Goal: Task Accomplishment & Management: Complete application form

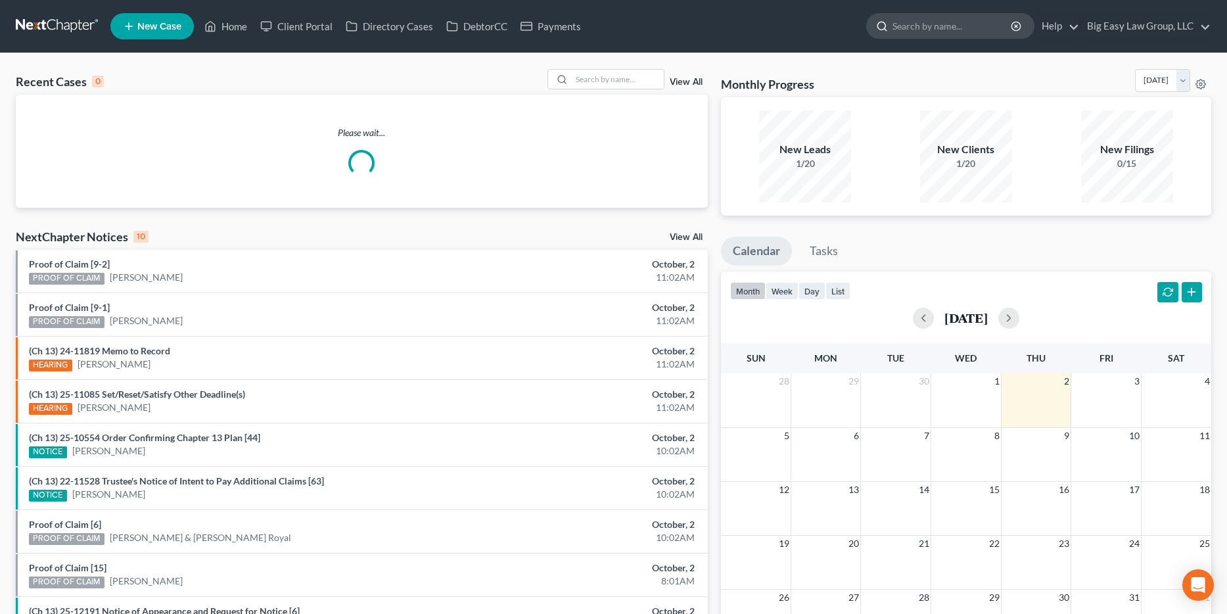
click at [954, 32] on input "search" at bounding box center [952, 26] width 120 height 24
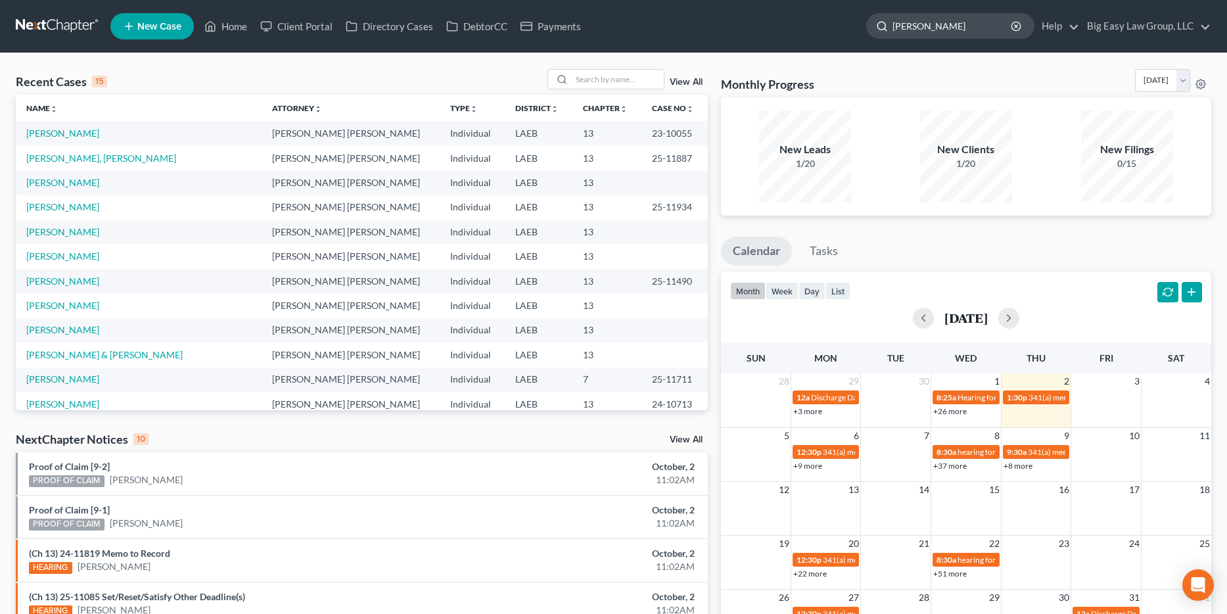
type input "[PERSON_NAME]"
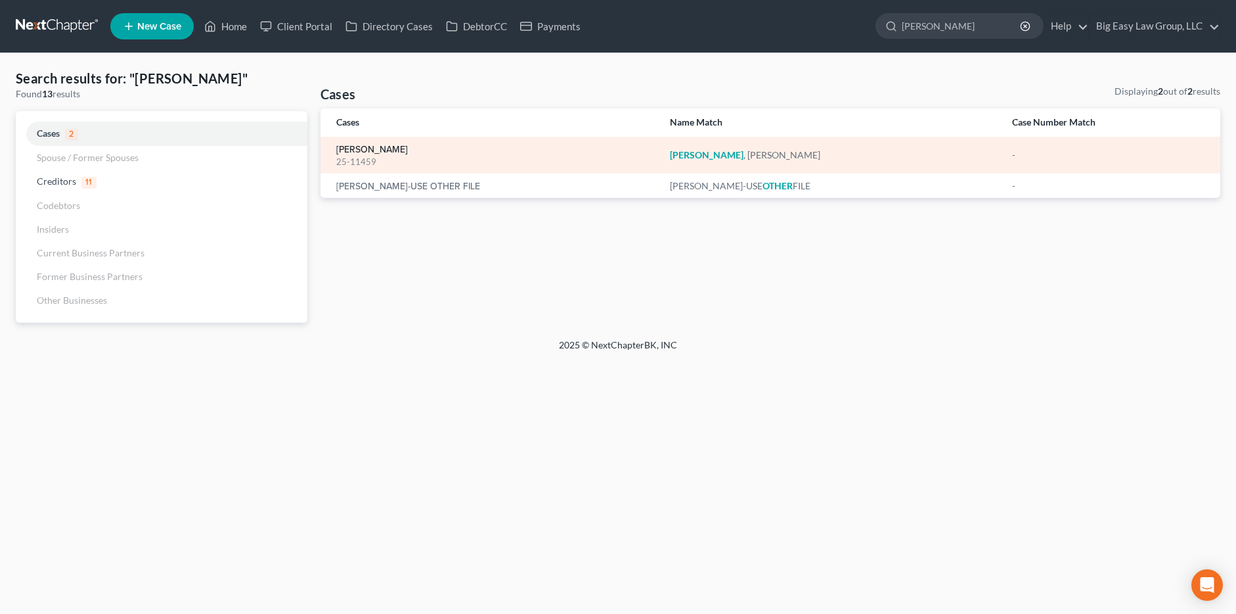
click at [367, 147] on link "[PERSON_NAME]" at bounding box center [372, 149] width 72 height 9
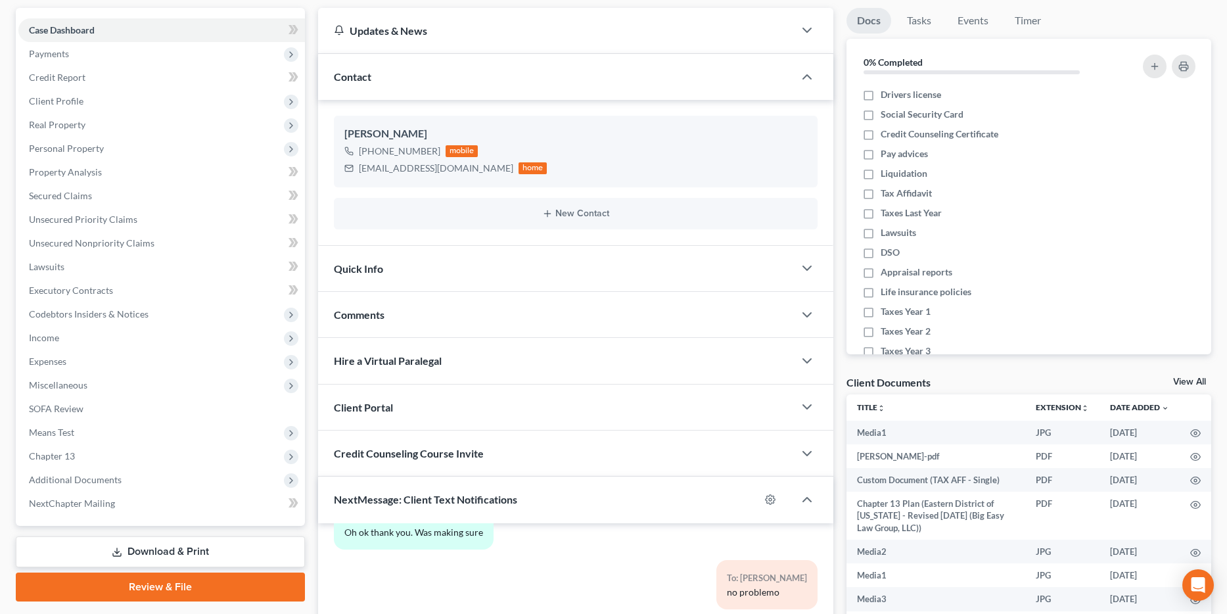
scroll to position [118, 0]
click at [464, 259] on div "Quick Info" at bounding box center [556, 268] width 476 height 45
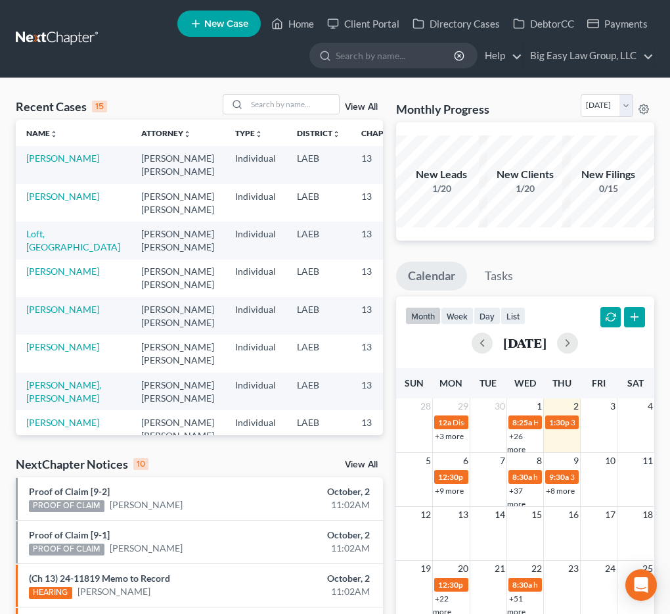
click at [351, 112] on div "View All" at bounding box center [303, 104] width 160 height 20
click at [353, 110] on link "View All" at bounding box center [361, 106] width 33 height 9
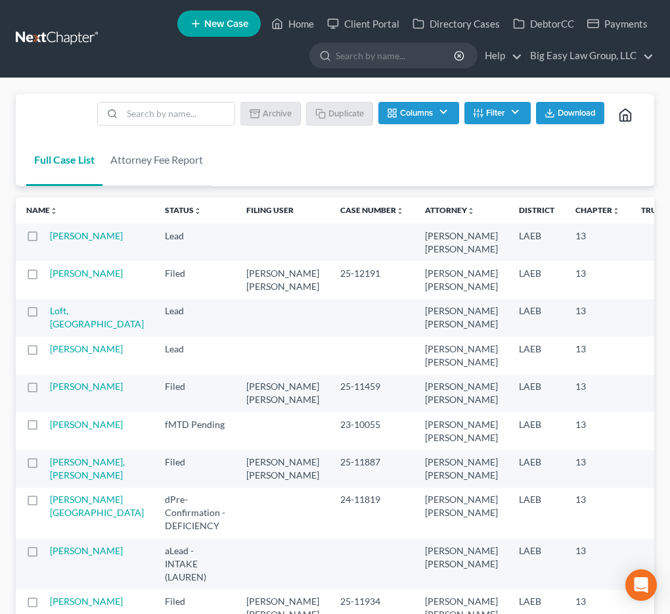
click at [225, 125] on li at bounding box center [166, 115] width 138 height 26
click at [222, 110] on input "search" at bounding box center [178, 113] width 112 height 22
type input "template"
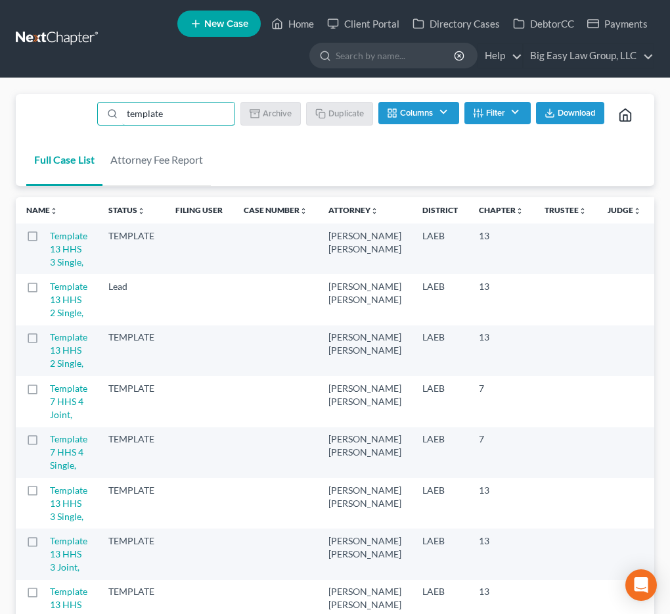
click at [45, 290] on label at bounding box center [45, 290] width 0 height 0
click at [50, 288] on input "checkbox" at bounding box center [54, 284] width 9 height 9
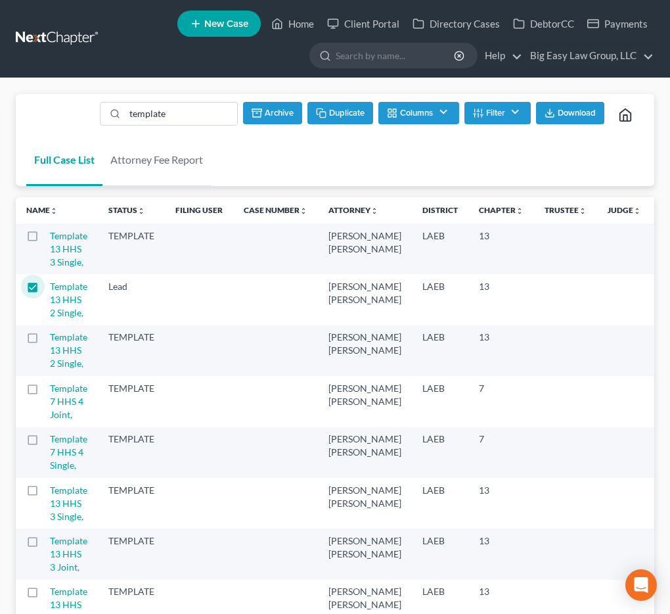
click at [332, 108] on button "Duplicate" at bounding box center [340, 113] width 66 height 22
checkbox input "false"
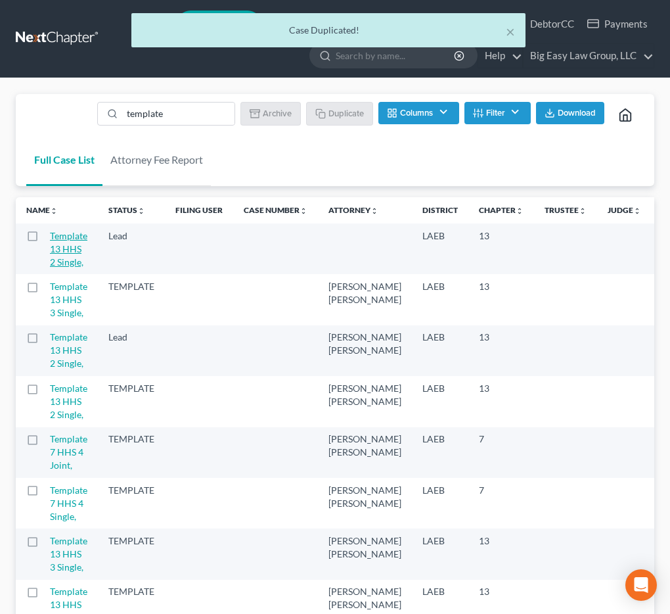
click at [66, 252] on link "Template 13 HHS 2 Single," at bounding box center [68, 248] width 37 height 37
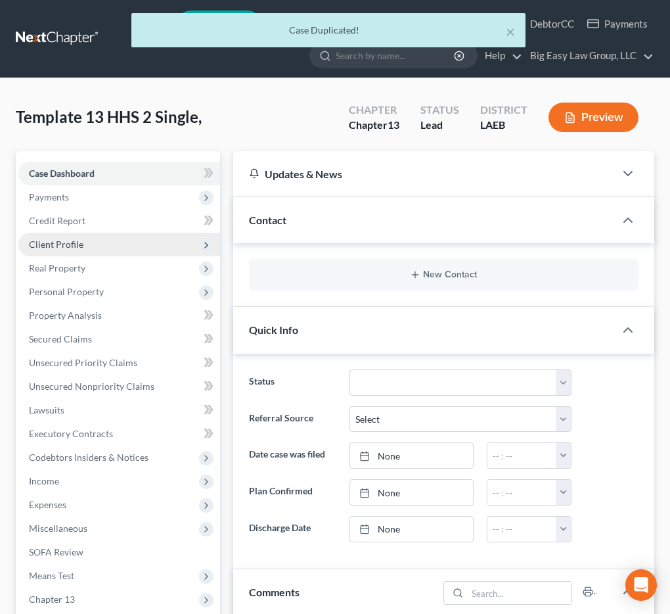
click at [88, 245] on span "Client Profile" at bounding box center [119, 245] width 202 height 24
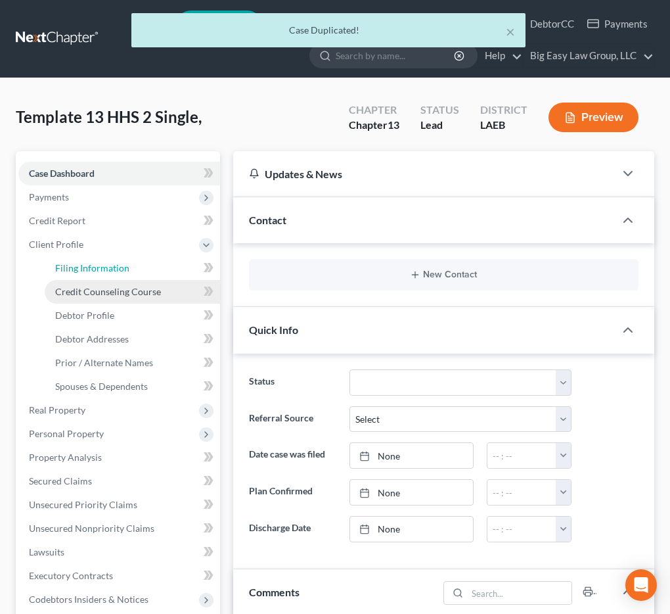
drag, startPoint x: 165, startPoint y: 277, endPoint x: 189, endPoint y: 288, distance: 27.0
click at [165, 277] on link "Filing Information" at bounding box center [132, 268] width 175 height 24
select select "1"
select select "0"
select select "3"
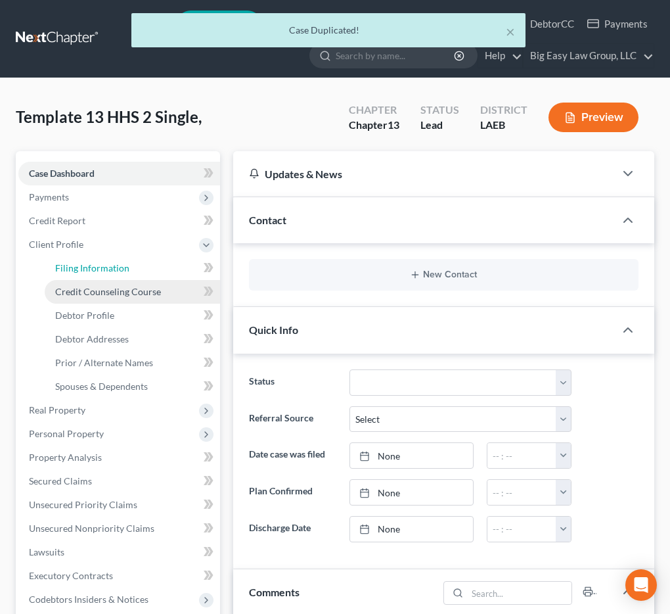
select select "34"
select select "0"
select select "19"
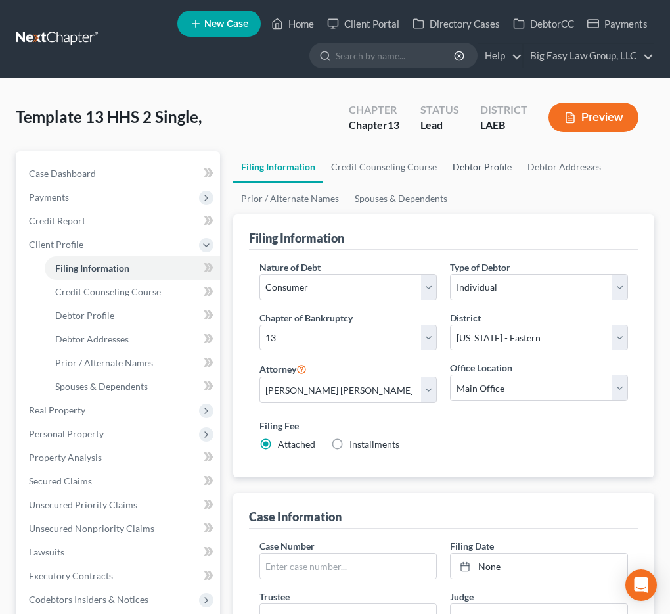
click at [480, 166] on link "Debtor Profile" at bounding box center [482, 167] width 75 height 32
select select "1"
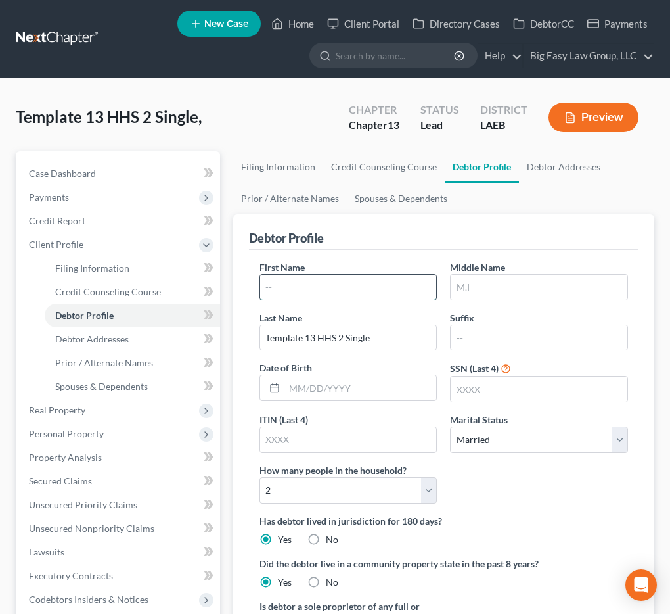
click at [338, 289] on input "text" at bounding box center [348, 287] width 177 height 25
type input "PATRICIA"
type input "="
click at [290, 292] on input "PATRICIA" at bounding box center [348, 287] width 177 height 25
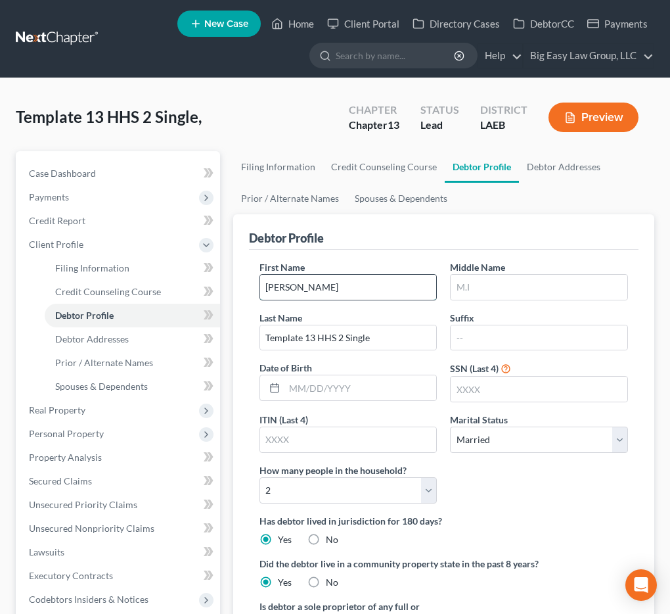
type input "Patricia"
type input "Jones"
click at [386, 383] on input "text" at bounding box center [360, 387] width 152 height 25
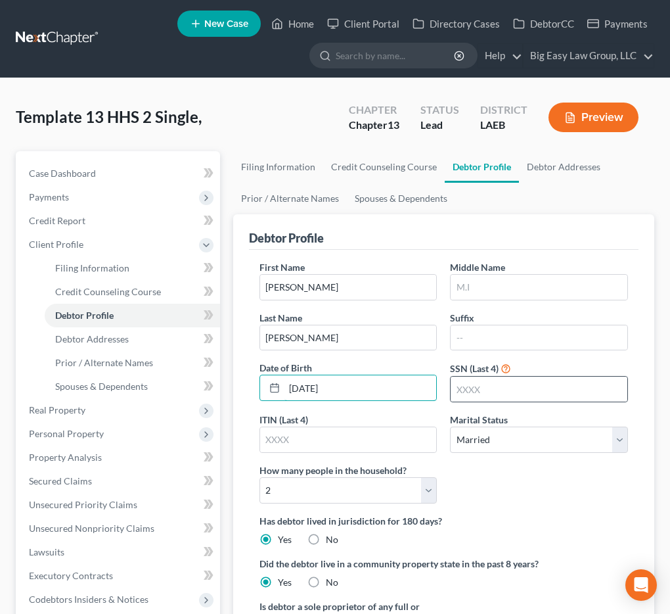
type input "07/26/1967"
click at [499, 401] on div at bounding box center [539, 389] width 178 height 26
click at [492, 386] on input "text" at bounding box center [539, 388] width 177 height 25
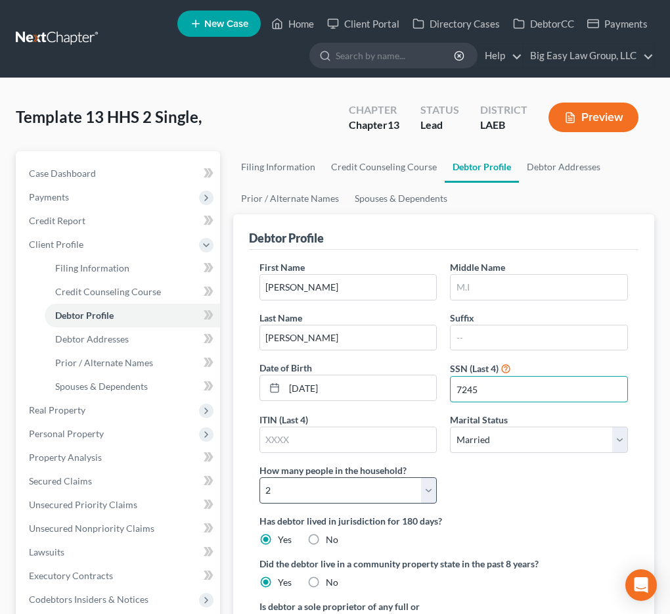
type input "7245"
click at [375, 499] on select "Select 1 2 3 4 5 6 7 8 9 10 11 12 13 14 15 16 17 18 19 20" at bounding box center [348, 490] width 178 height 26
click at [259, 477] on select "Select 1 2 3 4 5 6 7 8 9 10 11 12 13 14 15 16 17 18 19 20" at bounding box center [348, 490] width 178 height 26
click at [375, 499] on select "Select 1 2 3 4 5 6 7 8 9 10 11 12 13 14 15 16 17 18 19 20" at bounding box center [348, 490] width 178 height 26
select select "1"
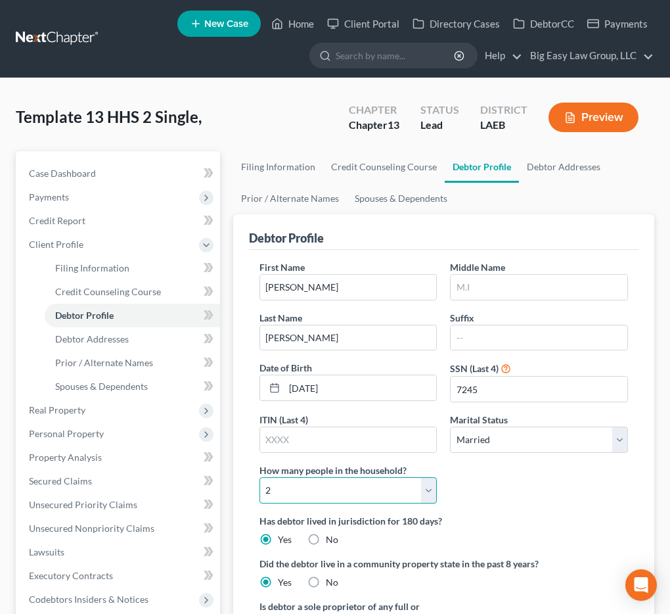
click at [259, 477] on select "Select 1 2 3 4 5 6 7 8 9 10 11 12 13 14 15 16 17 18 19 20" at bounding box center [348, 490] width 178 height 26
click at [572, 168] on link "Debtor Addresses" at bounding box center [563, 167] width 89 height 32
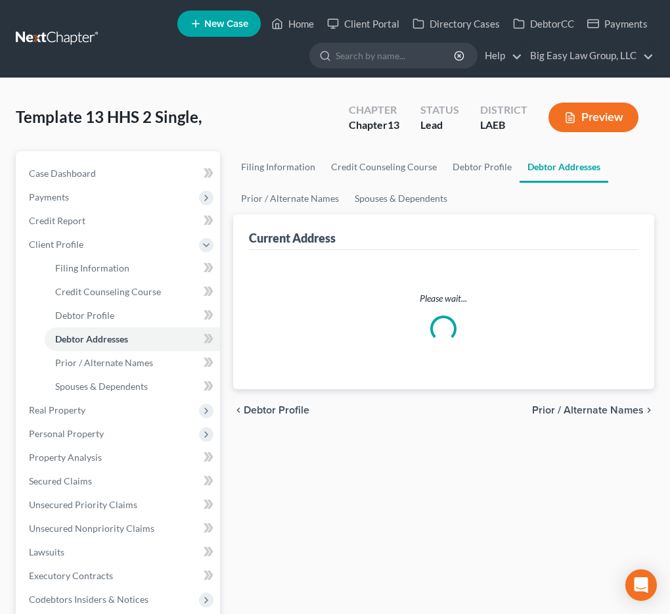
select select "0"
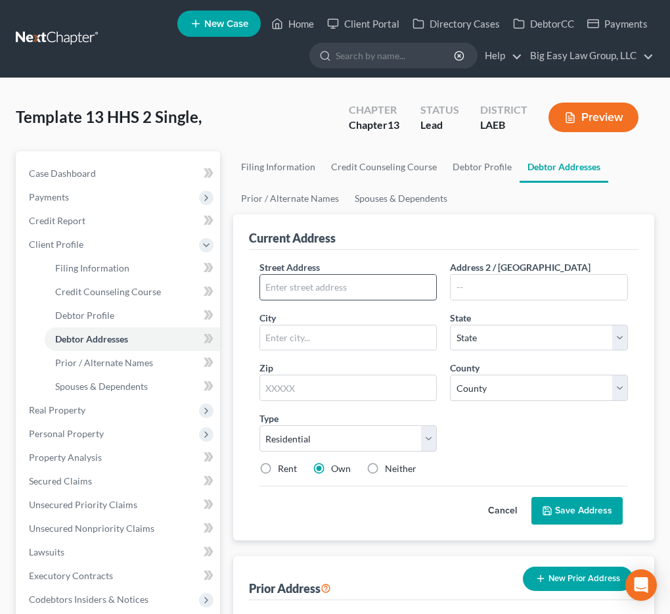
click at [348, 284] on input "text" at bounding box center [348, 287] width 177 height 25
type input "2512 Cartier Dr"
type input "Laplace"
select select "19"
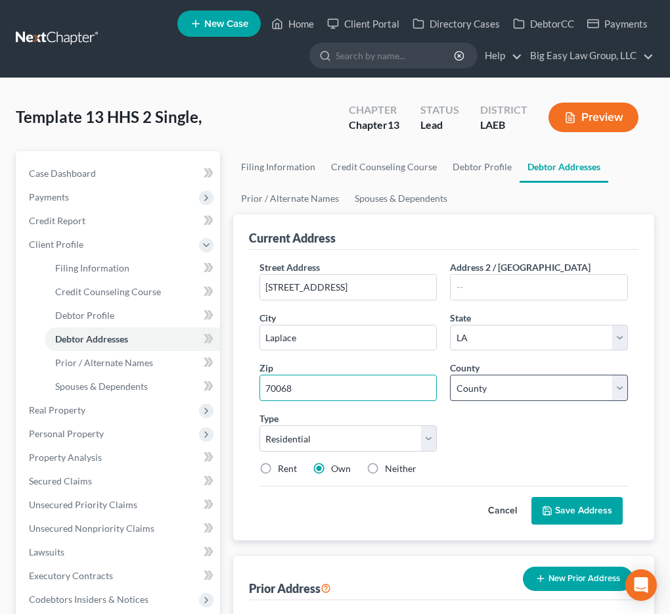
type input "70068"
click at [489, 385] on select "County Acadia Allen Ascension Assumption Avoyelles Beauregard Bienville Bossier…" at bounding box center [539, 387] width 178 height 26
type input "La Place"
select select "47"
click at [450, 374] on select "County Acadia Allen Ascension Assumption Avoyelles Beauregard Bienville Bossier…" at bounding box center [539, 387] width 178 height 26
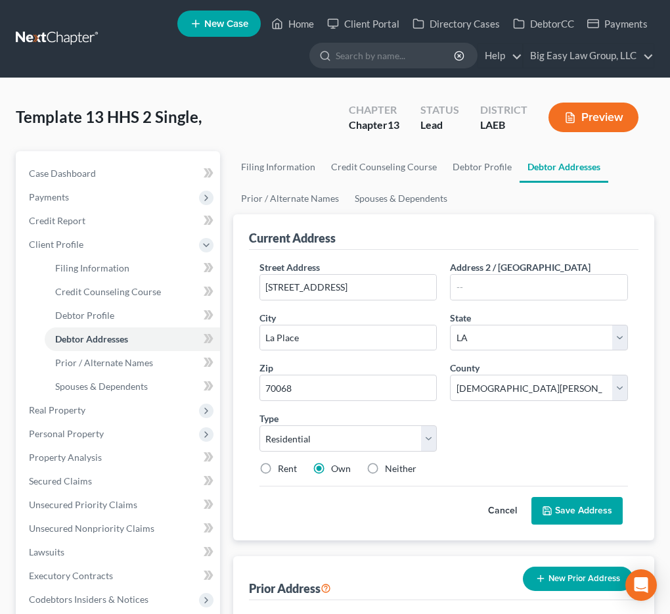
click at [563, 500] on button "Save Address" at bounding box center [576, 511] width 91 height 28
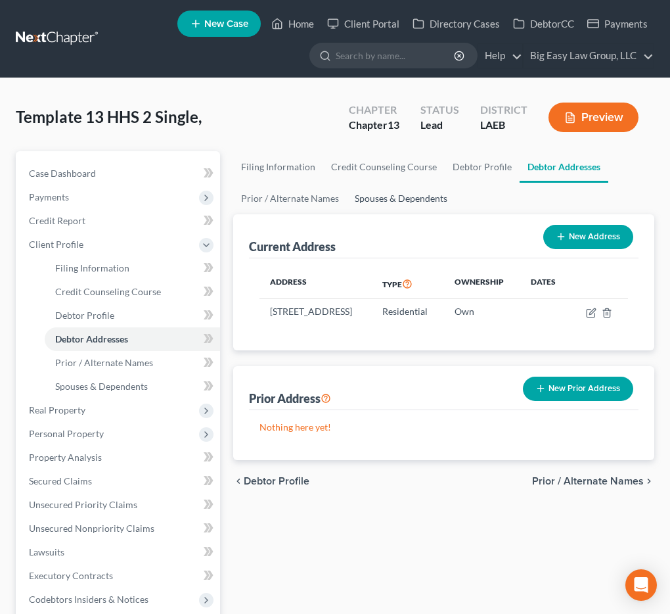
click at [415, 191] on link "Spouses & Dependents" at bounding box center [401, 199] width 108 height 32
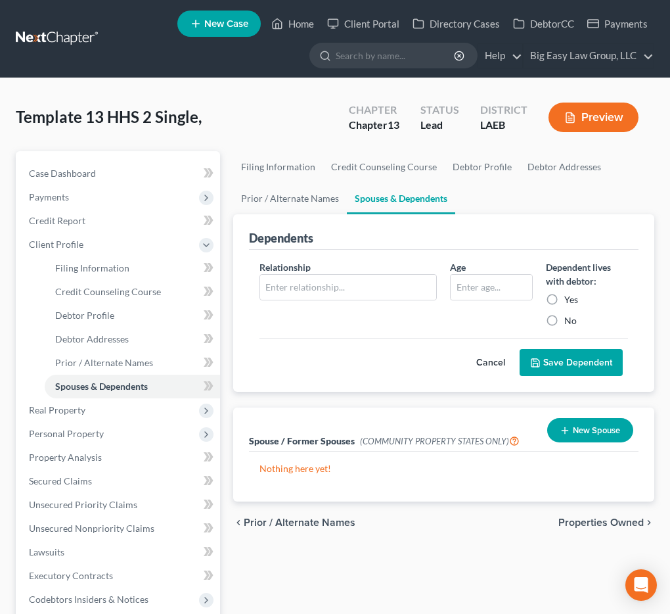
click at [597, 429] on button "New Spouse" at bounding box center [590, 430] width 86 height 24
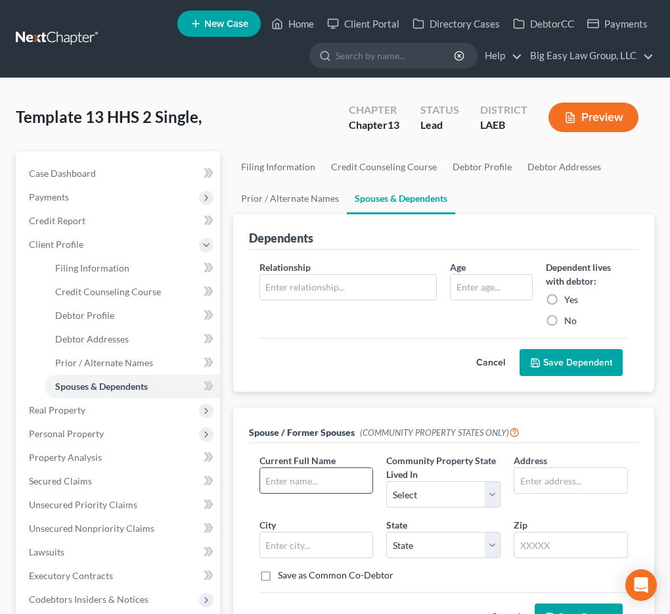
click at [297, 491] on input "text" at bounding box center [316, 480] width 113 height 25
type input "Wendell Jones"
click at [563, 480] on input "text" at bounding box center [570, 480] width 113 height 25
click at [342, 503] on div "Current Full Name * Wendell Jones" at bounding box center [316, 480] width 127 height 54
click at [449, 502] on select "Select AZ CA GU ID LA NV NM PR TX WA WI" at bounding box center [443, 494] width 114 height 26
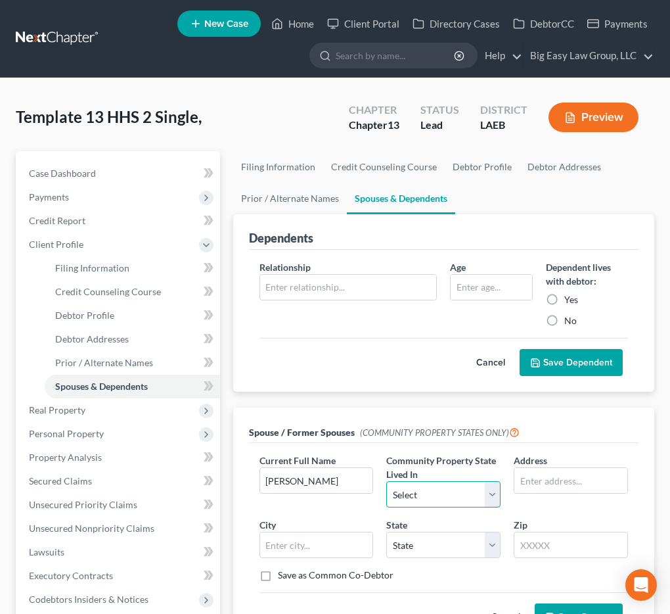
select select "4"
click at [386, 481] on select "Select AZ CA GU ID LA NV NM PR TX WA WI" at bounding box center [443, 494] width 114 height 26
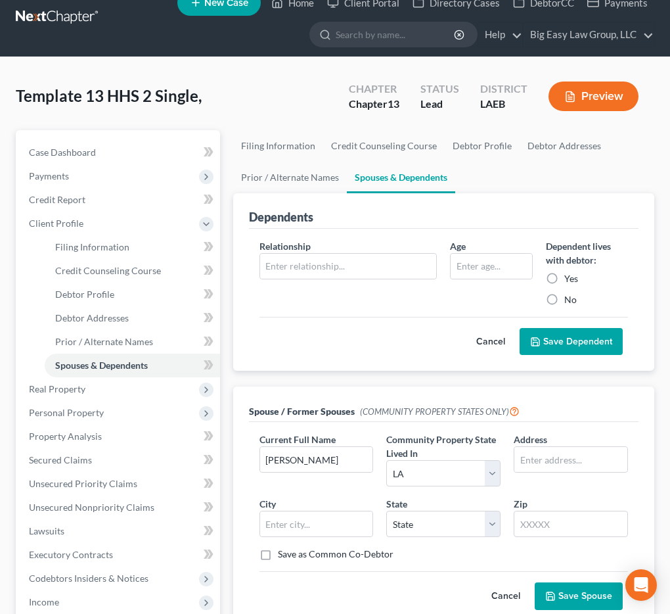
click at [591, 599] on button "Save Spouse" at bounding box center [579, 596] width 88 height 28
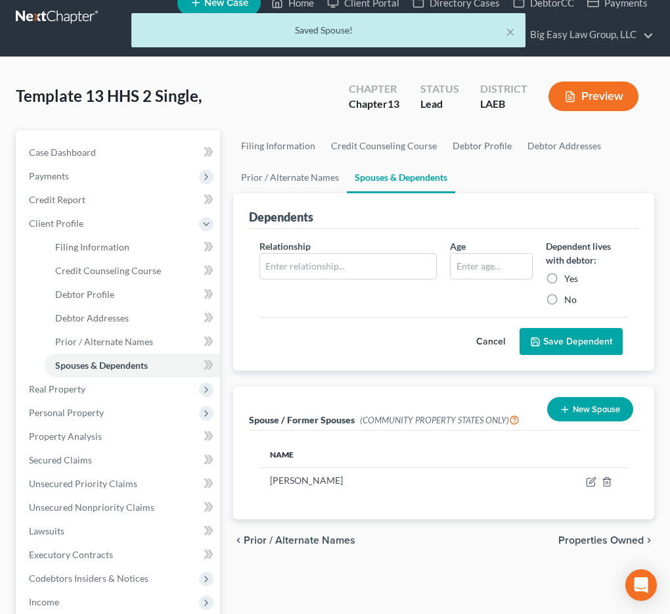
click at [581, 535] on span "Properties Owned" at bounding box center [600, 540] width 85 height 11
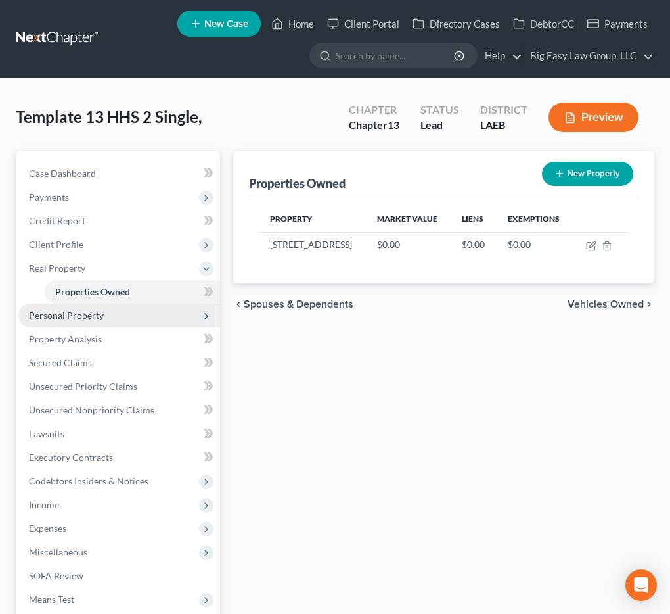
click at [74, 305] on span "Personal Property" at bounding box center [119, 316] width 202 height 24
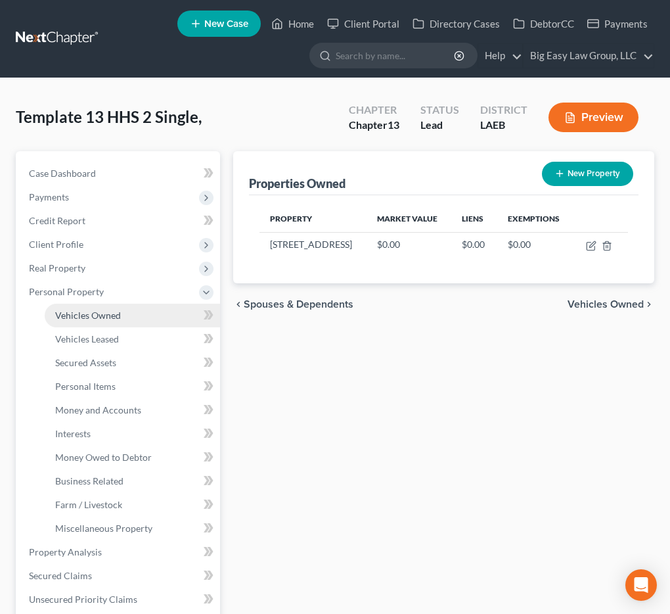
click at [77, 313] on span "Vehicles Owned" at bounding box center [88, 314] width 66 height 11
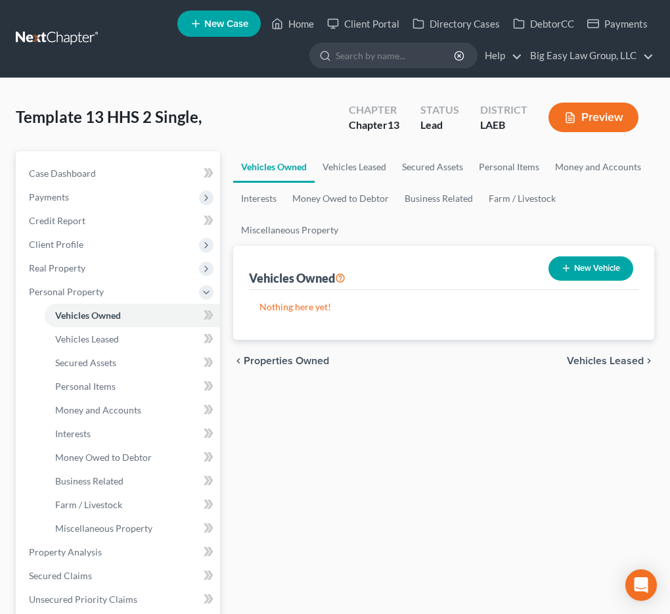
click at [589, 269] on button "New Vehicle" at bounding box center [591, 268] width 85 height 24
select select "0"
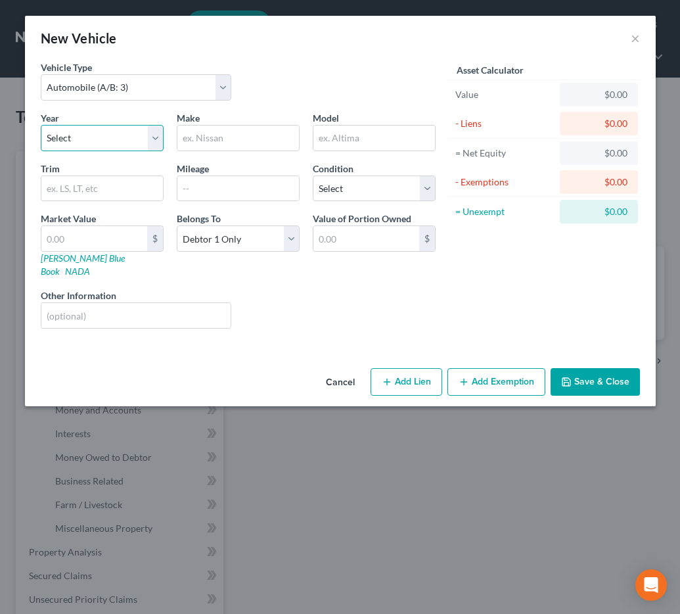
click at [97, 128] on select "Select 2026 2025 2024 2023 2022 2021 2020 2019 2018 2017 2016 2015 2014 2013 20…" at bounding box center [102, 138] width 123 height 26
select select "6"
click at [41, 125] on select "Select 2026 2025 2024 2023 2022 2021 2020 2019 2018 2017 2016 2015 2014 2013 20…" at bounding box center [102, 138] width 123 height 26
click at [246, 126] on input "text" at bounding box center [238, 137] width 122 height 25
type input "Ram"
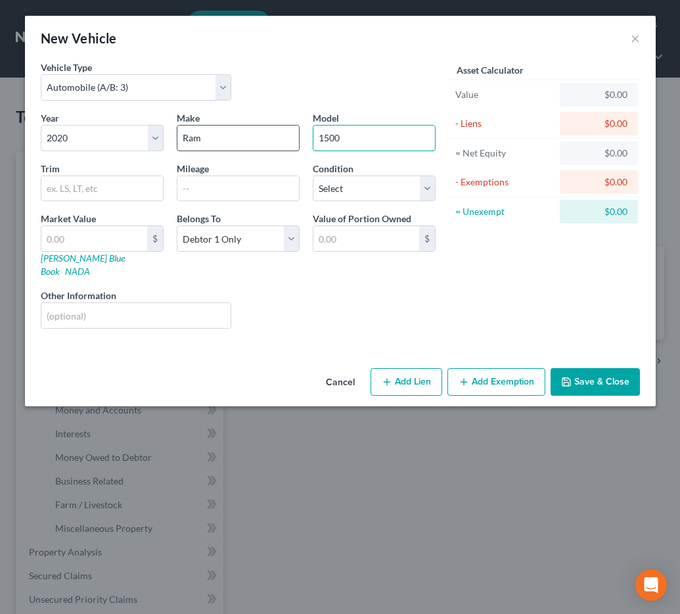
type input "1500"
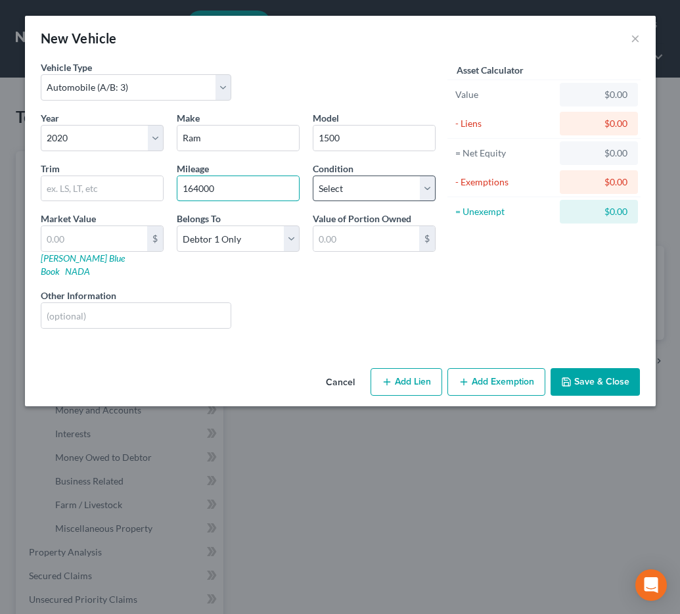
type input "164000"
click at [390, 189] on select "Select Excellent Very Good Good Fair Poor" at bounding box center [374, 188] width 123 height 26
select select "2"
click at [313, 175] on select "Select Excellent Very Good Good Fair Poor" at bounding box center [374, 188] width 123 height 26
click at [583, 368] on button "Save & Close" at bounding box center [595, 382] width 89 height 28
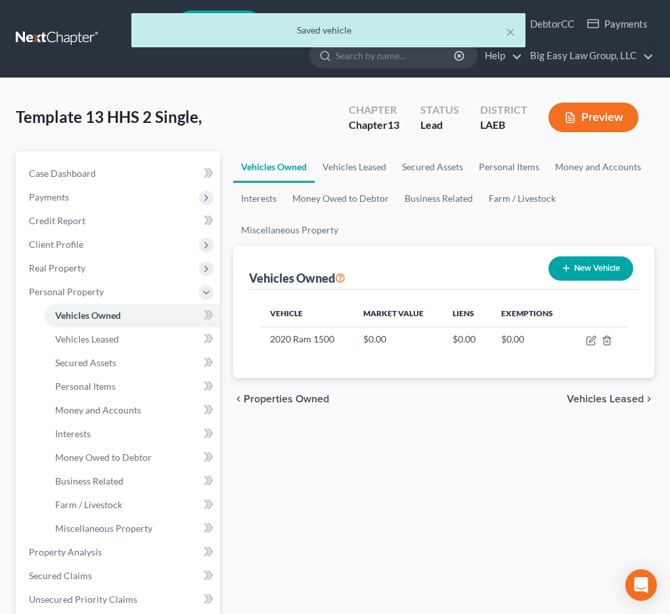
click at [568, 275] on button "New Vehicle" at bounding box center [591, 268] width 85 height 24
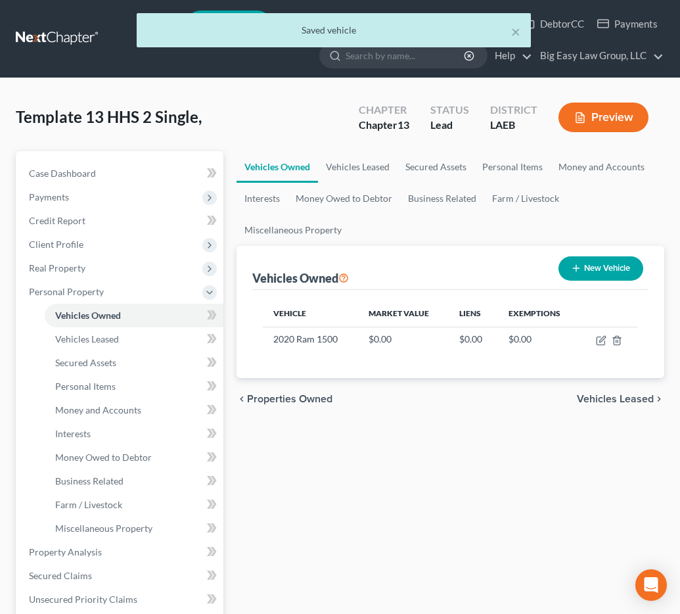
select select "0"
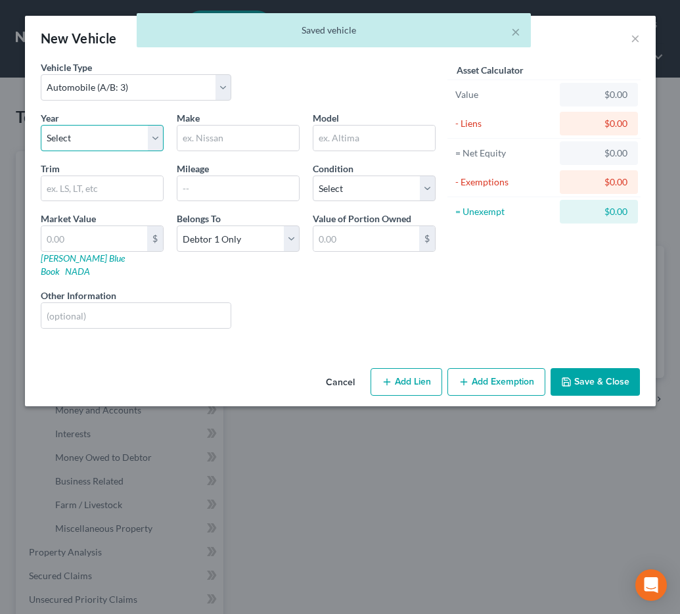
click at [95, 143] on select "Select 2026 2025 2024 2023 2022 2021 2020 2019 2018 2017 2016 2015 2014 2013 20…" at bounding box center [102, 138] width 123 height 26
select select "2"
click at [41, 125] on select "Select 2026 2025 2024 2023 2022 2021 2020 2019 2018 2017 2016 2015 2014 2013 20…" at bounding box center [102, 138] width 123 height 26
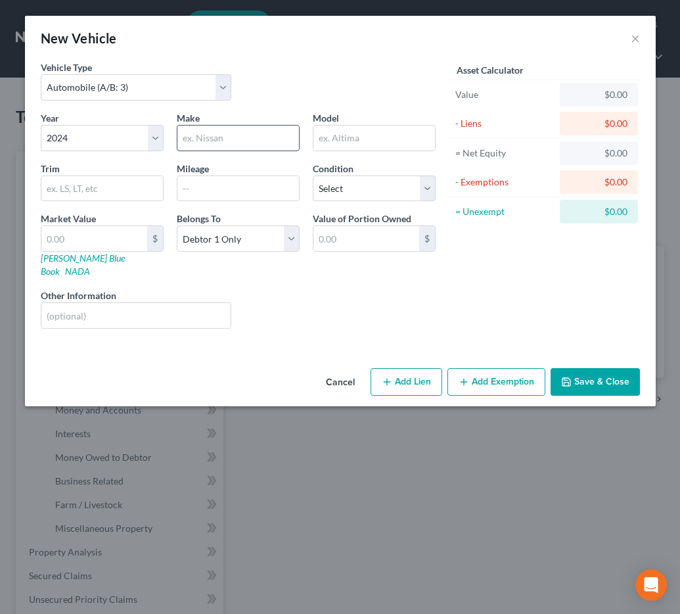
click at [214, 137] on input "text" at bounding box center [238, 137] width 122 height 25
type input "Kia"
type input "Telluride"
click at [244, 196] on input "text" at bounding box center [238, 188] width 122 height 25
type input "1300"
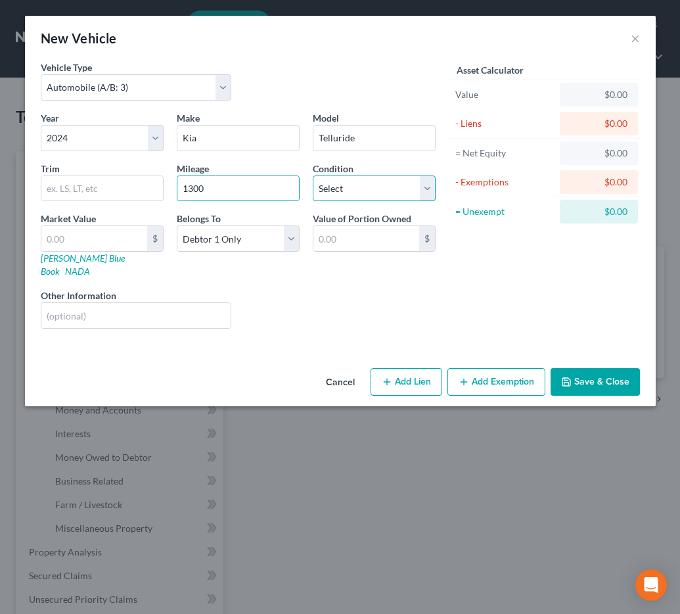
click at [358, 196] on select "Select Excellent Very Good Good Fair Poor" at bounding box center [374, 188] width 123 height 26
select select "2"
click at [313, 175] on select "Select Excellent Very Good Good Fair Poor" at bounding box center [374, 188] width 123 height 26
click at [579, 372] on button "Save & Close" at bounding box center [595, 382] width 89 height 28
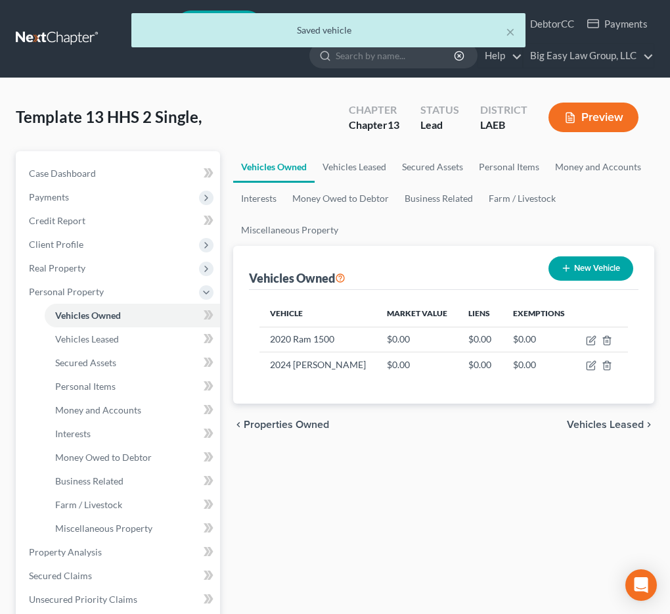
click at [608, 424] on span "Vehicles Leased" at bounding box center [605, 424] width 77 height 11
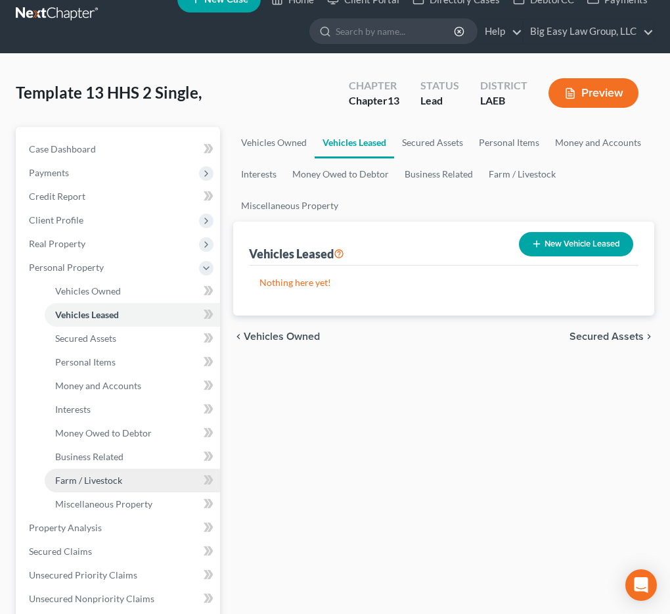
scroll to position [192, 0]
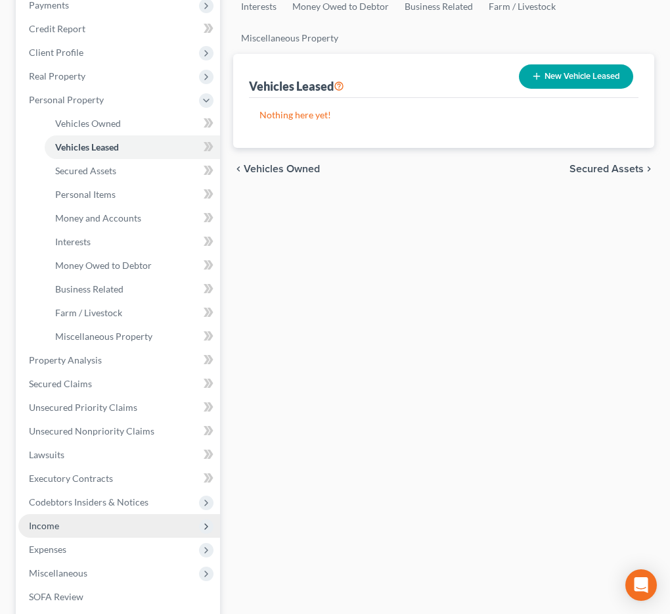
click at [89, 524] on span "Income" at bounding box center [119, 526] width 202 height 24
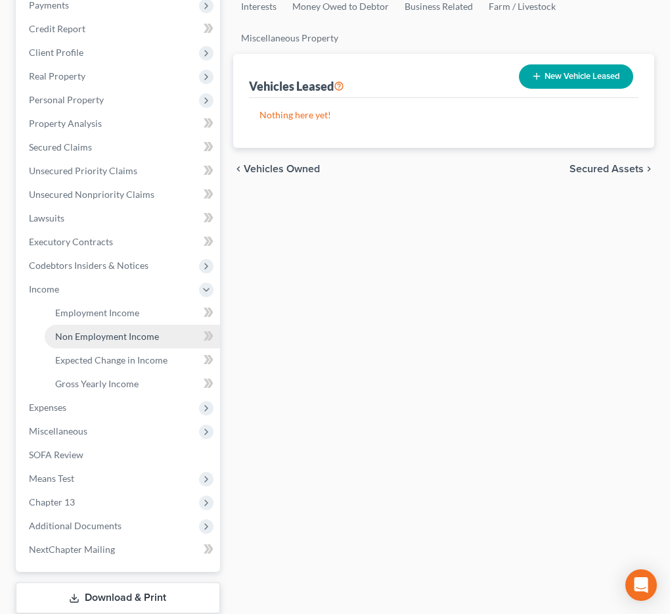
click at [119, 325] on link "Non Employment Income" at bounding box center [132, 337] width 175 height 24
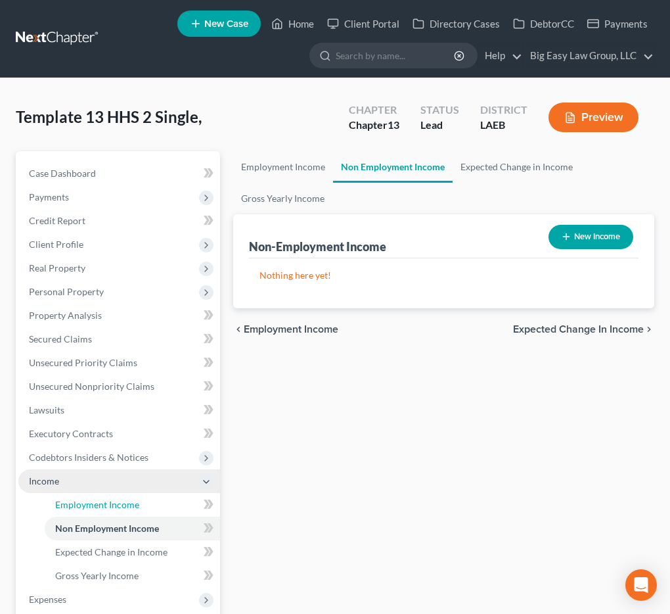
drag, startPoint x: 129, startPoint y: 497, endPoint x: 147, endPoint y: 490, distance: 19.2
click at [129, 498] on link "Employment Income" at bounding box center [132, 505] width 175 height 24
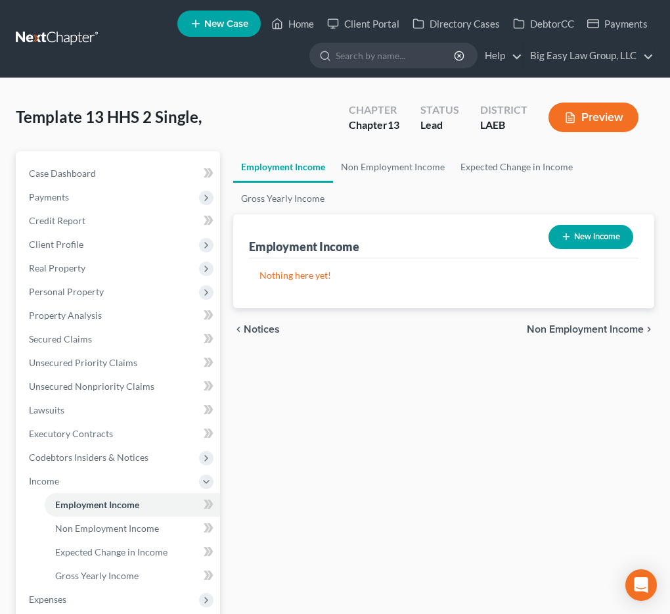
click at [596, 233] on button "New Income" at bounding box center [591, 237] width 85 height 24
select select "0"
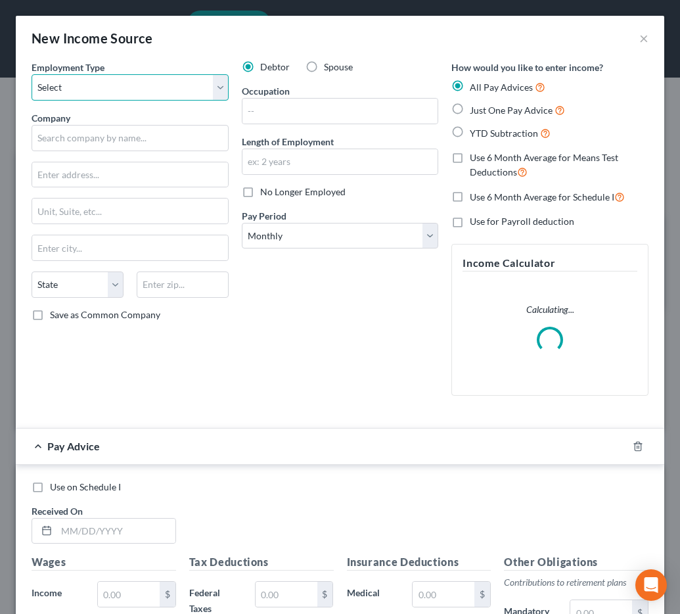
click at [154, 90] on select "Select Full or Part Time Employment Self Employment" at bounding box center [130, 87] width 197 height 26
click at [32, 74] on select "Select Full or Part Time Employment Self Employment" at bounding box center [130, 87] width 197 height 26
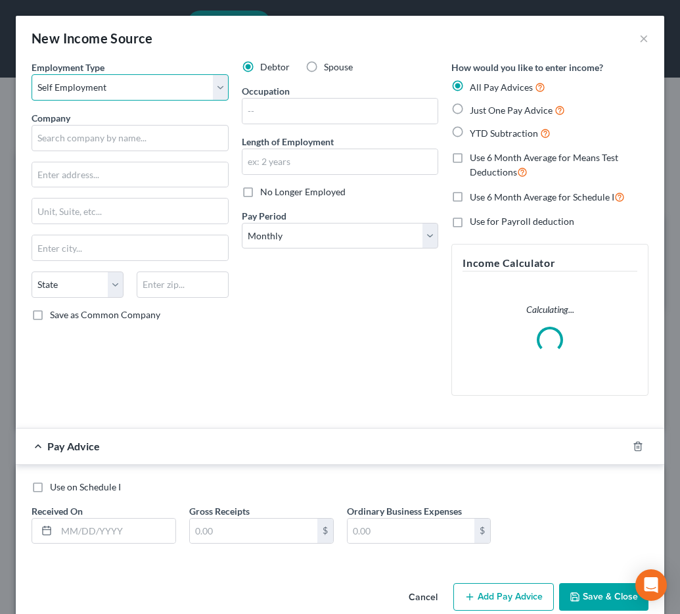
click at [143, 97] on select "Select Full or Part Time Employment Self Employment" at bounding box center [130, 87] width 197 height 26
click at [32, 74] on select "Select Full or Part Time Employment Self Employment" at bounding box center [130, 87] width 197 height 26
click at [129, 72] on div "Employment Type * Select Full or Part Time Employment Self Employment" at bounding box center [130, 80] width 197 height 40
click at [129, 75] on select "Select Full or Part Time Employment Self Employment" at bounding box center [130, 87] width 197 height 26
select select "0"
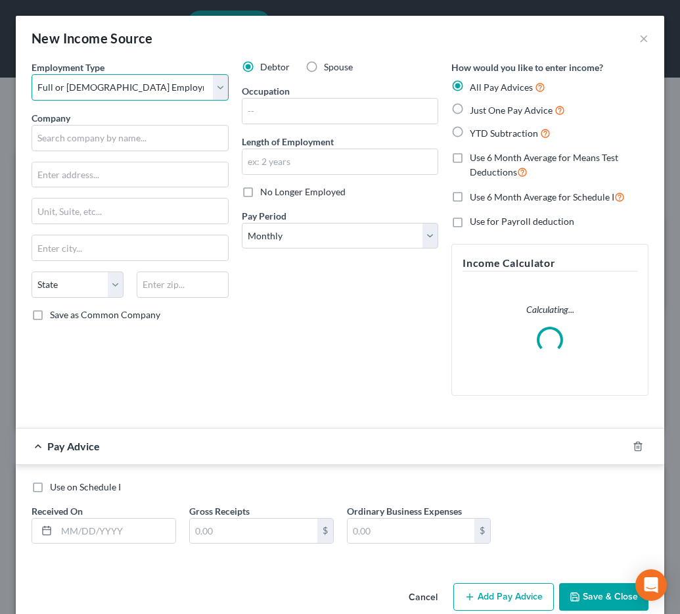
click at [32, 74] on select "Select Full or Part Time Employment Self Employment" at bounding box center [130, 87] width 197 height 26
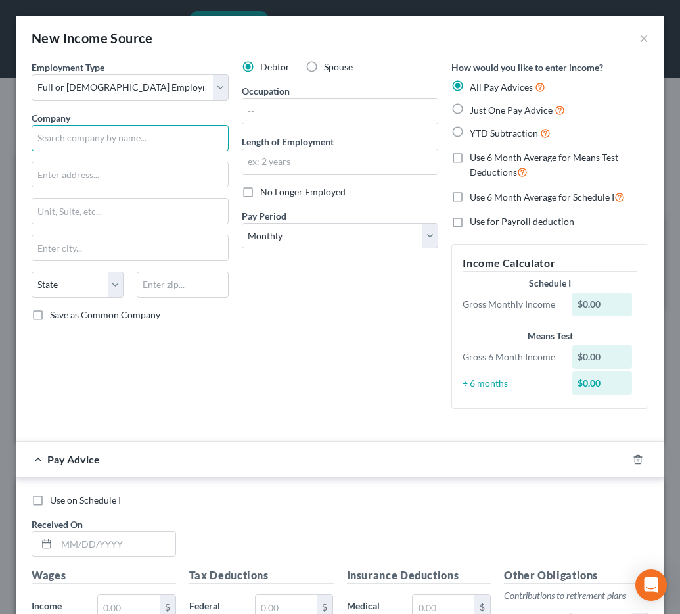
click at [142, 143] on input "text" at bounding box center [130, 138] width 197 height 26
type input "Intralox"
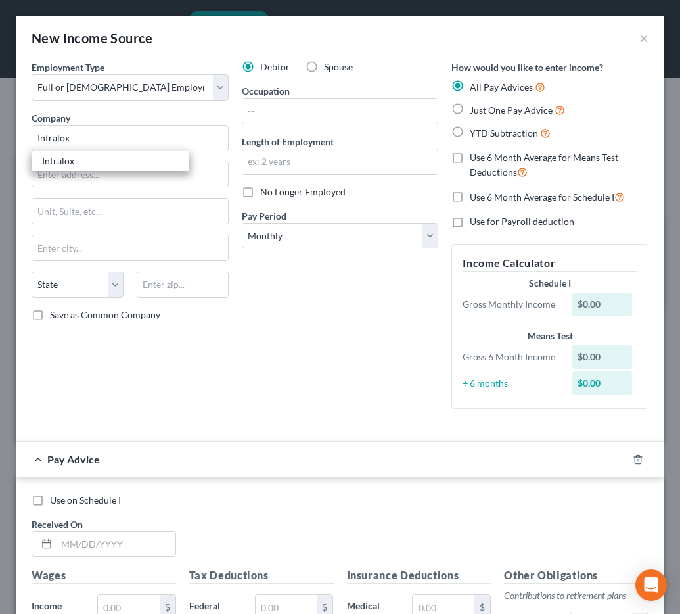
click at [129, 155] on div "Intralox" at bounding box center [110, 160] width 137 height 13
type input "P.O. BOX 50699"
type input "New Orleans"
select select "19"
type input "70150"
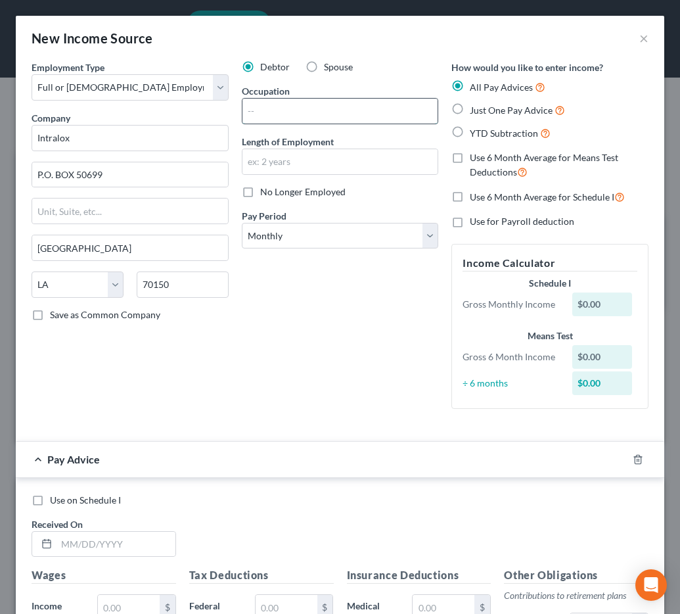
click at [313, 109] on input "text" at bounding box center [340, 111] width 196 height 25
type input "Inspector"
click at [334, 149] on input "text" at bounding box center [340, 161] width 196 height 25
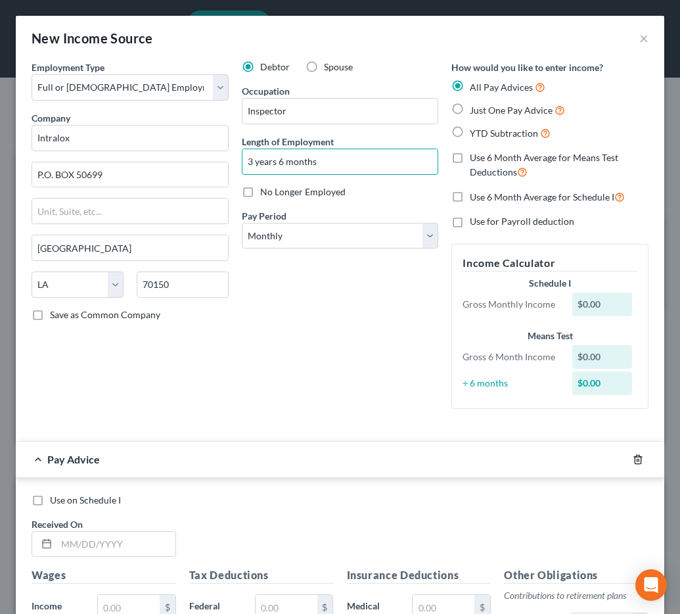
type input "3 years 6 months"
click at [633, 458] on icon "button" at bounding box center [638, 459] width 11 height 11
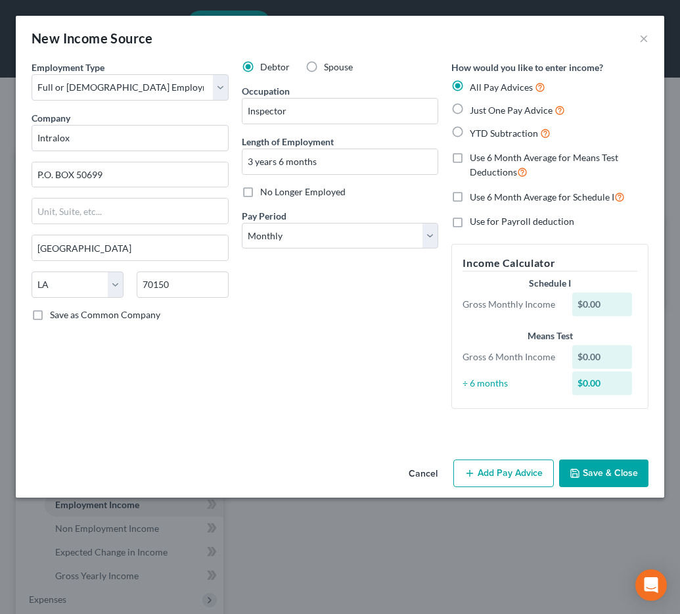
click at [625, 466] on button "Save & Close" at bounding box center [603, 473] width 89 height 28
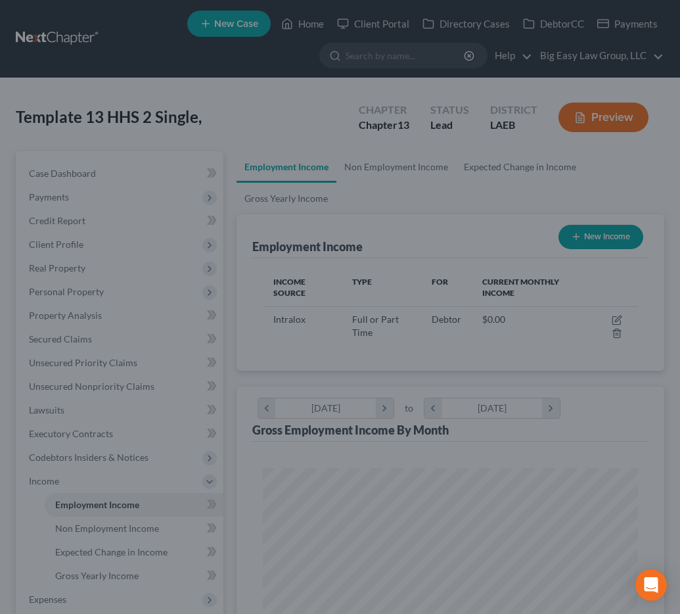
scroll to position [184, 395]
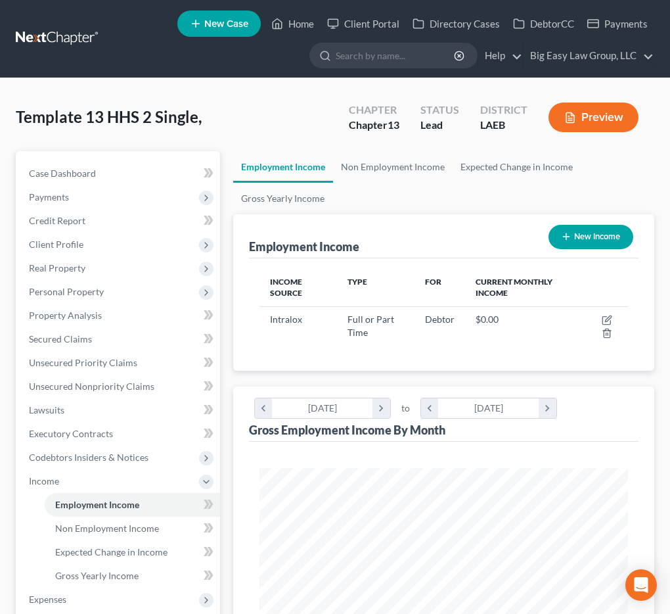
click at [583, 246] on button "New Income" at bounding box center [591, 237] width 85 height 24
select select "0"
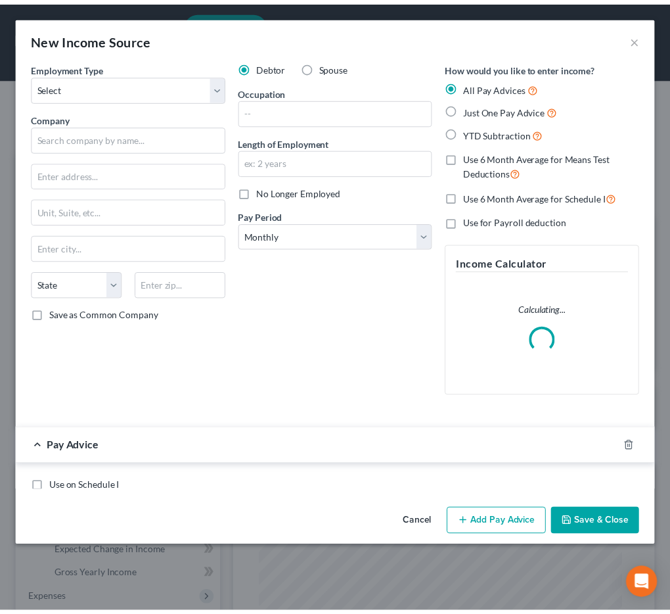
scroll to position [187, 402]
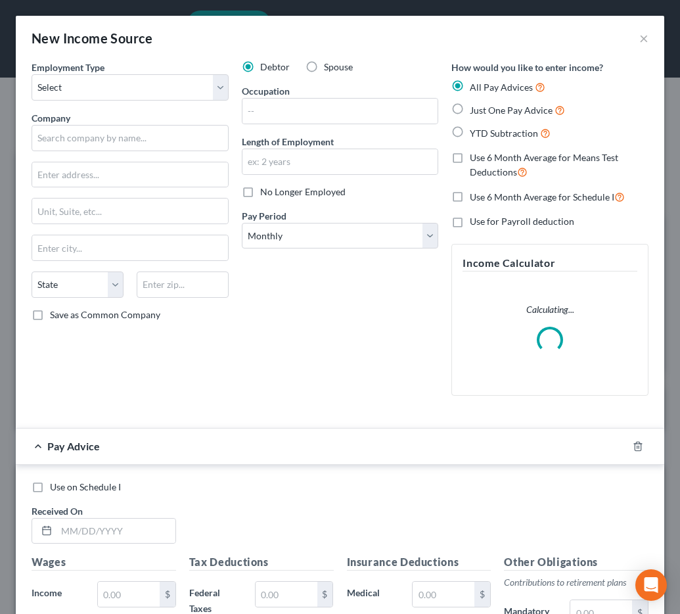
click at [324, 62] on label "Spouse" at bounding box center [338, 66] width 29 height 13
click at [329, 62] on input "Spouse" at bounding box center [333, 64] width 9 height 9
radio input "true"
click at [185, 87] on select "Select Full or Part Time Employment Self Employment" at bounding box center [130, 87] width 197 height 26
click at [639, 36] on button "×" at bounding box center [643, 38] width 9 height 16
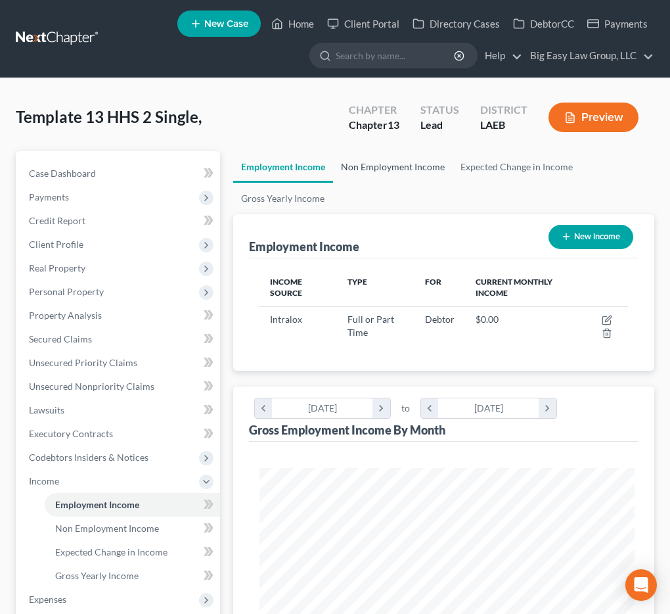
scroll to position [656765, 656554]
click at [399, 173] on link "Non Employment Income" at bounding box center [393, 167] width 120 height 32
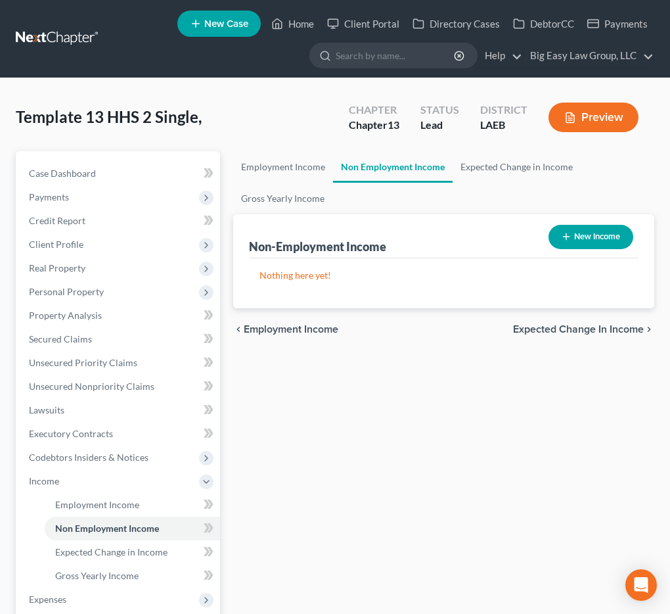
click at [626, 231] on button "New Income" at bounding box center [591, 237] width 85 height 24
select select "0"
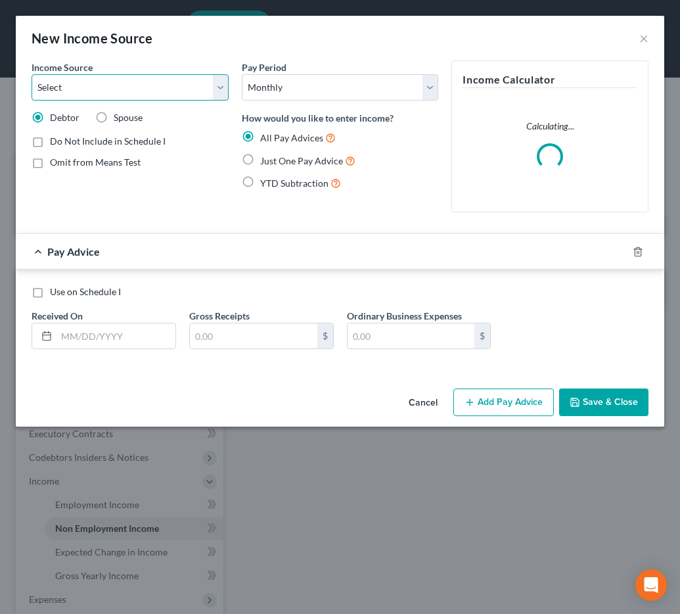
click at [166, 96] on select "Select Unemployment Disability (from employer) Pension Retirement Social Securi…" at bounding box center [130, 87] width 197 height 26
select select "1"
click at [32, 74] on select "Select Unemployment Disability (from employer) Pension Retirement Social Securi…" at bounding box center [130, 87] width 197 height 26
click at [192, 93] on select "Select Unemployment Disability (from employer) Pension Retirement Social Securi…" at bounding box center [130, 87] width 197 height 26
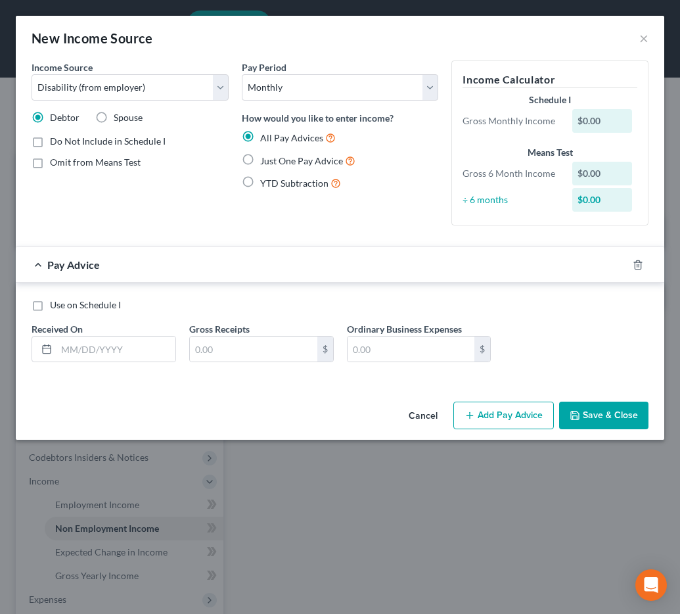
click at [631, 265] on div at bounding box center [645, 264] width 37 height 21
click at [634, 262] on icon "button" at bounding box center [638, 264] width 11 height 11
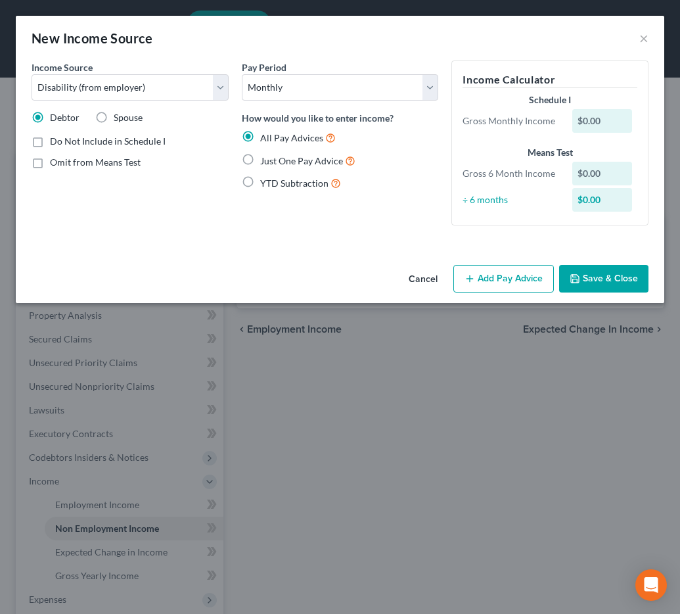
click at [611, 273] on button "Save & Close" at bounding box center [603, 279] width 89 height 28
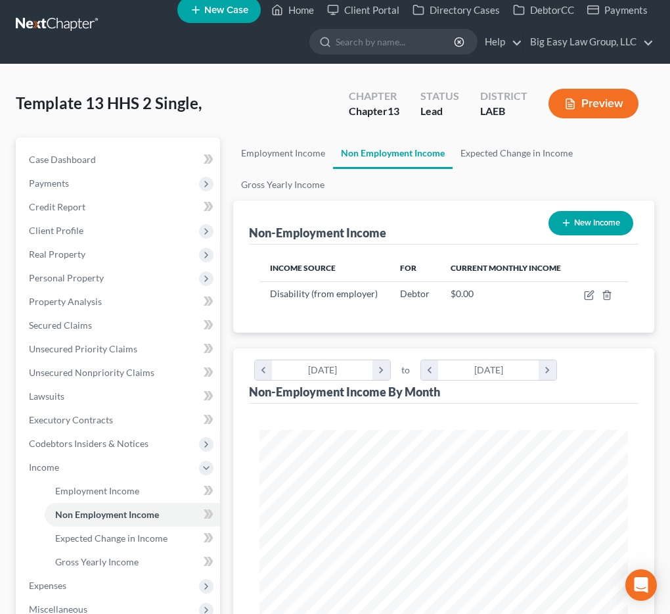
scroll to position [25, 0]
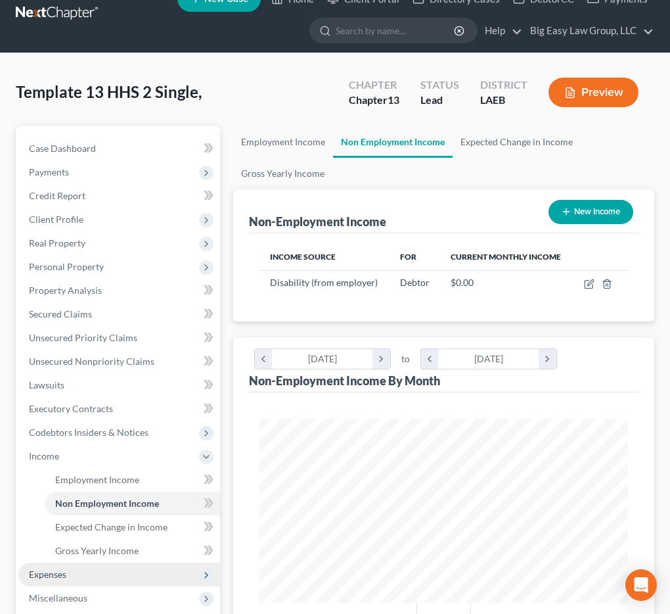
click at [111, 566] on span "Expenses" at bounding box center [119, 574] width 202 height 24
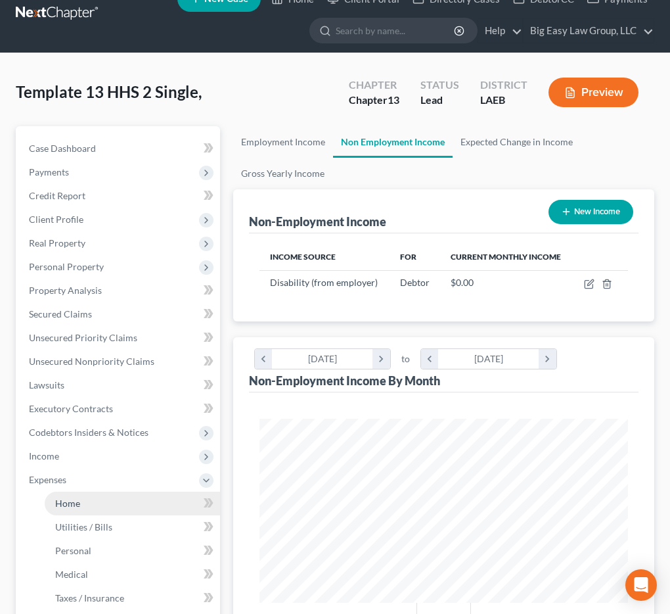
click at [135, 493] on link "Home" at bounding box center [132, 503] width 175 height 24
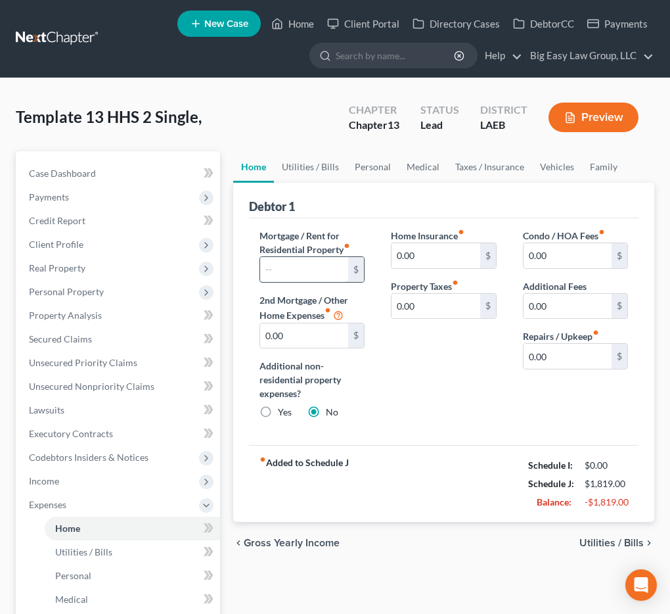
click at [310, 263] on input "text" at bounding box center [304, 269] width 88 height 25
type input "2,232.59"
click at [303, 164] on link "Utilities / Bills" at bounding box center [310, 167] width 73 height 32
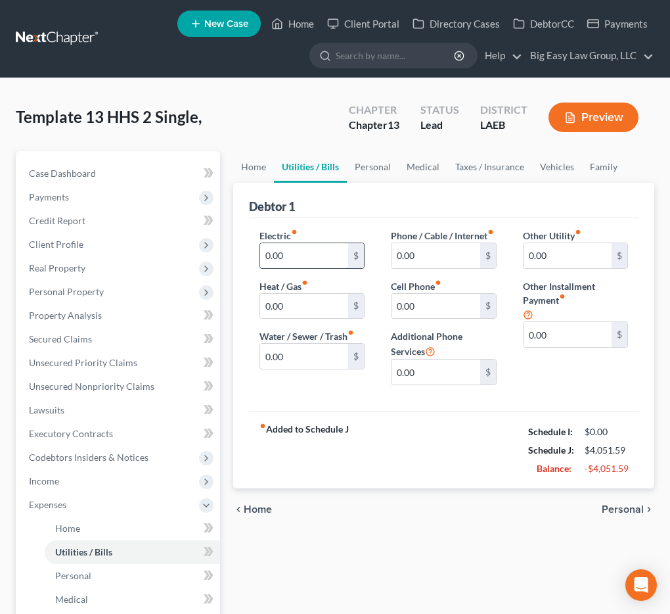
click at [305, 258] on input "0.00" at bounding box center [304, 255] width 88 height 25
type input "200"
click at [313, 313] on input "0.00" at bounding box center [304, 306] width 88 height 25
type input "64"
click at [308, 349] on input "0.00" at bounding box center [304, 356] width 88 height 25
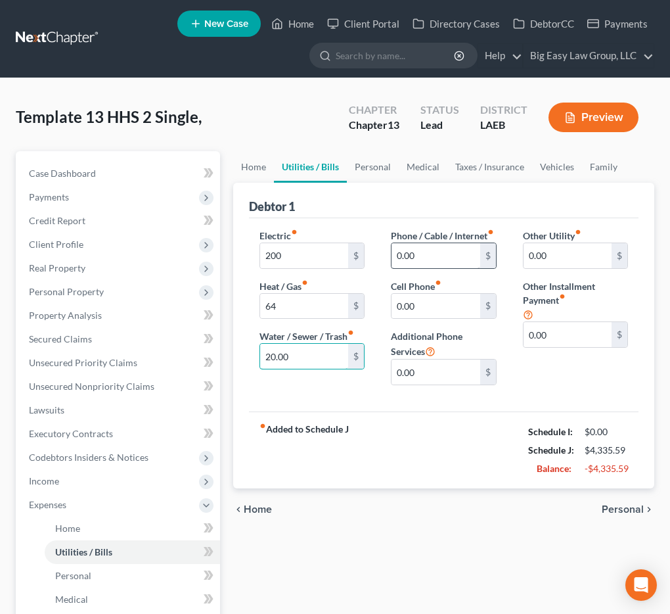
type input "20.00"
click at [422, 267] on input "0.00" at bounding box center [436, 255] width 88 height 25
type input "1"
drag, startPoint x: 405, startPoint y: 325, endPoint x: 410, endPoint y: 318, distance: 8.4
click at [405, 319] on input "0.00" at bounding box center [436, 306] width 88 height 25
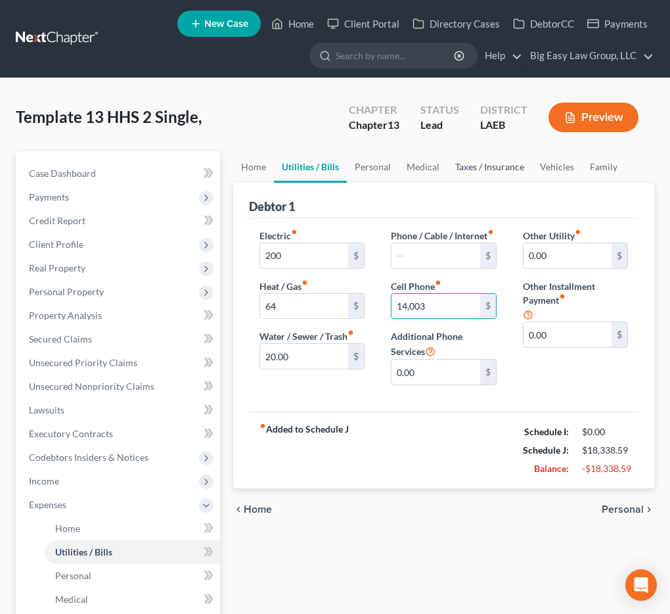
type input "14,003"
click at [499, 165] on link "Taxes / Insurance" at bounding box center [489, 167] width 85 height 32
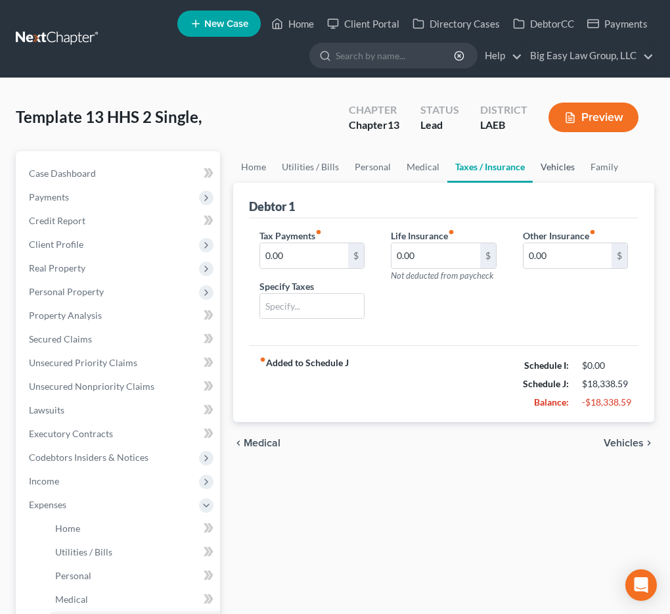
click at [550, 162] on link "Vehicles" at bounding box center [558, 167] width 50 height 32
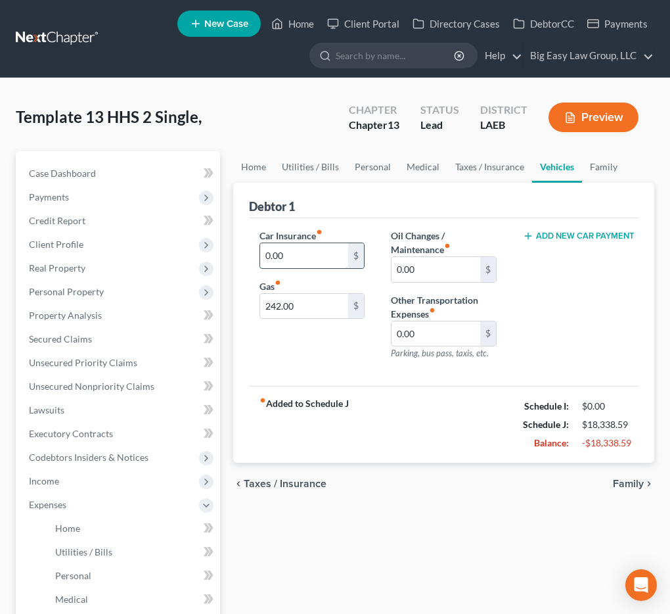
click at [309, 260] on input "0.00" at bounding box center [304, 255] width 88 height 25
type input "404"
click at [309, 304] on input "242.00" at bounding box center [304, 306] width 88 height 25
click at [306, 303] on input "242.00" at bounding box center [304, 306] width 88 height 25
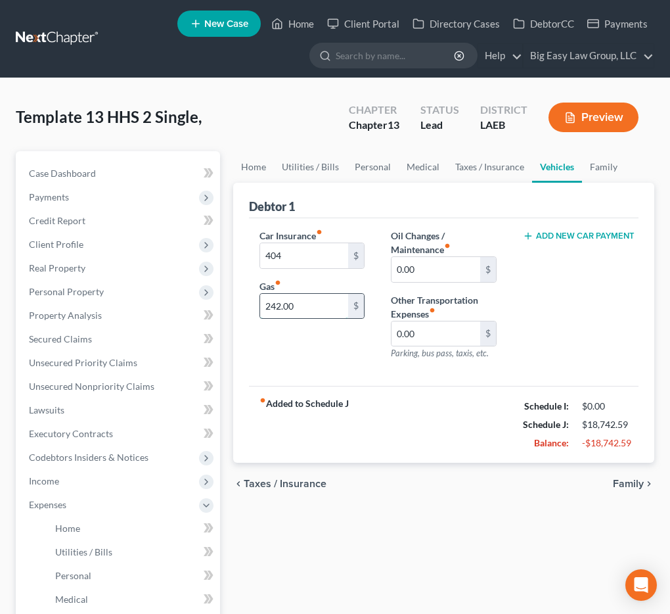
click at [304, 305] on input "242.00" at bounding box center [304, 306] width 88 height 25
click at [307, 305] on input "242.00" at bounding box center [304, 306] width 88 height 25
click at [243, 396] on div "Debtor 1 Car Insurance fiber_manual_record 404 $ Gas fiber_manual_record $ Oil …" at bounding box center [443, 323] width 421 height 281
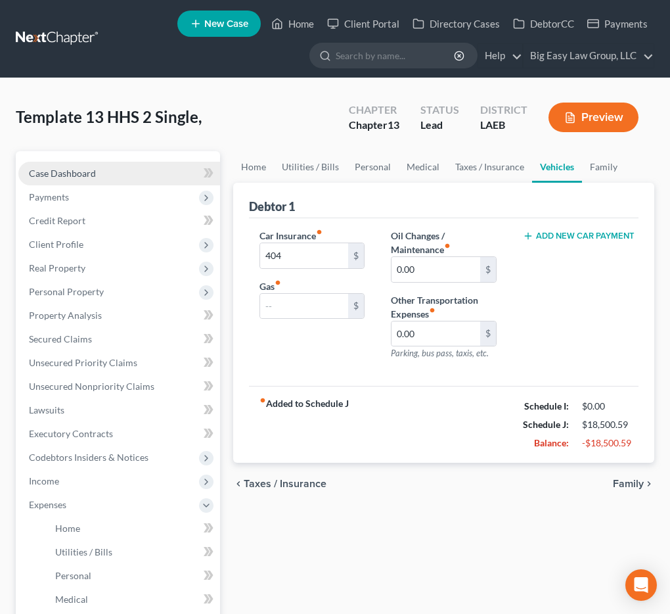
click at [129, 169] on link "Case Dashboard" at bounding box center [119, 174] width 202 height 24
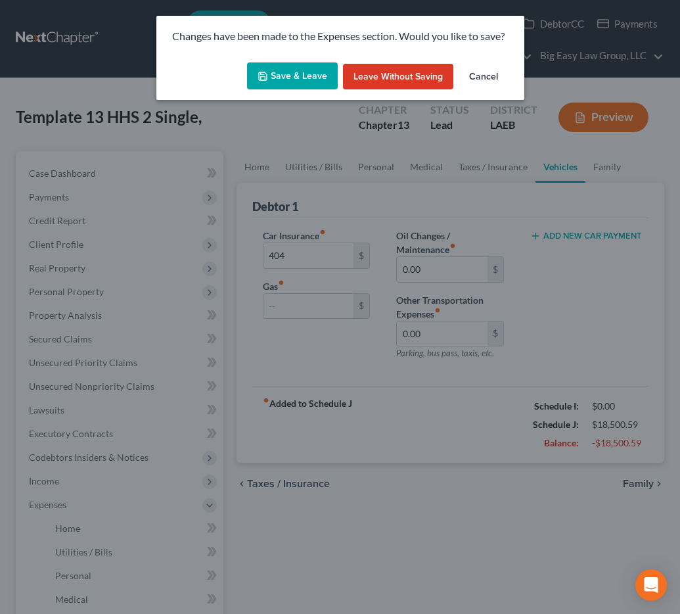
click at [304, 66] on button "Save & Leave" at bounding box center [292, 76] width 91 height 28
type input "404.00"
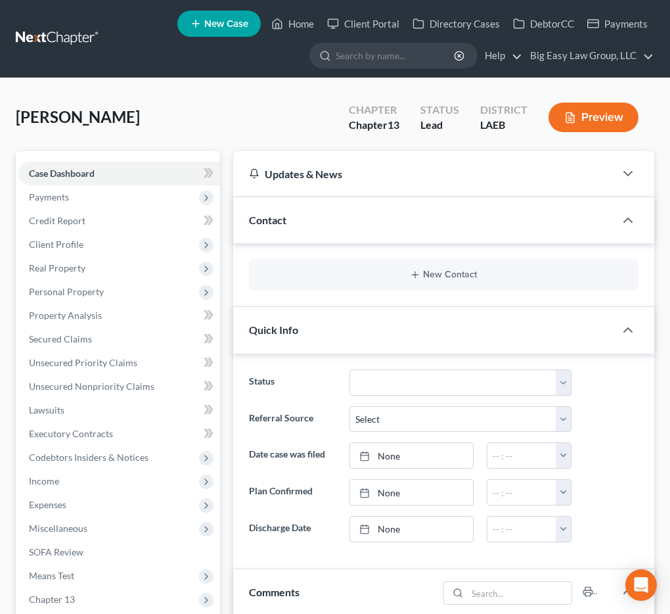
click at [485, 296] on div "New Contact" at bounding box center [443, 275] width 421 height 64
click at [492, 288] on div "New Contact" at bounding box center [444, 275] width 390 height 32
click at [519, 269] on div "New Contact" at bounding box center [444, 275] width 390 height 32
click at [387, 282] on div "New Contact" at bounding box center [444, 275] width 390 height 32
click at [415, 270] on icon "button" at bounding box center [415, 274] width 11 height 11
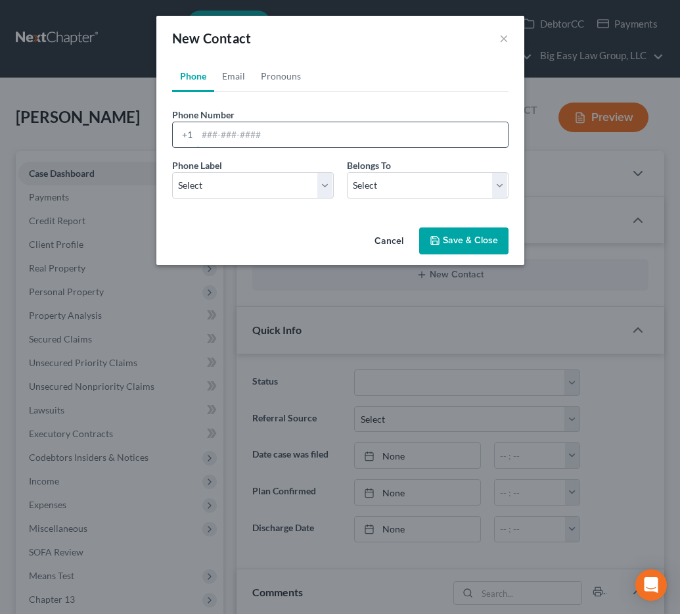
click at [256, 129] on input "tel" at bounding box center [352, 134] width 311 height 25
type input "504-704-7186"
click at [255, 174] on select "Select Mobile Home Work Other" at bounding box center [253, 185] width 162 height 26
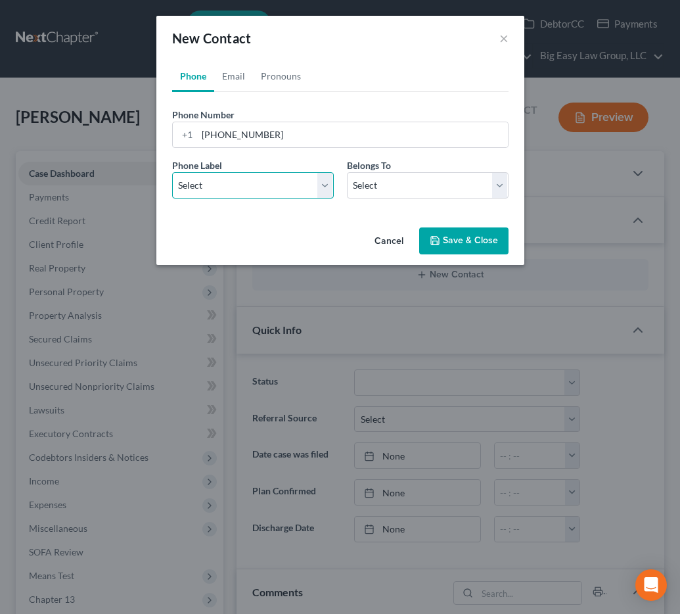
select select "0"
click at [172, 172] on select "Select Mobile Home Work Other" at bounding box center [253, 185] width 162 height 26
click at [344, 182] on div "Belongs To * Select Client Other" at bounding box center [427, 178] width 175 height 40
click at [355, 180] on select "Select Client Other" at bounding box center [428, 185] width 162 height 26
select select "0"
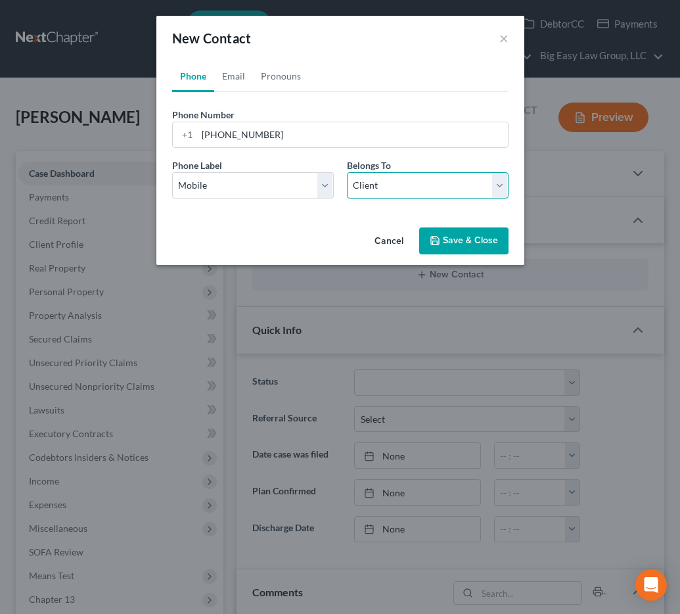
click at [347, 172] on select "Select Client Other" at bounding box center [428, 185] width 162 height 26
select select "0"
click at [235, 74] on link "Email" at bounding box center [233, 76] width 39 height 32
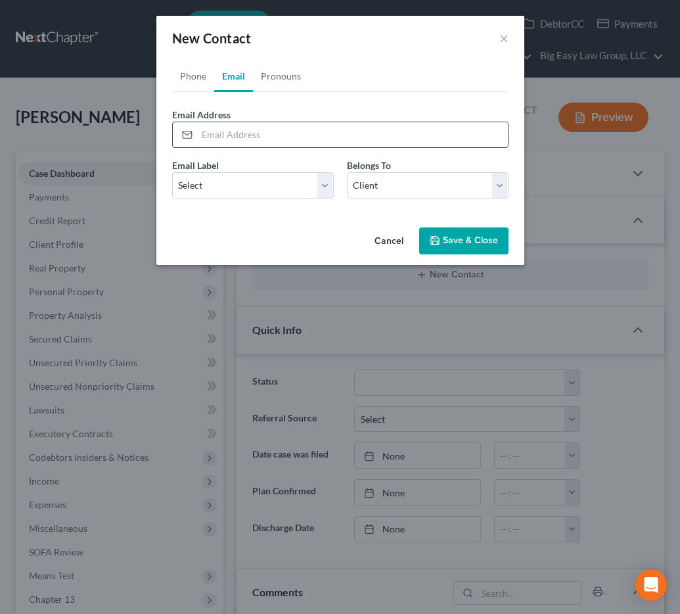
click at [231, 135] on input "email" at bounding box center [352, 134] width 311 height 25
type input "perfectpatty67@gmail.com"
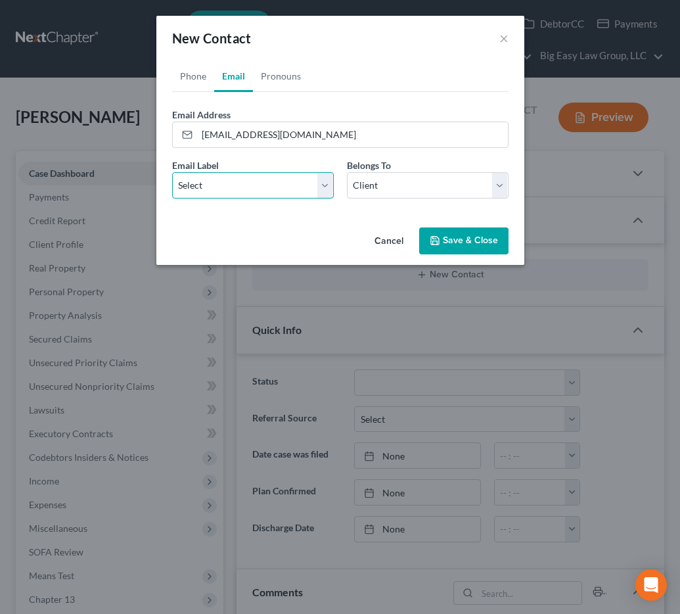
click at [183, 185] on select "Select Home Work Other" at bounding box center [253, 185] width 162 height 26
select select "0"
click at [172, 172] on select "Select Home Work Other" at bounding box center [253, 185] width 162 height 26
click at [363, 181] on select "Select Client Other" at bounding box center [428, 185] width 162 height 26
click at [347, 172] on select "Select Client Other" at bounding box center [428, 185] width 162 height 26
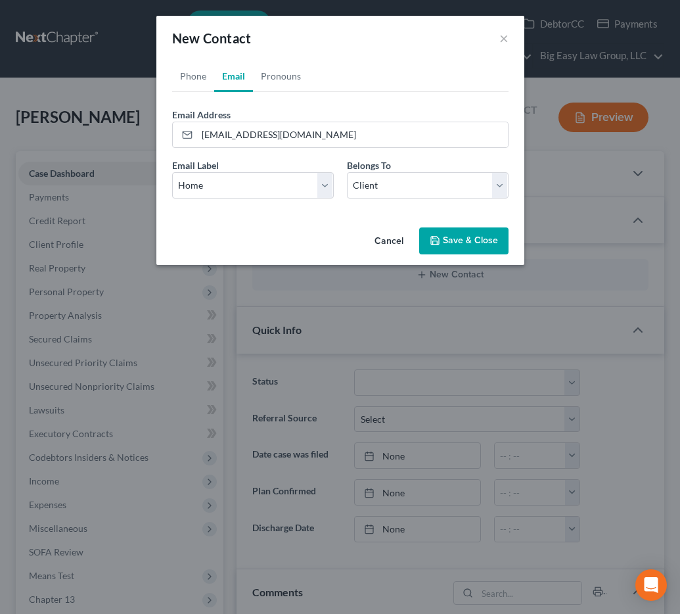
click at [449, 234] on button "Save & Close" at bounding box center [463, 241] width 89 height 28
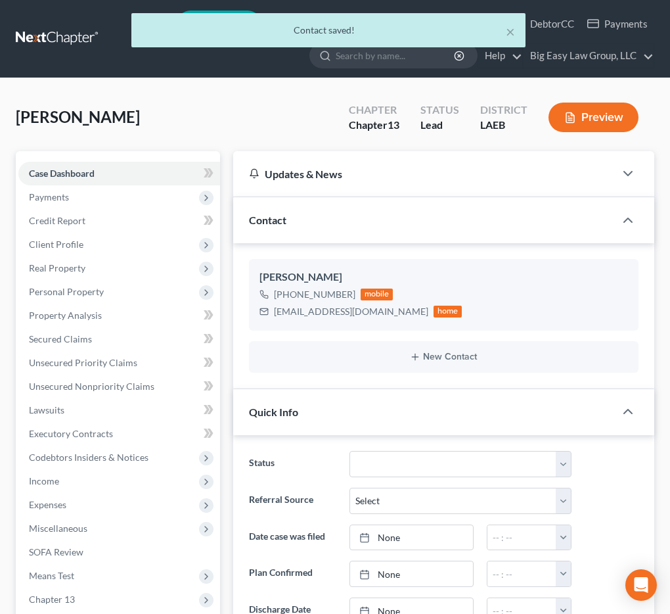
click at [374, 362] on div "New Contact" at bounding box center [444, 357] width 390 height 32
click at [409, 355] on button "New Contact" at bounding box center [443, 356] width 369 height 11
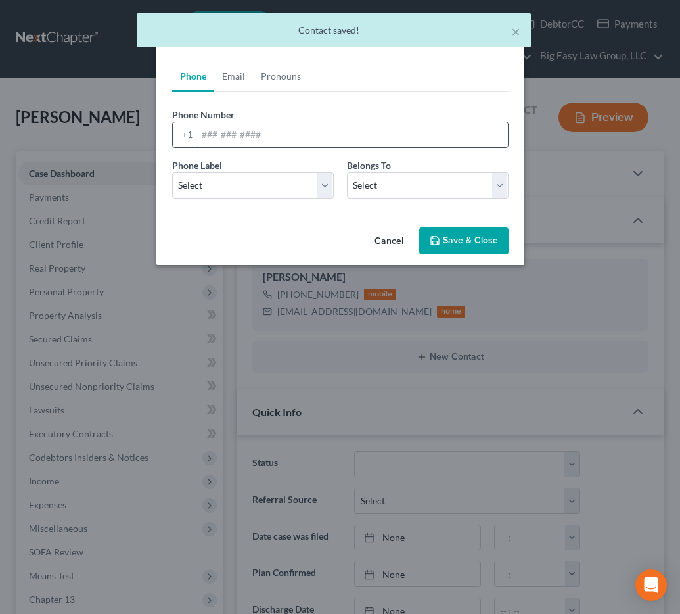
click at [266, 139] on input "tel" at bounding box center [352, 134] width 311 height 25
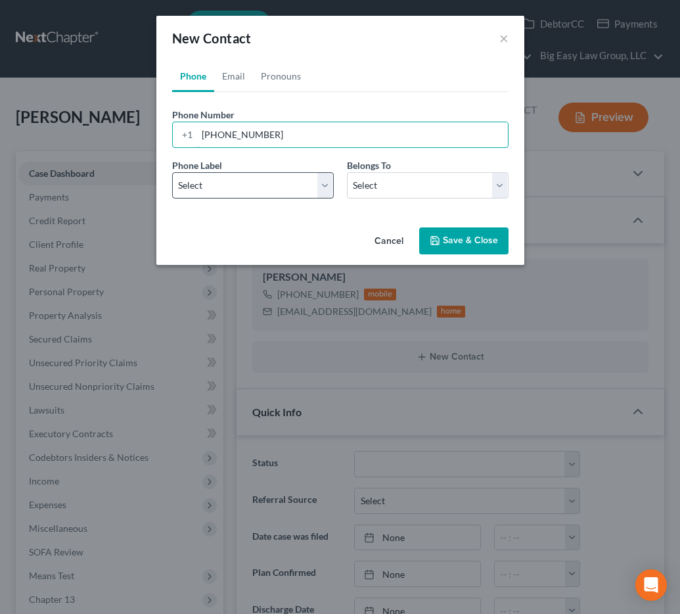
type input "985-758-4318"
click at [271, 193] on select "Select Mobile Home Work Other" at bounding box center [253, 185] width 162 height 26
select select "0"
click at [172, 172] on select "Select Mobile Home Work Other" at bounding box center [253, 185] width 162 height 26
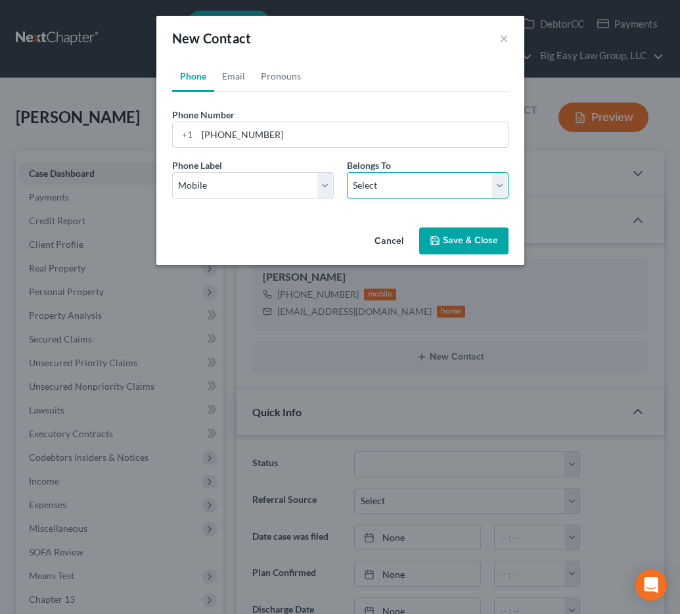
click at [382, 186] on select "Select Client Other" at bounding box center [428, 185] width 162 height 26
select select "1"
click at [347, 172] on select "Select Client Other" at bounding box center [428, 185] width 162 height 26
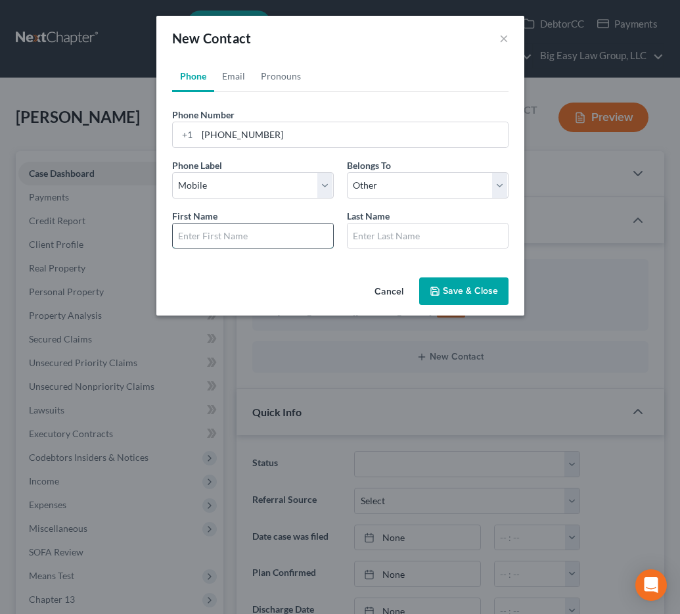
click at [235, 242] on input "text" at bounding box center [253, 235] width 160 height 25
type input "Wendall"
type input "Jones"
drag, startPoint x: 206, startPoint y: 235, endPoint x: 280, endPoint y: 238, distance: 73.7
click at [206, 235] on input "Wendall" at bounding box center [253, 235] width 160 height 25
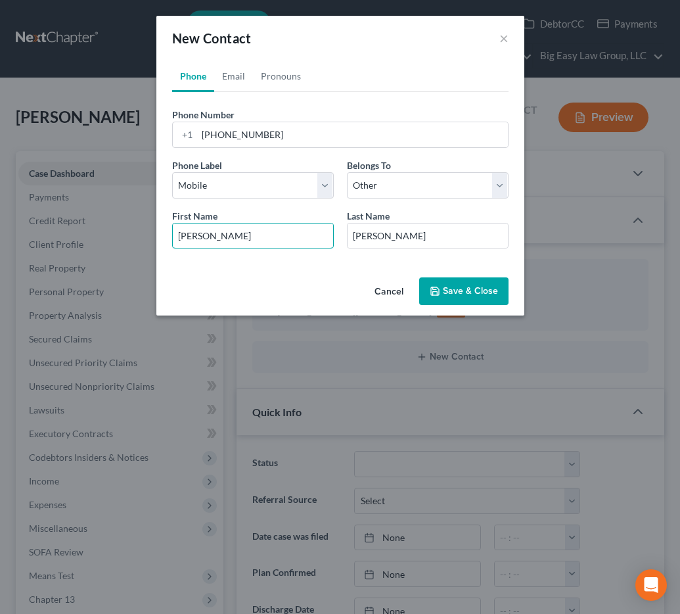
type input "Wendll"
type input "Wendell"
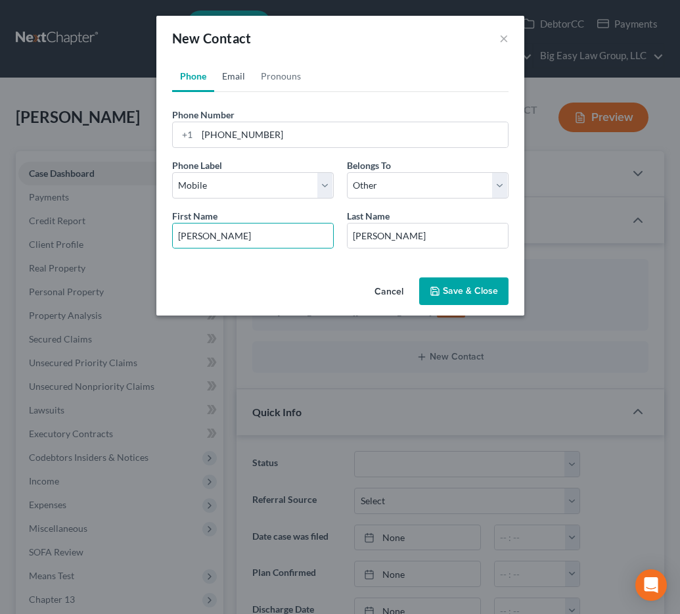
click at [227, 72] on link "Email" at bounding box center [233, 76] width 39 height 32
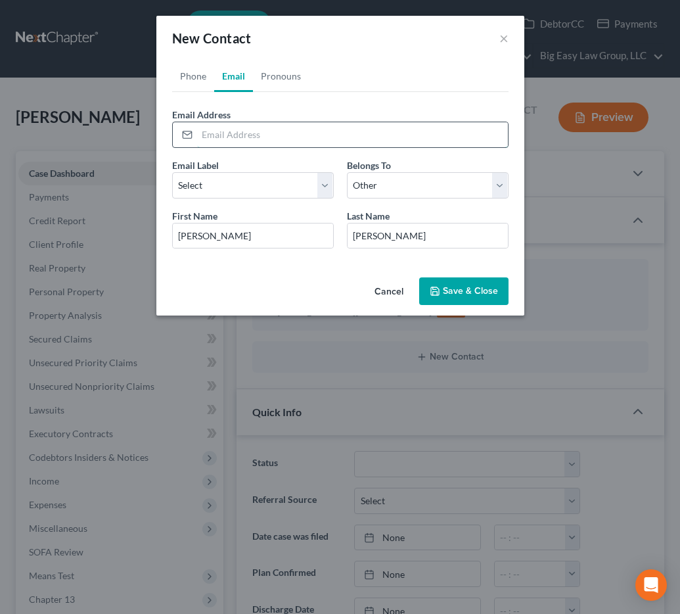
click at [235, 131] on input "email" at bounding box center [352, 134] width 311 height 25
type input "64jonesw@gmail.coom"
click at [347, 181] on select "Select Client Other" at bounding box center [428, 185] width 162 height 26
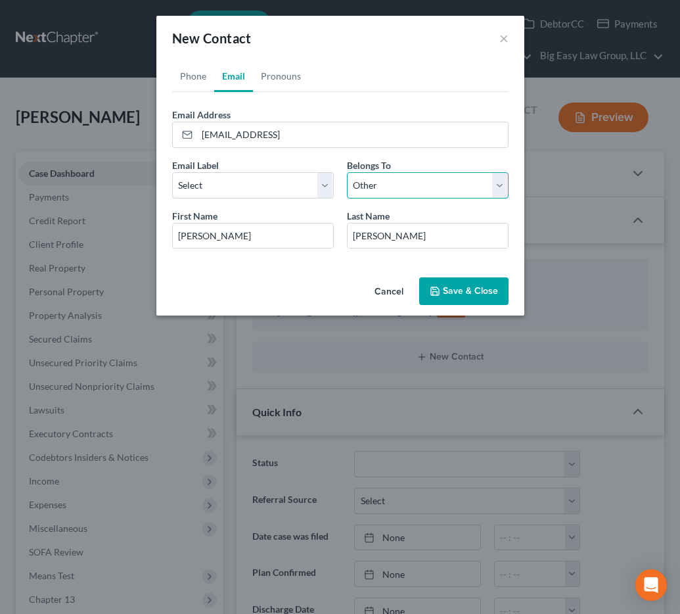
click at [347, 172] on select "Select Client Other" at bounding box center [428, 185] width 162 height 26
click at [309, 181] on select "Select Home Work Other" at bounding box center [253, 185] width 162 height 26
select select "0"
click at [172, 172] on select "Select Home Work Other" at bounding box center [253, 185] width 162 height 26
click at [455, 302] on button "Save & Close" at bounding box center [463, 291] width 89 height 28
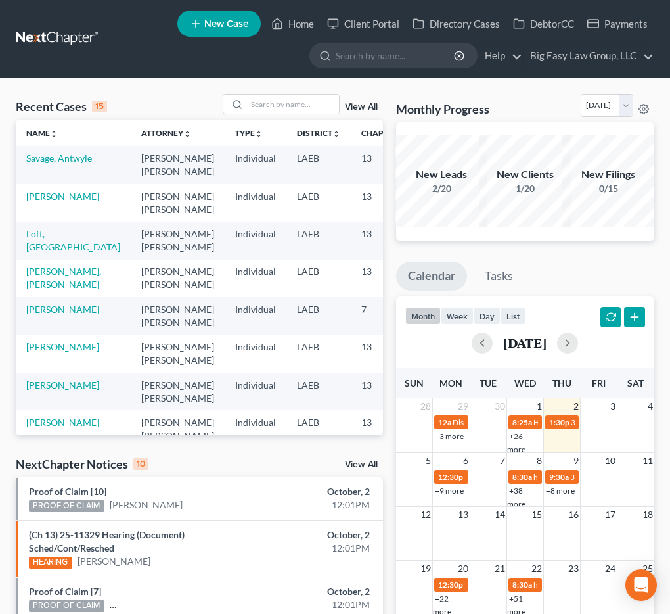
click at [358, 113] on div "View All" at bounding box center [303, 104] width 160 height 20
click at [357, 97] on div "View All" at bounding box center [303, 104] width 160 height 20
click at [360, 108] on link "View All" at bounding box center [361, 106] width 33 height 9
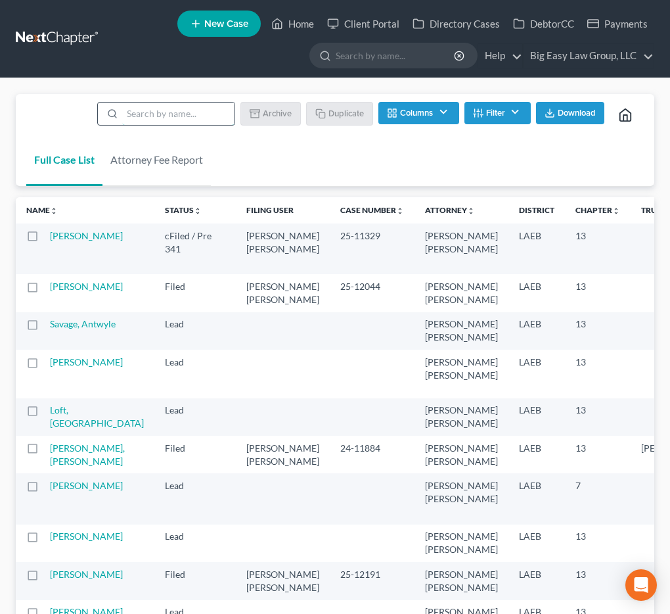
click at [154, 124] on li at bounding box center [166, 115] width 138 height 26
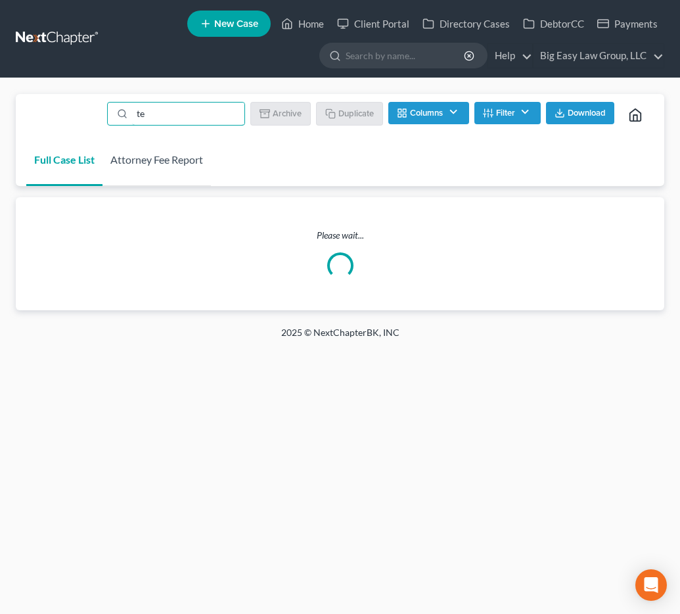
type input "template"
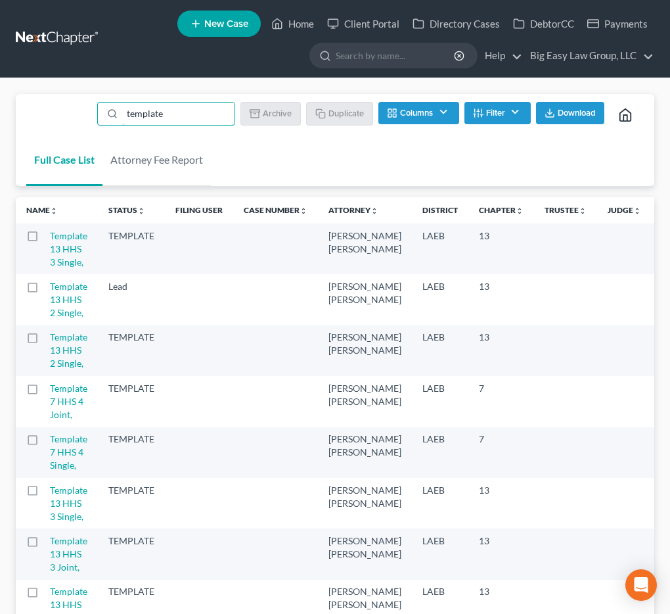
click at [45, 290] on label at bounding box center [45, 290] width 0 height 0
click at [50, 288] on input "checkbox" at bounding box center [54, 284] width 9 height 9
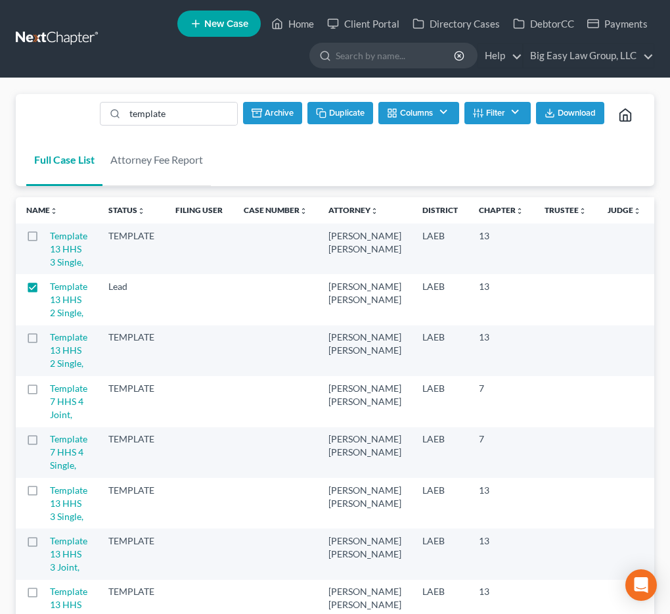
click at [363, 122] on button "Duplicate" at bounding box center [340, 113] width 66 height 22
checkbox input "false"
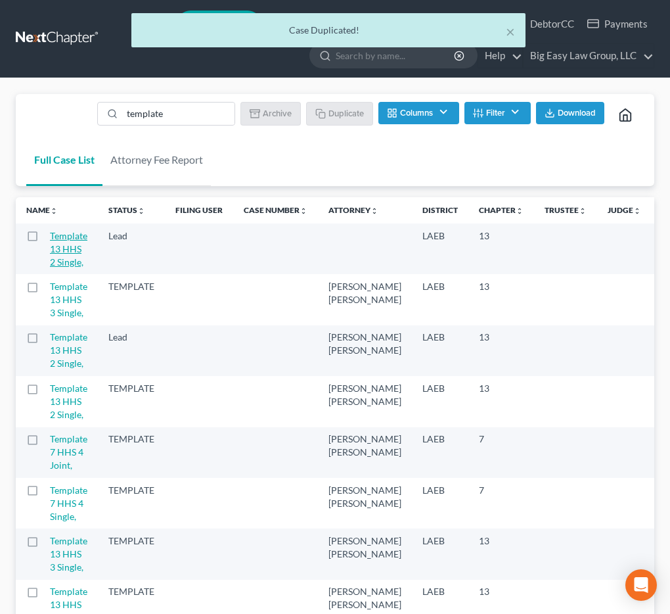
click at [57, 242] on link "Template 13 HHS 2 Single," at bounding box center [68, 248] width 37 height 37
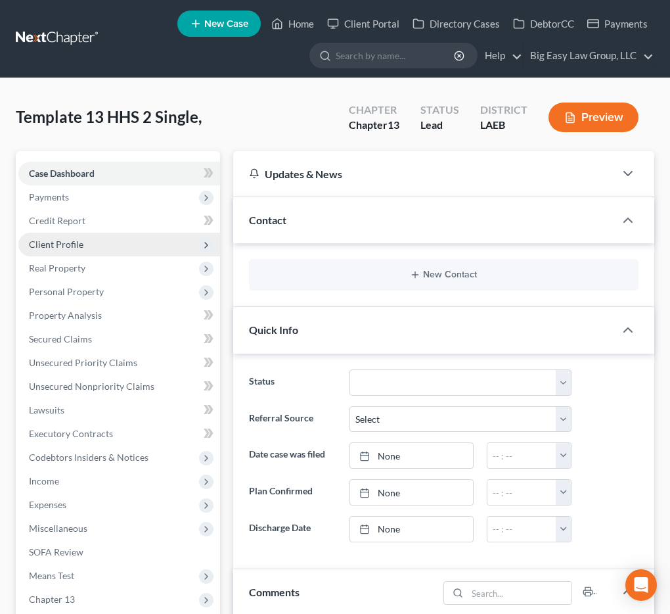
click at [144, 250] on span "Client Profile" at bounding box center [119, 245] width 202 height 24
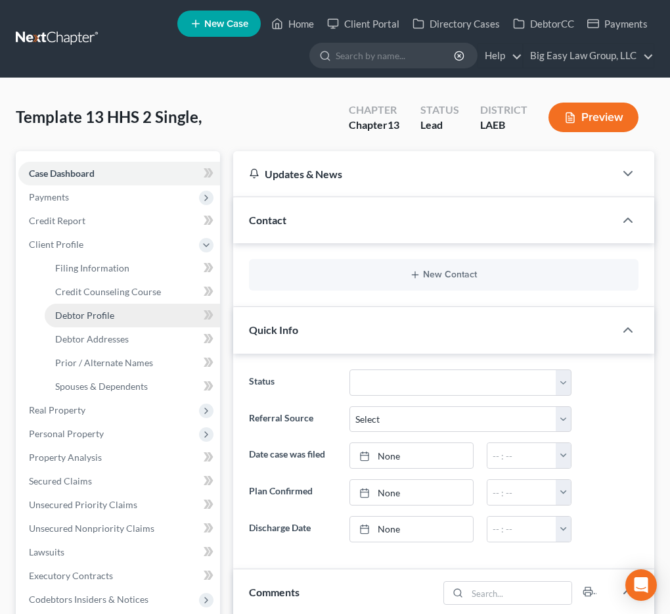
click at [142, 310] on link "Debtor Profile" at bounding box center [132, 316] width 175 height 24
select select "1"
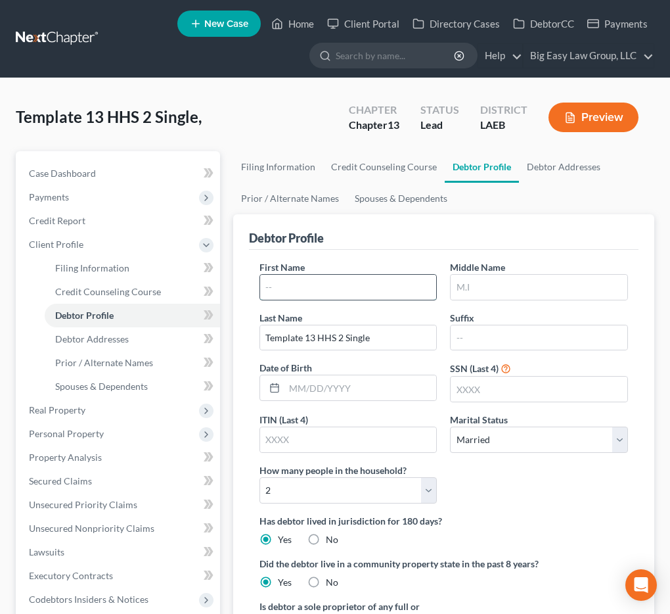
click at [304, 293] on input "text" at bounding box center [348, 287] width 177 height 25
type input "Lisa"
type input "Scott"
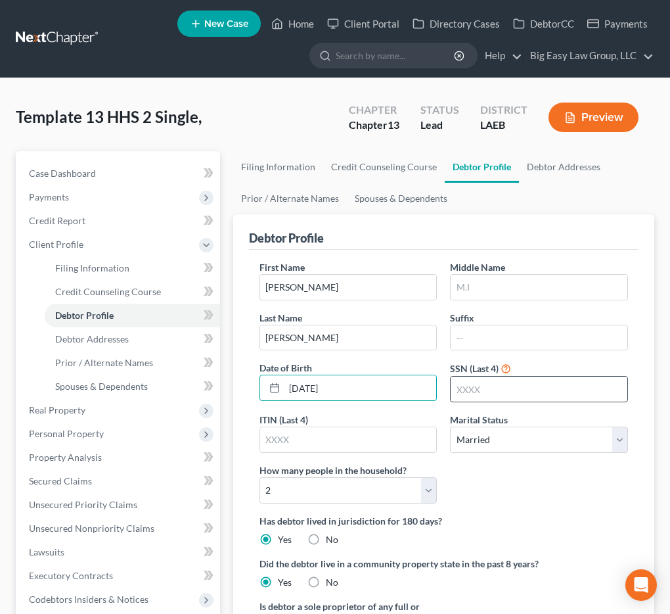
type input "07-04-1971"
click at [531, 395] on input "text" at bounding box center [539, 388] width 177 height 25
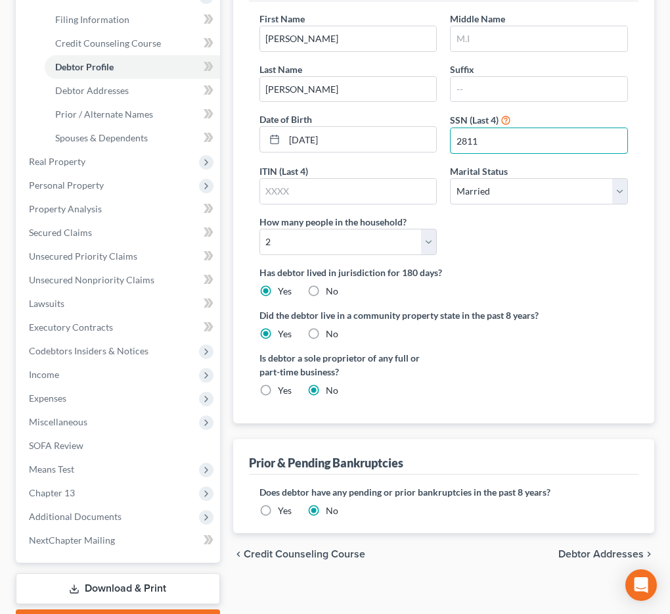
type input "2811"
click at [577, 559] on span "Debtor Addresses" at bounding box center [600, 554] width 85 height 11
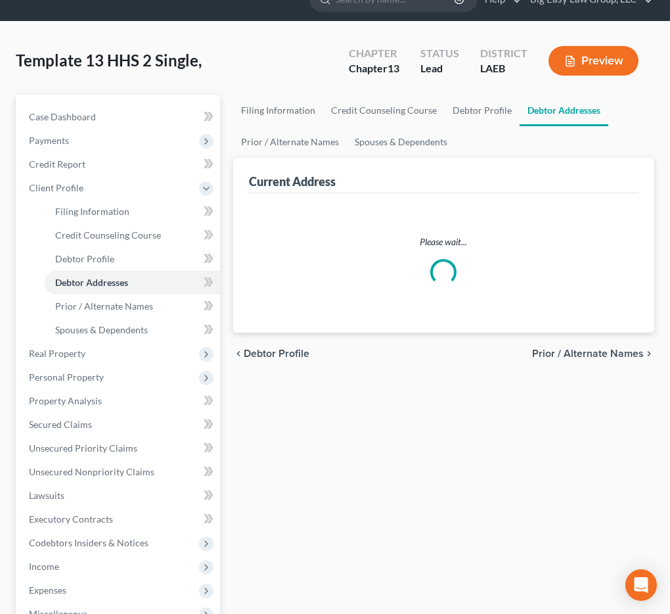
select select "0"
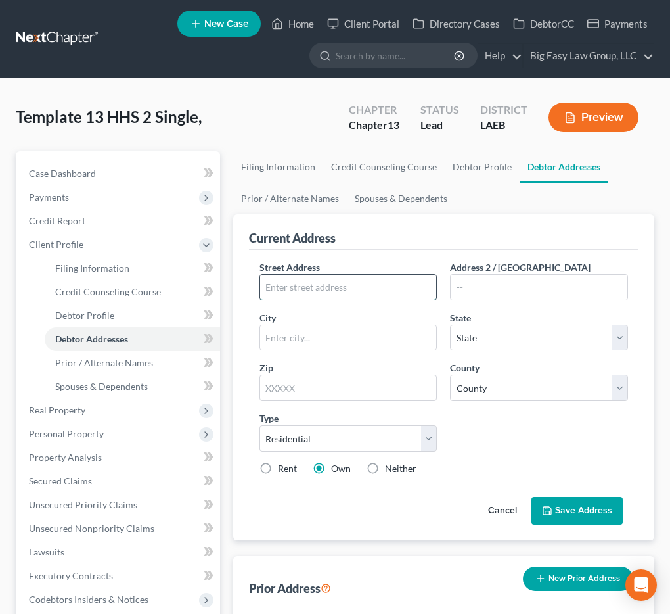
click at [317, 296] on input "text" at bounding box center [348, 287] width 177 height 25
type input "25 Halleplace"
type input "Westwego"
select select "19"
type input "70094"
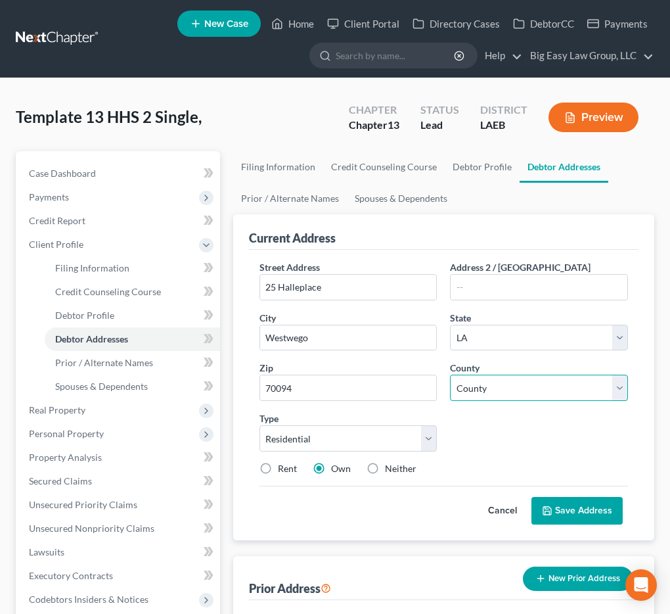
click at [494, 392] on select "County Acadia Allen Ascension Assumption Avoyelles Beauregard Bienville Bossier…" at bounding box center [539, 387] width 178 height 26
select select "25"
click at [450, 374] on select "County Acadia Allen Ascension Assumption Avoyelles Beauregard Bienville Bossier…" at bounding box center [539, 387] width 178 height 26
click at [553, 506] on button "Save Address" at bounding box center [576, 511] width 91 height 28
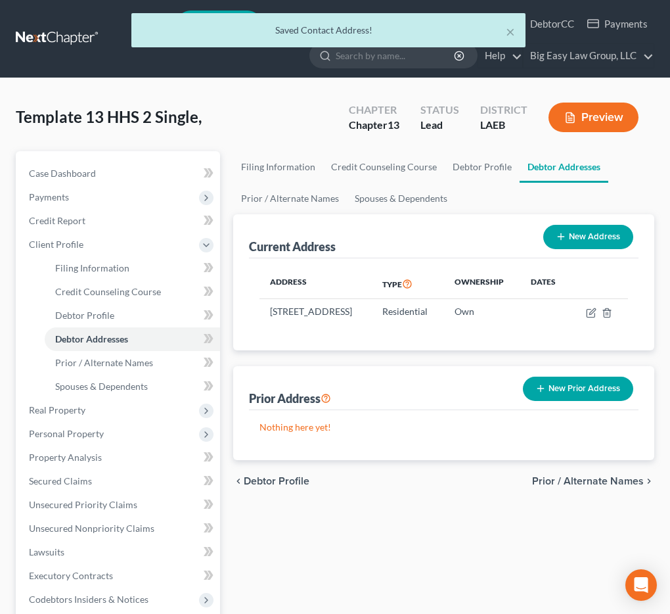
click at [597, 500] on div "chevron_left Debtor Profile Prior / Alternate Names chevron_right" at bounding box center [443, 481] width 421 height 42
click at [591, 486] on span "Prior / Alternate Names" at bounding box center [588, 481] width 112 height 11
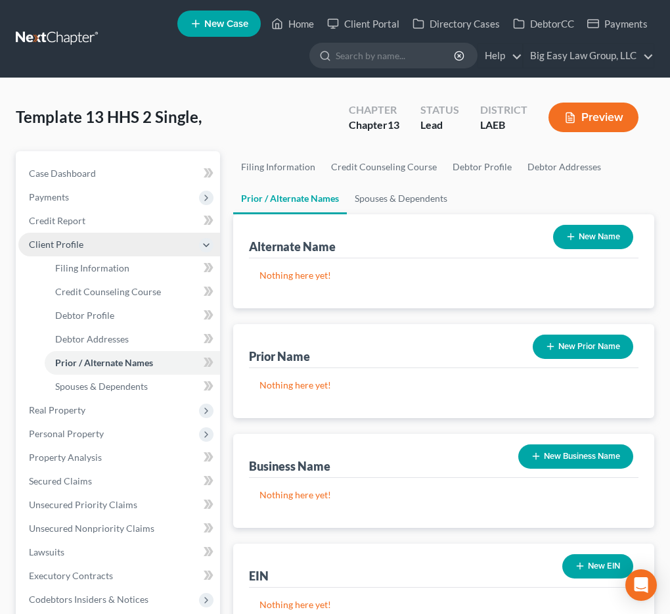
click at [73, 235] on span "Client Profile" at bounding box center [119, 245] width 202 height 24
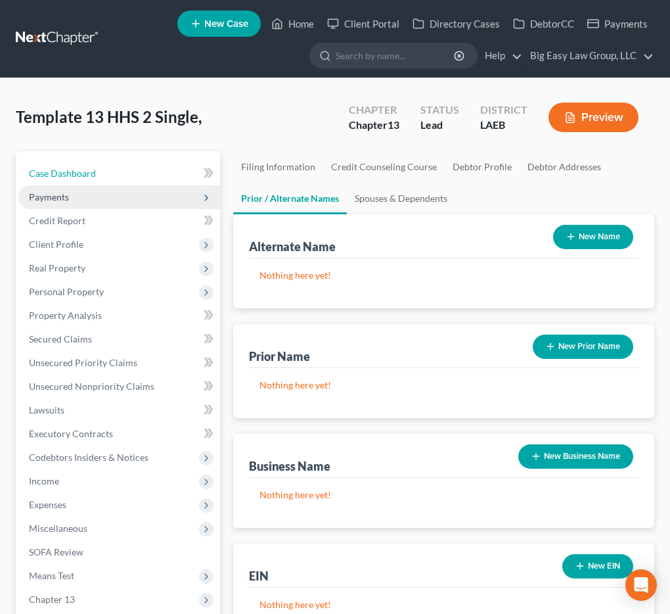
drag, startPoint x: 96, startPoint y: 179, endPoint x: 145, endPoint y: 201, distance: 53.5
click at [96, 179] on link "Case Dashboard" at bounding box center [119, 174] width 202 height 24
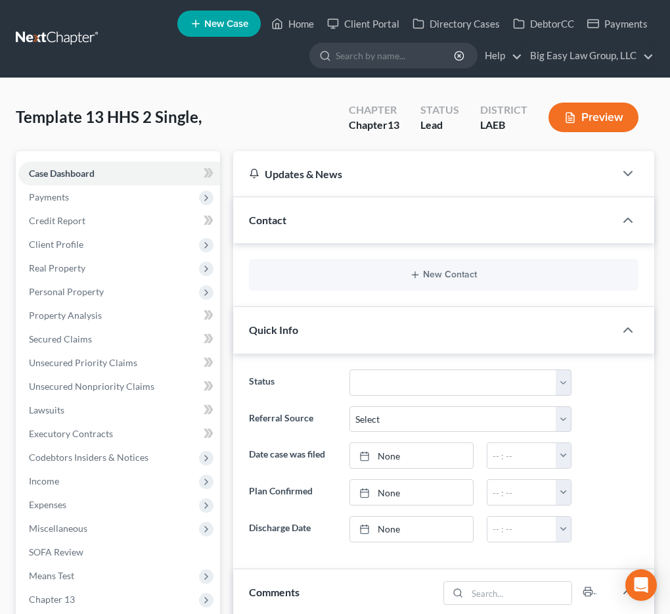
click at [357, 262] on div "New Contact" at bounding box center [444, 275] width 390 height 32
click at [360, 268] on div "New Contact" at bounding box center [444, 275] width 390 height 32
click at [439, 267] on div "New Contact" at bounding box center [444, 275] width 390 height 32
click at [440, 270] on button "New Contact" at bounding box center [443, 274] width 369 height 11
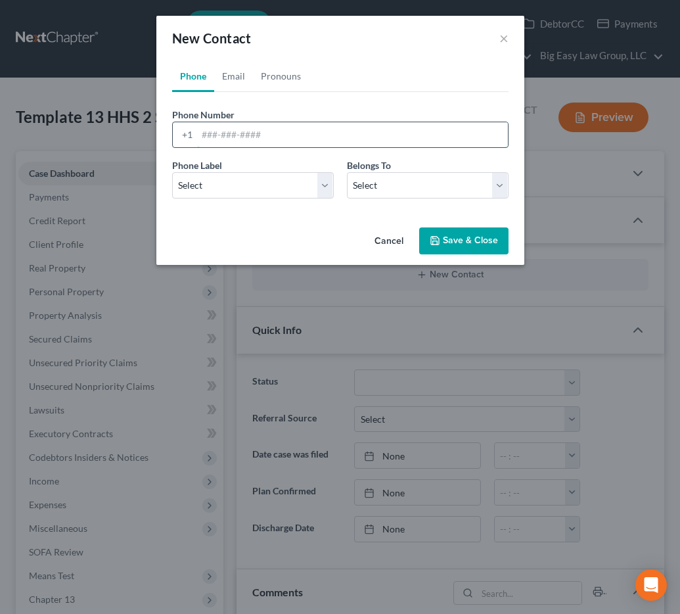
click at [259, 135] on input "tel" at bounding box center [352, 134] width 311 height 25
type input "504-516-1707"
click at [280, 194] on select "Select Mobile Home Work Other" at bounding box center [253, 185] width 162 height 26
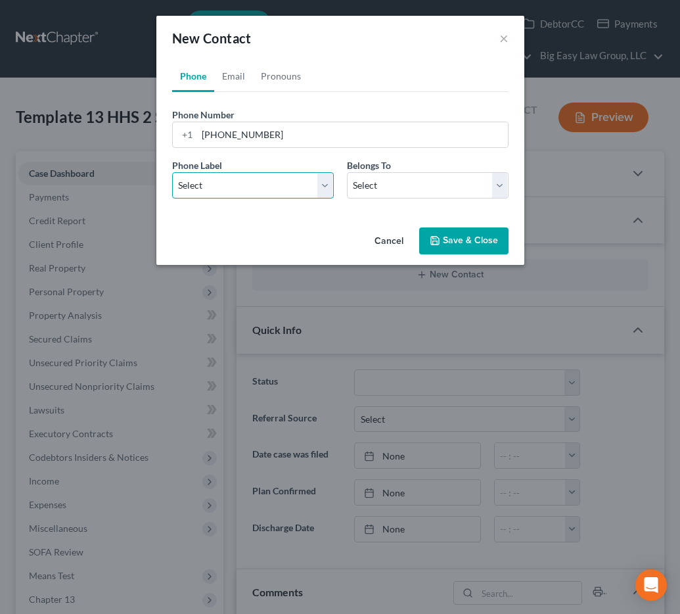
select select "0"
click at [172, 172] on select "Select Mobile Home Work Other" at bounding box center [253, 185] width 162 height 26
click at [367, 179] on select "Select Client Other" at bounding box center [428, 185] width 162 height 26
select select "0"
click at [347, 172] on select "Select Client Other" at bounding box center [428, 185] width 162 height 26
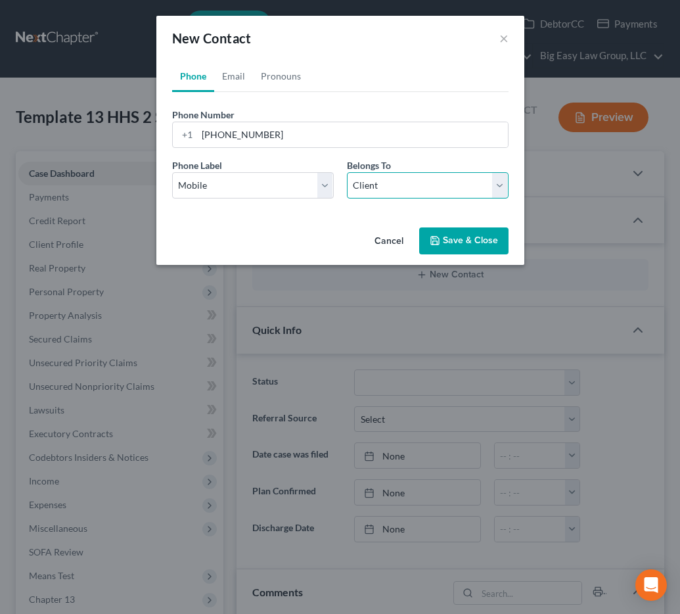
select select "0"
click at [232, 78] on link "Email" at bounding box center [233, 76] width 39 height 32
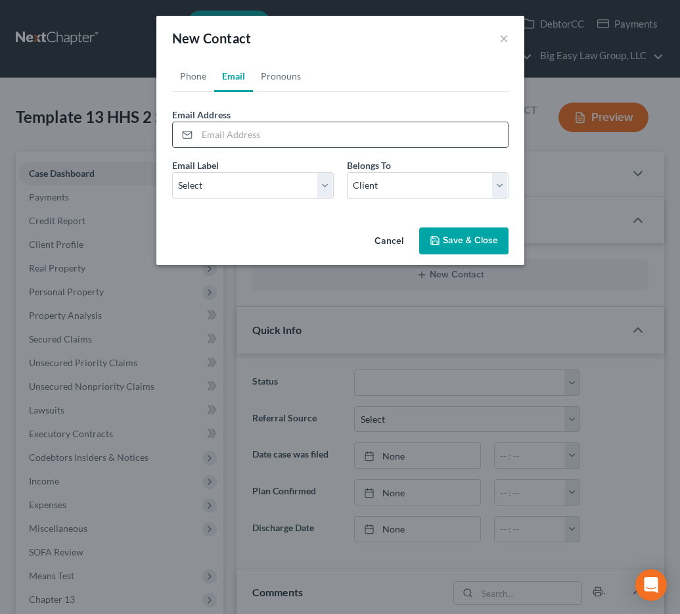
click at [237, 136] on input "email" at bounding box center [352, 134] width 311 height 25
type input "scottlisa998@gmail.com"
click at [179, 197] on select "Select Home Work Other" at bounding box center [253, 185] width 162 height 26
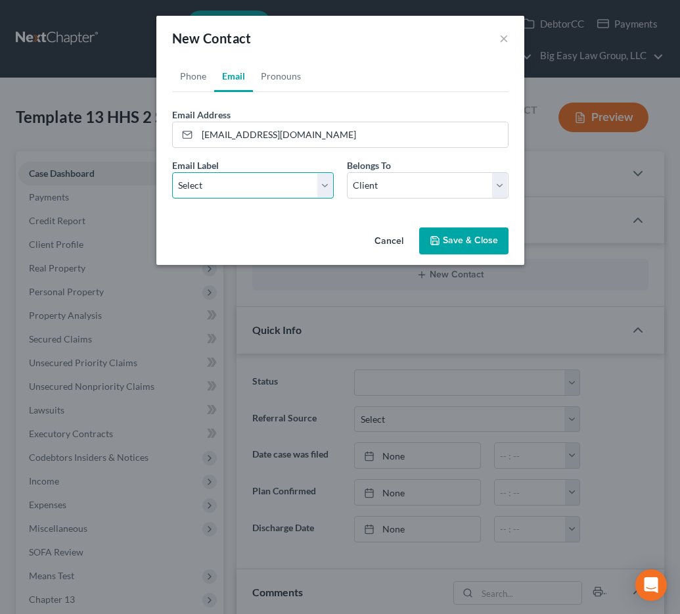
select select "0"
click at [172, 172] on select "Select Home Work Other" at bounding box center [253, 185] width 162 height 26
click at [443, 186] on select "Select Client Other" at bounding box center [428, 185] width 162 height 26
click at [347, 172] on select "Select Client Other" at bounding box center [428, 185] width 162 height 26
click at [456, 239] on button "Save & Close" at bounding box center [463, 241] width 89 height 28
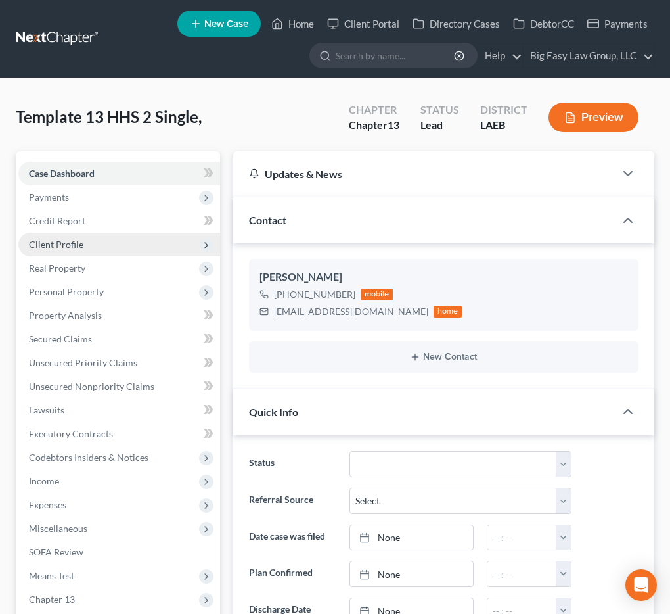
click at [124, 239] on span "Client Profile" at bounding box center [119, 245] width 202 height 24
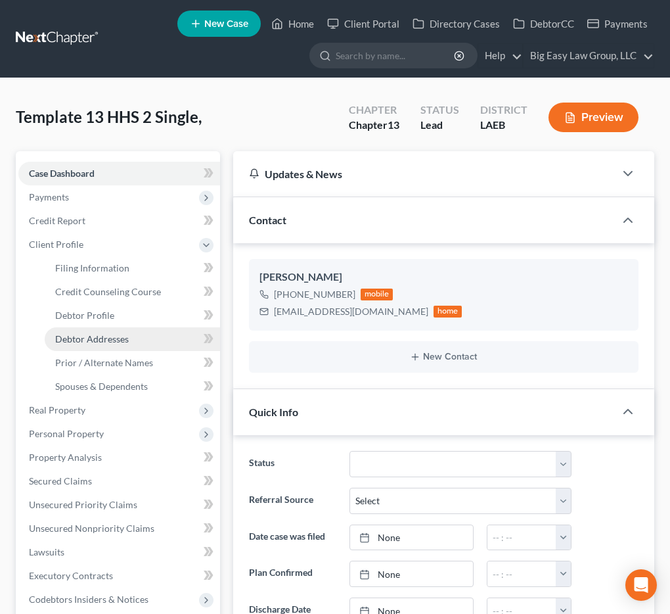
click at [135, 329] on link "Debtor Addresses" at bounding box center [132, 339] width 175 height 24
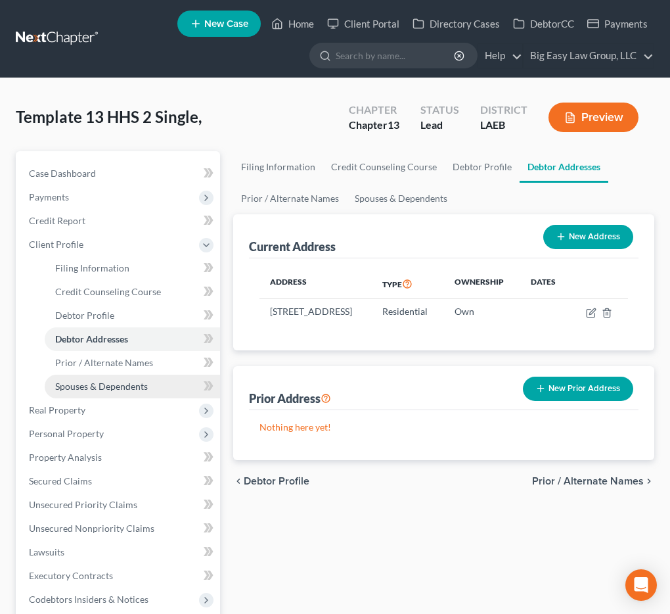
click at [129, 380] on span "Spouses & Dependents" at bounding box center [101, 385] width 93 height 11
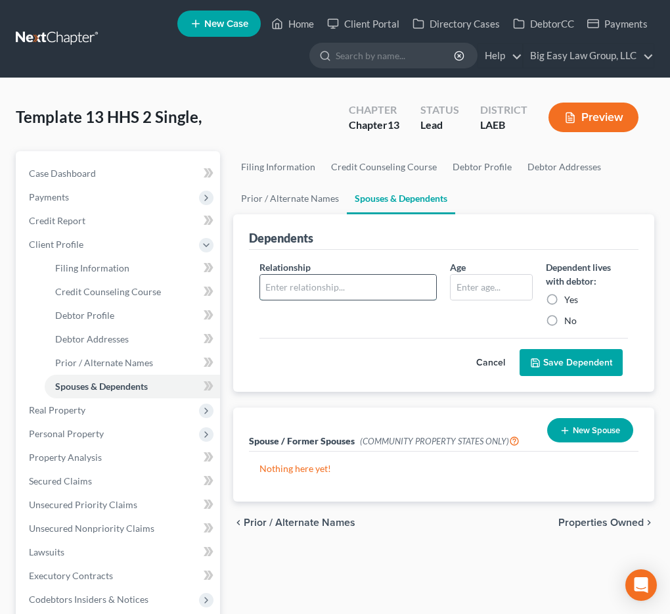
click at [336, 293] on input "text" at bounding box center [348, 287] width 177 height 25
type input "B"
click at [480, 364] on button "Cancel" at bounding box center [491, 362] width 58 height 26
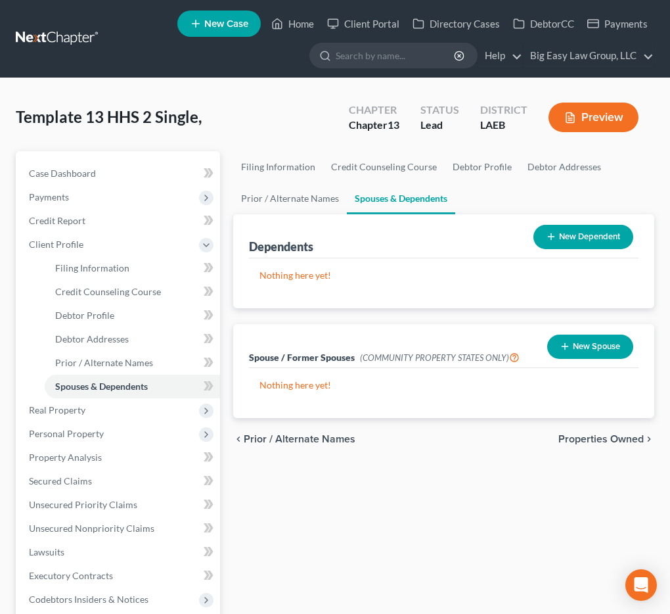
click at [598, 342] on button "New Spouse" at bounding box center [590, 346] width 86 height 24
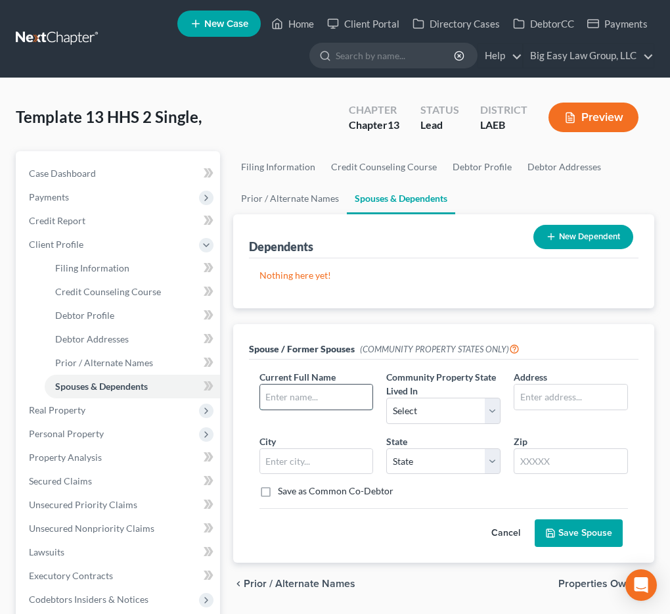
click at [313, 388] on input "text" at bounding box center [316, 396] width 113 height 25
click at [338, 402] on input "Byrin" at bounding box center [316, 396] width 113 height 25
type input "Byron Davis"
select select "4"
click at [594, 533] on button "Save Spouse" at bounding box center [579, 533] width 88 height 28
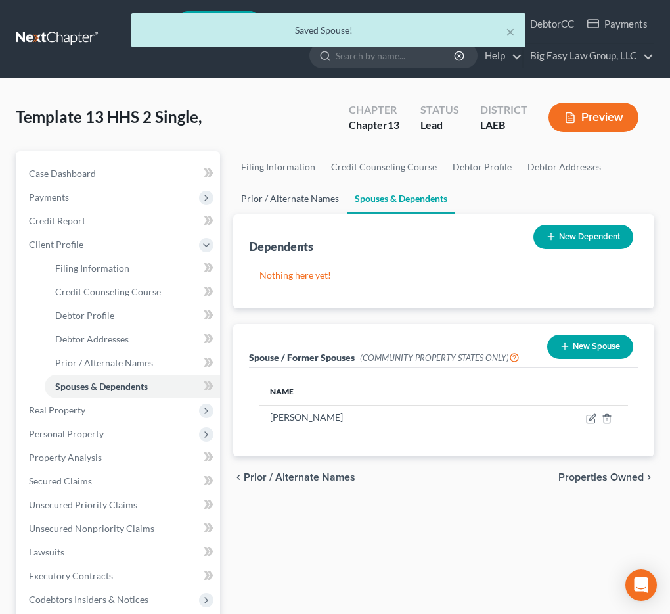
click at [311, 202] on link "Prior / Alternate Names" at bounding box center [290, 199] width 114 height 32
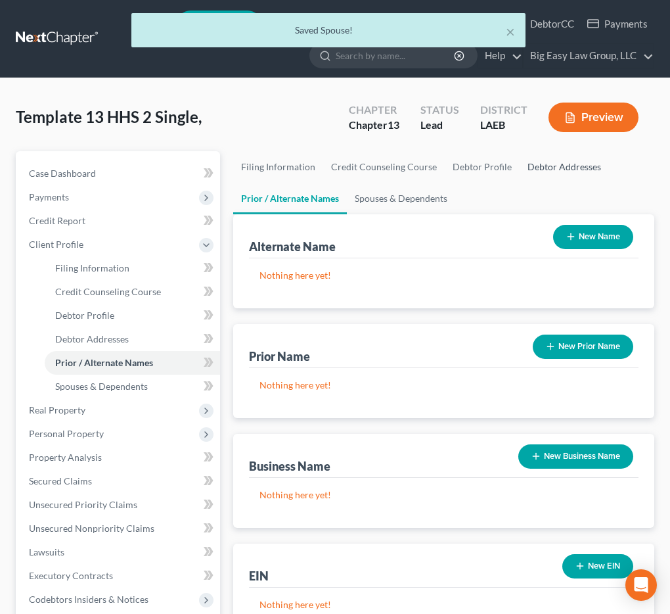
click at [535, 171] on link "Debtor Addresses" at bounding box center [564, 167] width 89 height 32
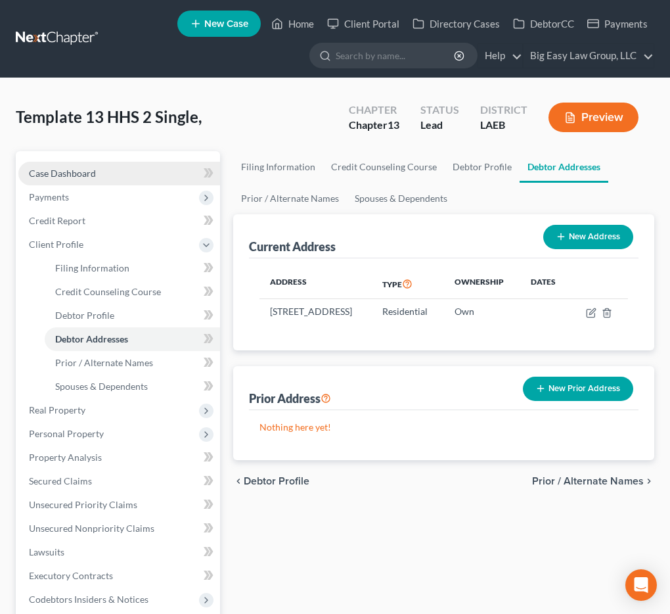
click at [77, 174] on span "Case Dashboard" at bounding box center [62, 173] width 67 height 11
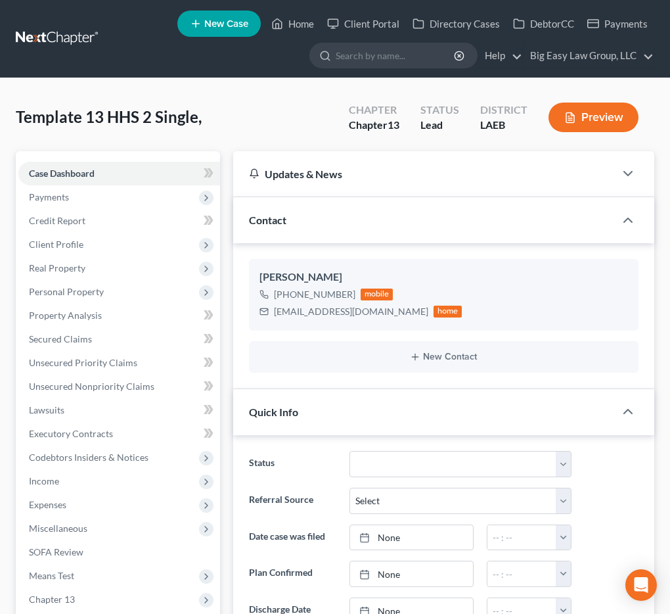
click at [418, 215] on div "Contact" at bounding box center [424, 219] width 382 height 45
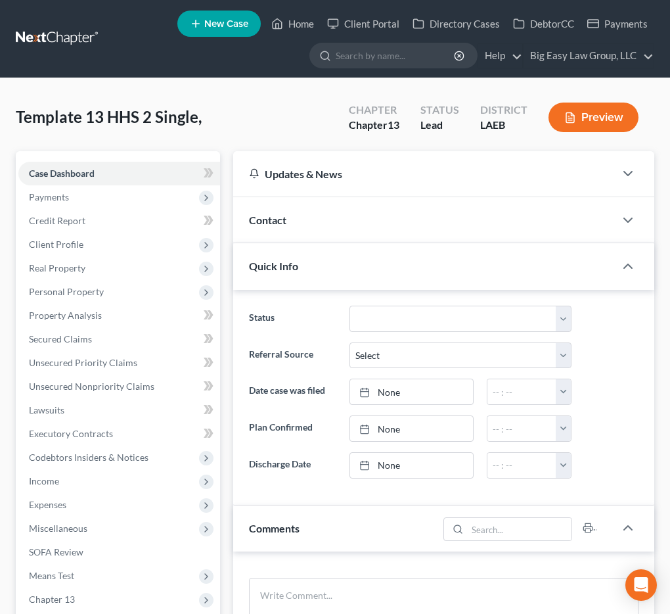
scroll to position [139, 0]
click at [415, 218] on div "Contact" at bounding box center [424, 219] width 382 height 45
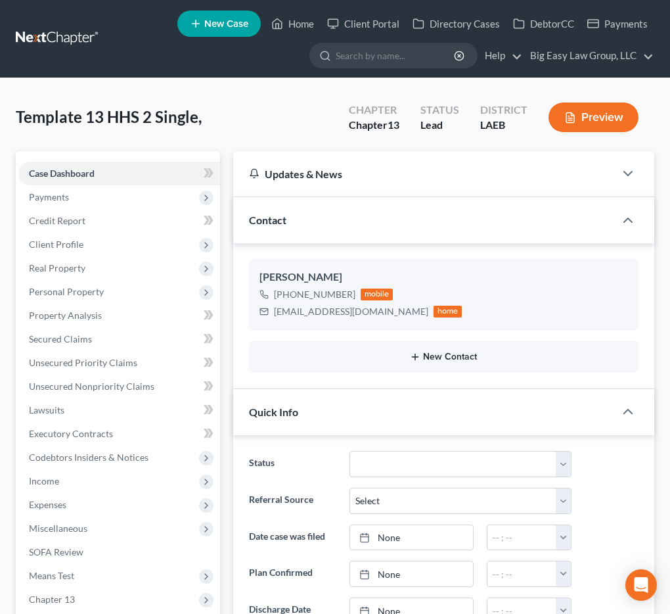
click at [464, 355] on button "New Contact" at bounding box center [443, 356] width 369 height 11
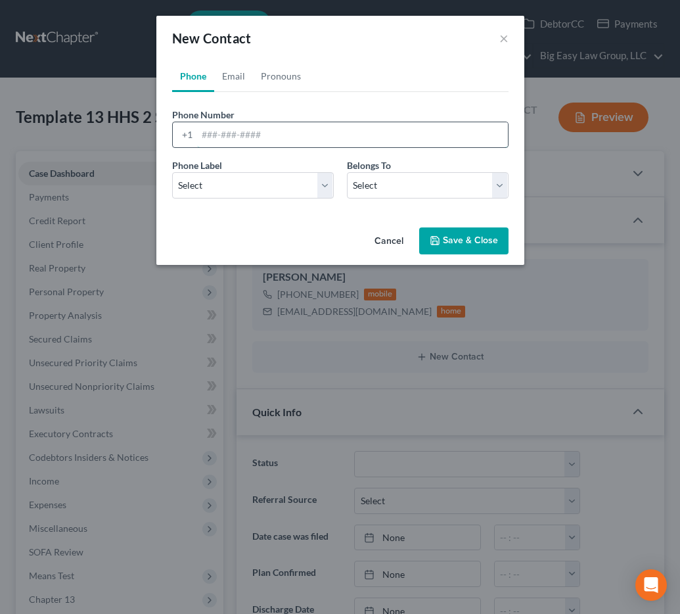
click at [246, 131] on input "tel" at bounding box center [352, 134] width 311 height 25
type input "504-270-5525"
click at [242, 177] on select "Select Mobile Home Work Other" at bounding box center [253, 185] width 162 height 26
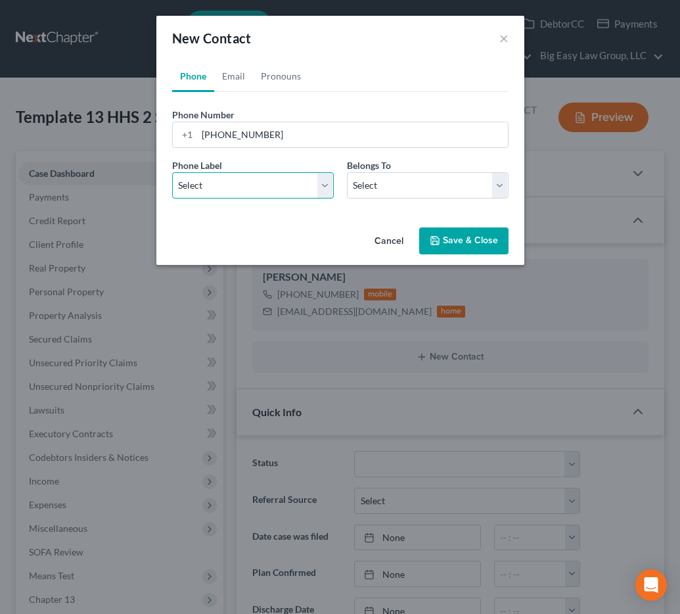
select select "0"
click at [172, 172] on select "Select Mobile Home Work Other" at bounding box center [253, 185] width 162 height 26
click at [374, 191] on select "Select Client Other" at bounding box center [428, 185] width 162 height 26
select select "1"
click at [347, 172] on select "Select Client Other" at bounding box center [428, 185] width 162 height 26
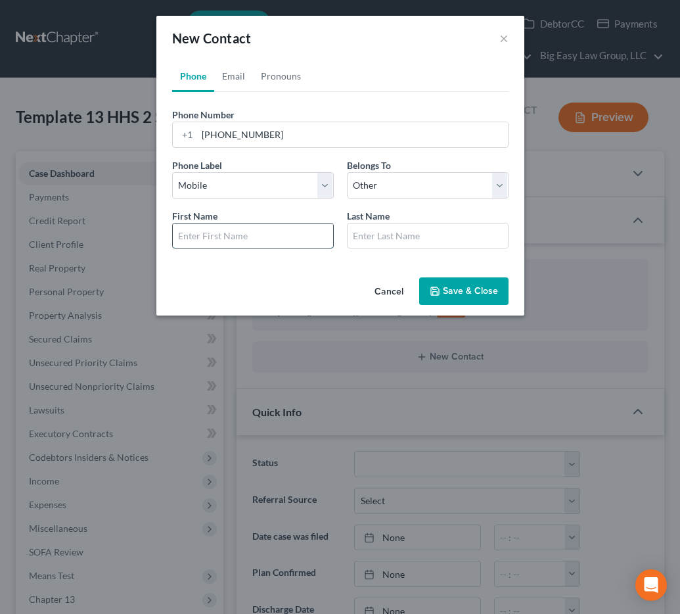
click at [227, 235] on input "text" at bounding box center [253, 235] width 160 height 25
type input "Byron"
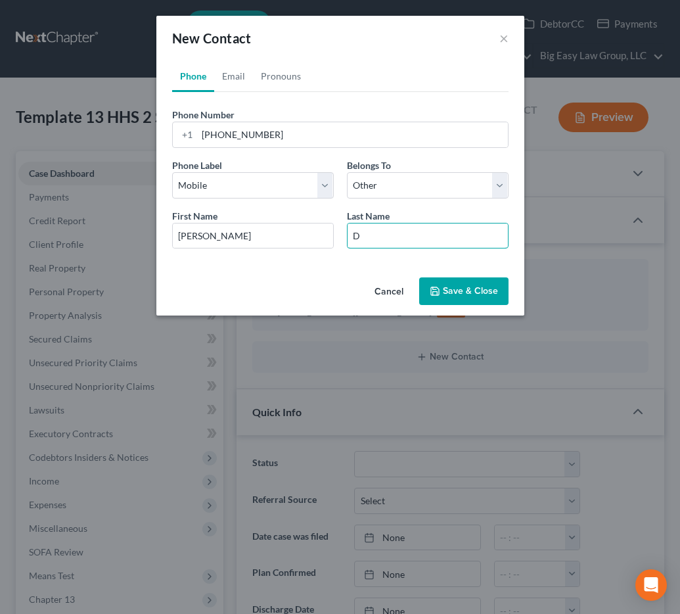
type input "Da"
type input "Dav"
type input "Davi"
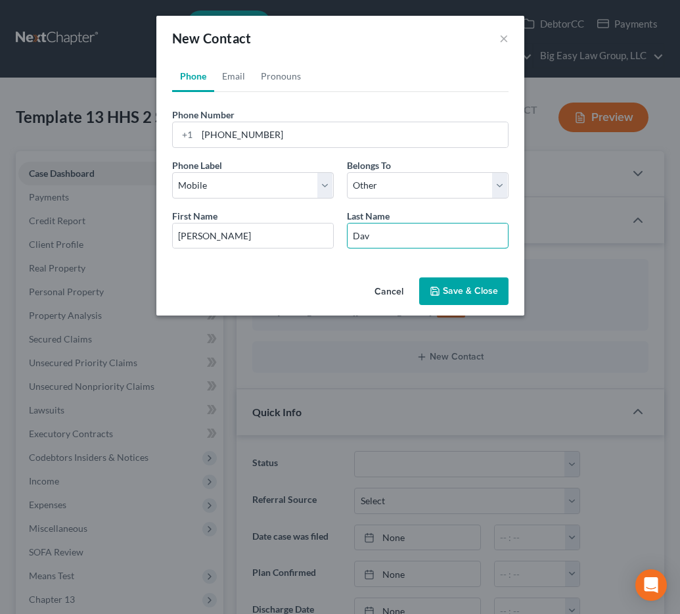
type input "Davi"
type input "Davis"
click at [240, 83] on link "Email" at bounding box center [233, 76] width 39 height 32
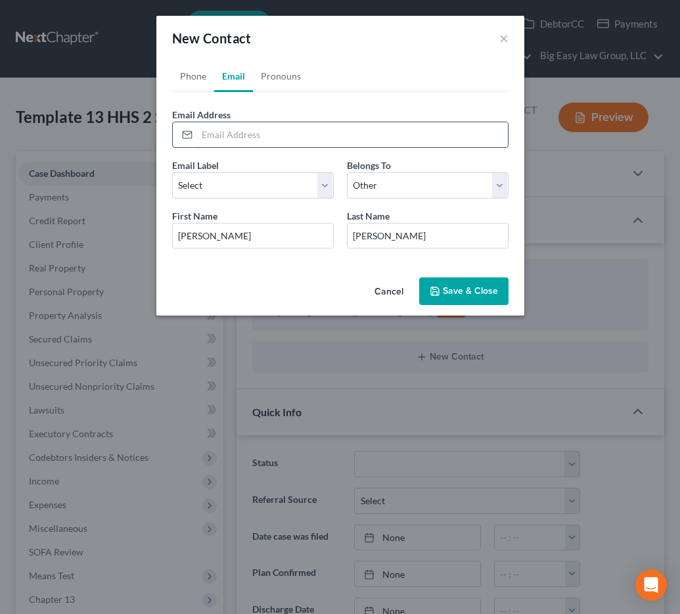
click at [261, 132] on input "email" at bounding box center [352, 134] width 311 height 25
click at [232, 156] on form "Email Address Email Label Select Home Work Other Belongs To * Select Client Oth…" at bounding box center [340, 183] width 336 height 151
drag, startPoint x: 196, startPoint y: 75, endPoint x: 204, endPoint y: 79, distance: 9.1
click at [196, 75] on link "Phone" at bounding box center [193, 76] width 42 height 32
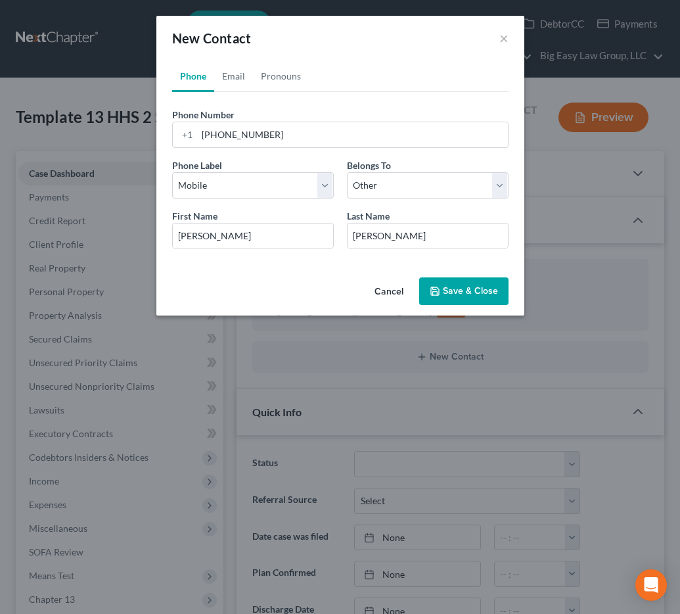
click at [483, 290] on button "Save & Close" at bounding box center [463, 291] width 89 height 28
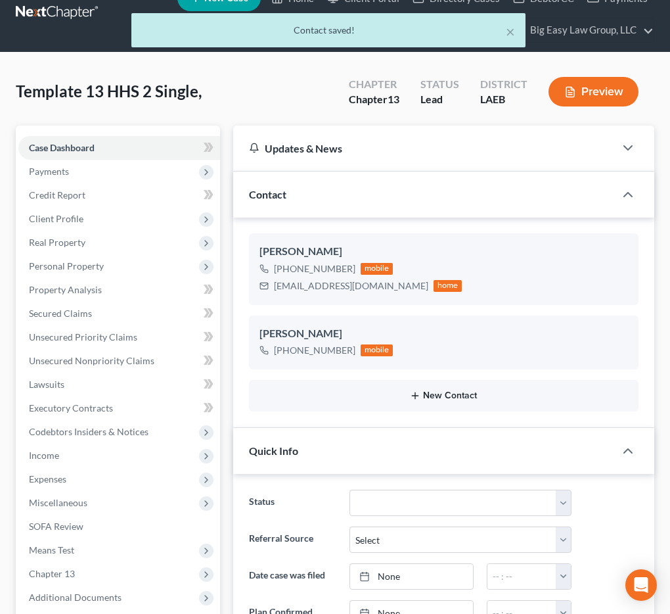
scroll to position [27, 0]
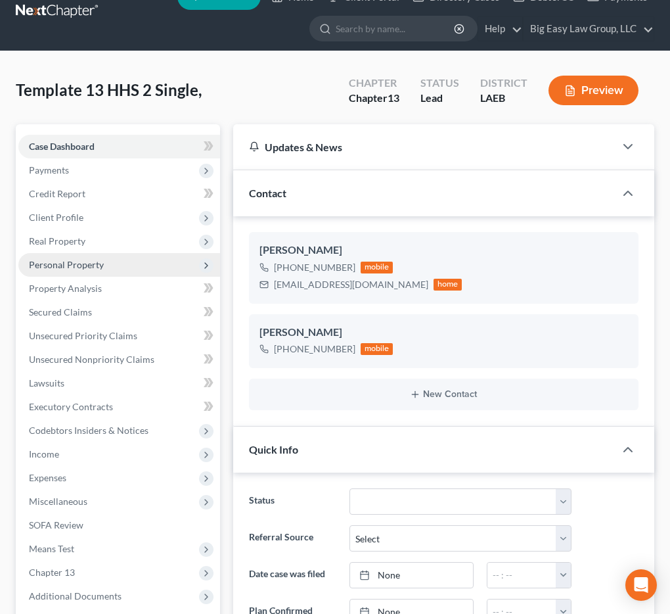
click at [132, 275] on span "Personal Property" at bounding box center [119, 265] width 202 height 24
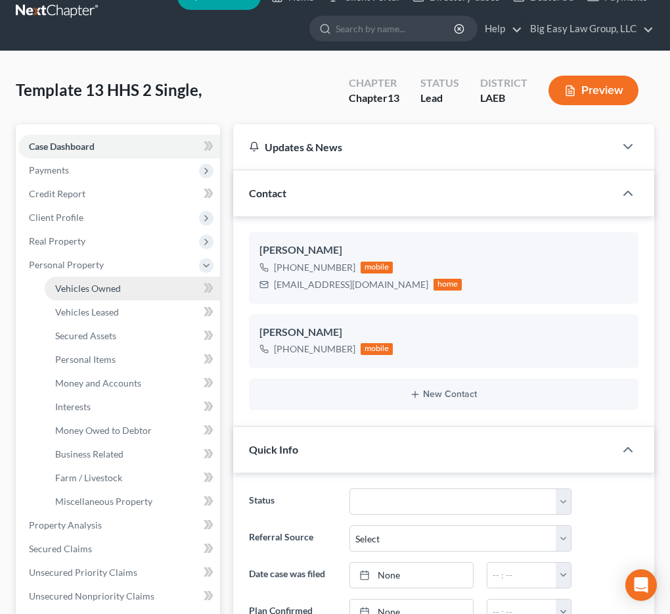
click at [104, 286] on span "Vehicles Owned" at bounding box center [88, 287] width 66 height 11
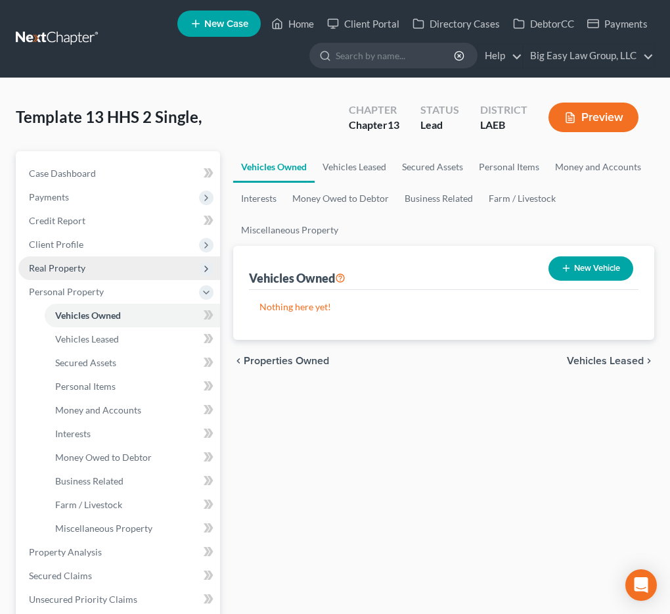
click at [88, 257] on span "Real Property" at bounding box center [119, 268] width 202 height 24
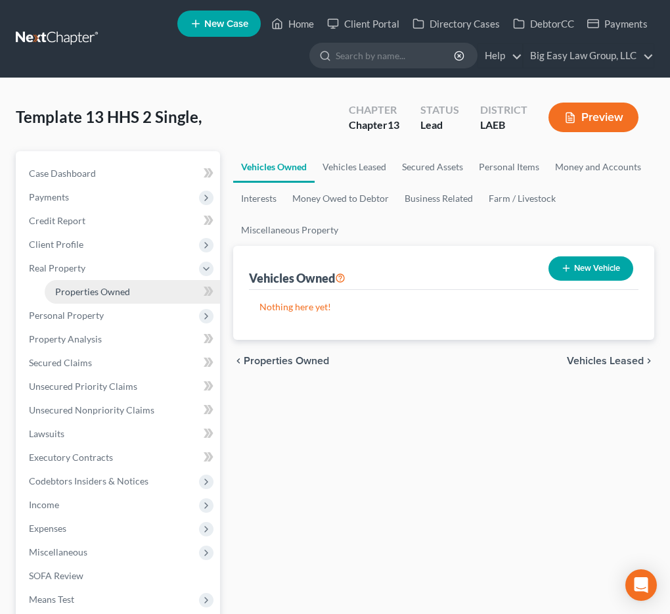
click at [108, 287] on span "Properties Owned" at bounding box center [92, 291] width 75 height 11
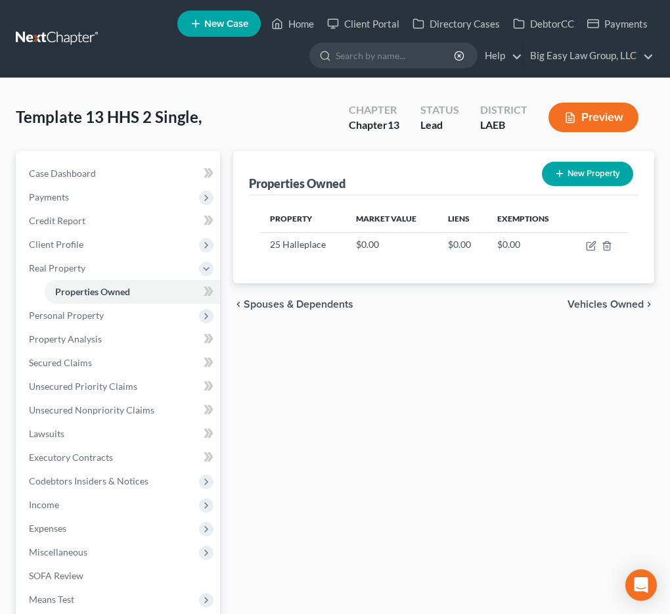
click at [581, 160] on div "New Property" at bounding box center [588, 173] width 102 height 35
click at [114, 311] on span "Personal Property" at bounding box center [119, 316] width 202 height 24
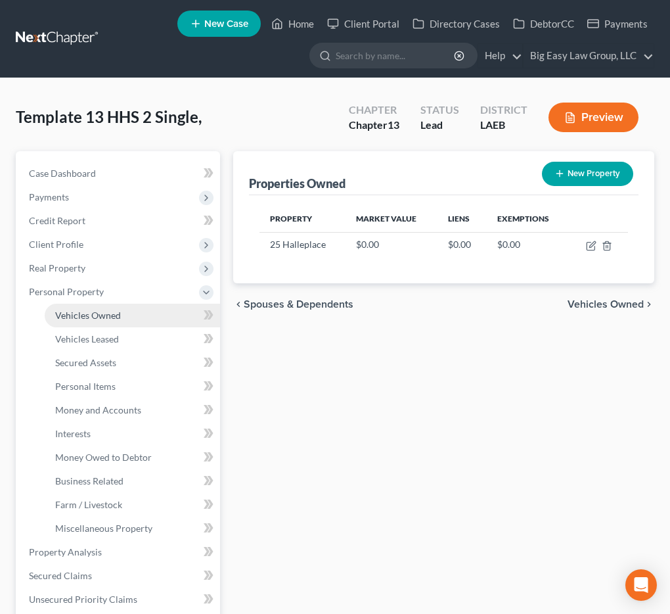
click at [105, 320] on span "Vehicles Owned" at bounding box center [88, 314] width 66 height 11
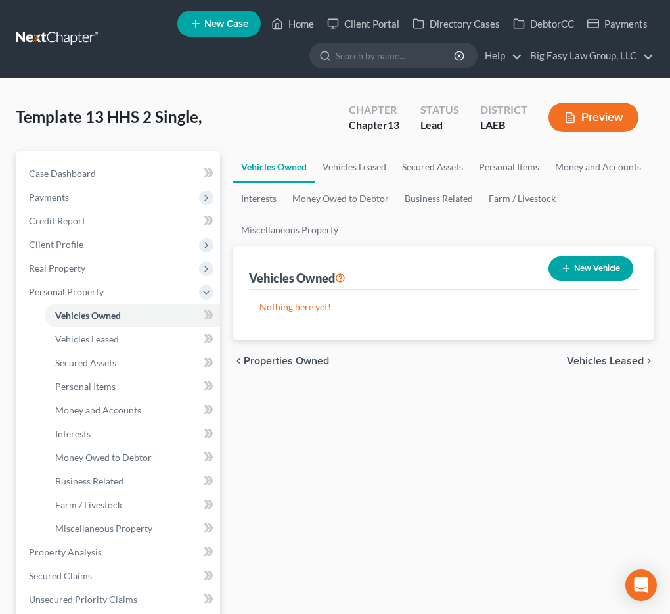
click at [579, 259] on button "New Vehicle" at bounding box center [591, 268] width 85 height 24
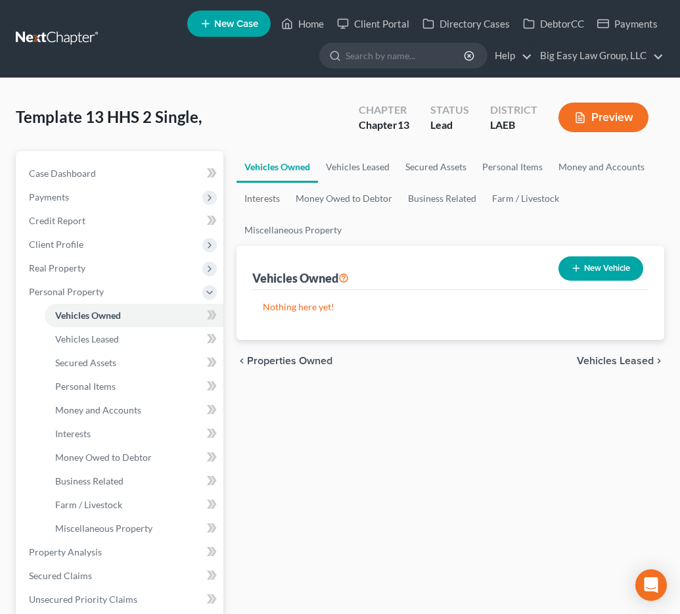
select select "0"
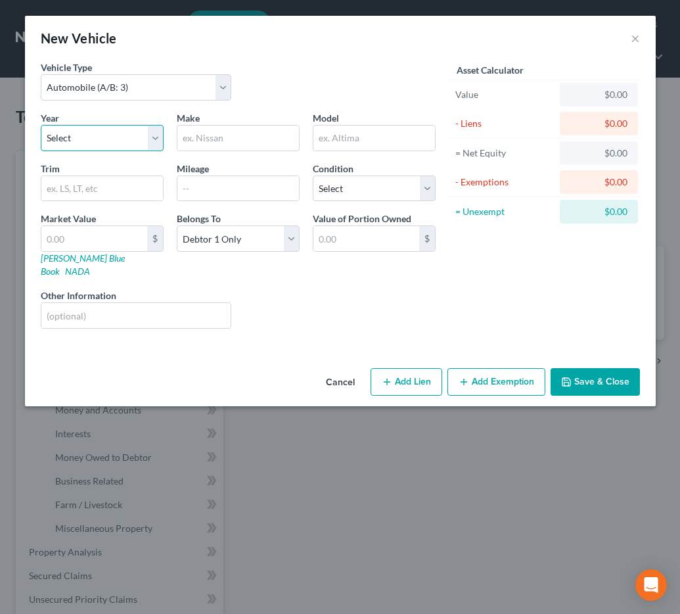
click at [101, 145] on select "Select 2026 2025 2024 2023 2022 2021 2020 2019 2018 2017 2016 2015 2014 2013 20…" at bounding box center [102, 138] width 123 height 26
select select "9"
click at [41, 125] on select "Select 2026 2025 2024 2023 2022 2021 2020 2019 2018 2017 2016 2015 2014 2013 20…" at bounding box center [102, 138] width 123 height 26
click at [203, 121] on div "Make *" at bounding box center [238, 131] width 136 height 40
click at [202, 133] on input "text" at bounding box center [238, 137] width 122 height 25
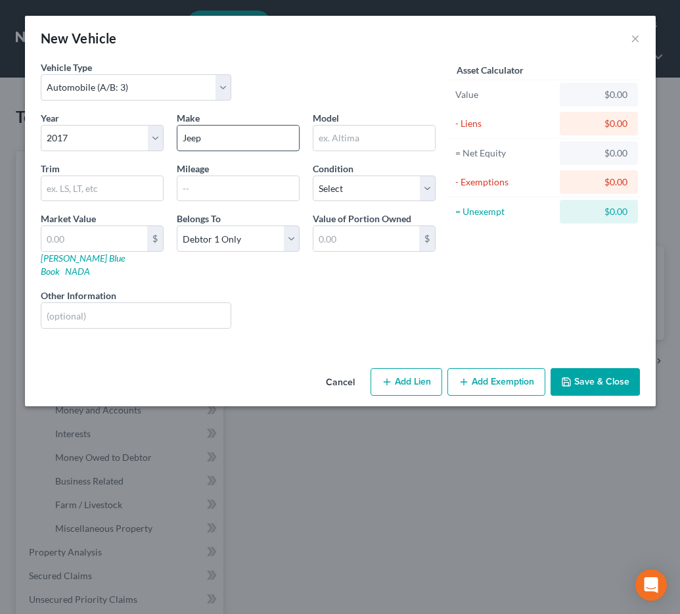
type input "Jeep"
type input "Grand Cherokee"
type input "64545"
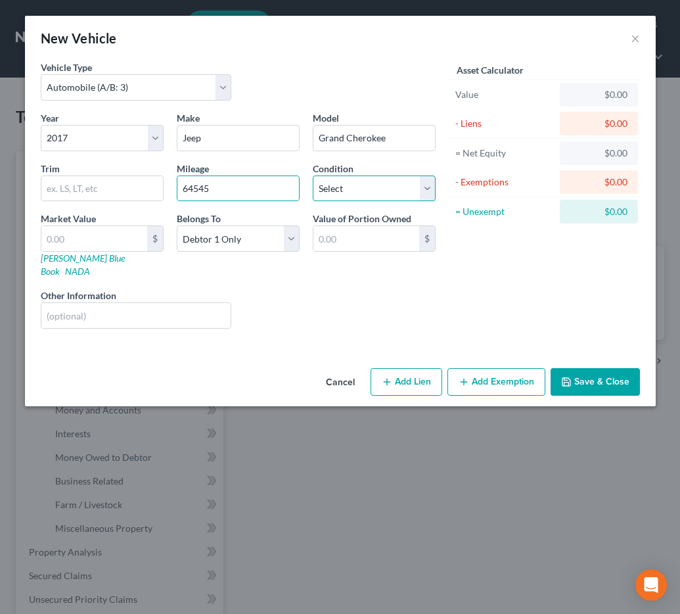
click at [336, 188] on select "Select Excellent Very Good Good Fair Poor" at bounding box center [374, 188] width 123 height 26
select select "2"
click at [313, 175] on select "Select Excellent Very Good Good Fair Poor" at bounding box center [374, 188] width 123 height 26
click at [572, 376] on icon "button" at bounding box center [566, 381] width 11 height 11
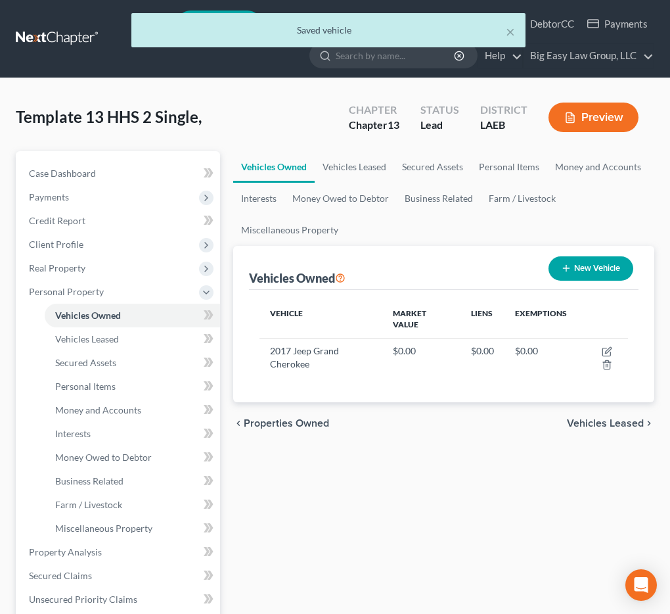
click at [621, 271] on button "New Vehicle" at bounding box center [591, 268] width 85 height 24
select select "0"
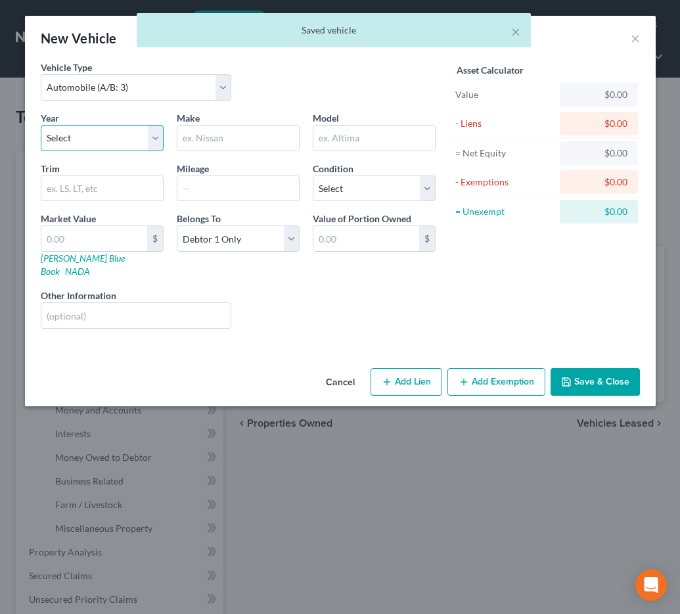
click at [72, 143] on select "Select 2026 2025 2024 2023 2022 2021 2020 2019 2018 2017 2016 2015 2014 2013 20…" at bounding box center [102, 138] width 123 height 26
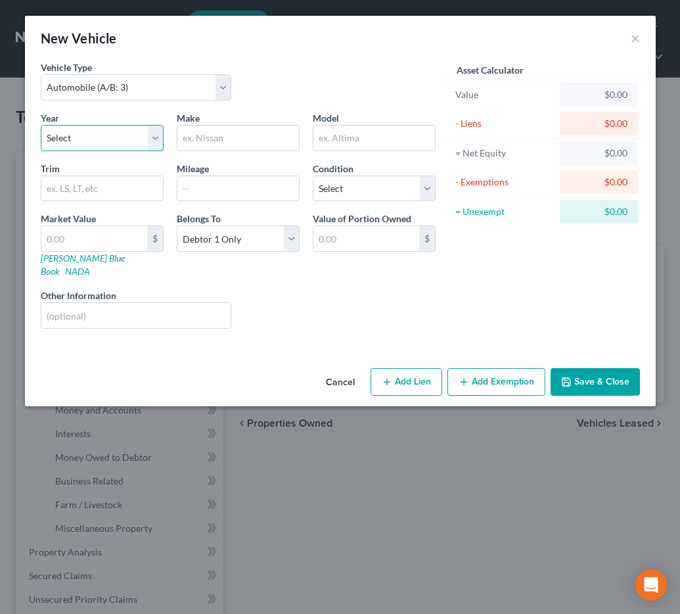
select select "12"
click at [41, 125] on select "Select 2026 2025 2024 2023 2022 2021 2020 2019 2018 2017 2016 2015 2014 2013 20…" at bounding box center [102, 138] width 123 height 26
click at [202, 135] on input "text" at bounding box center [238, 137] width 122 height 25
type input "Ford"
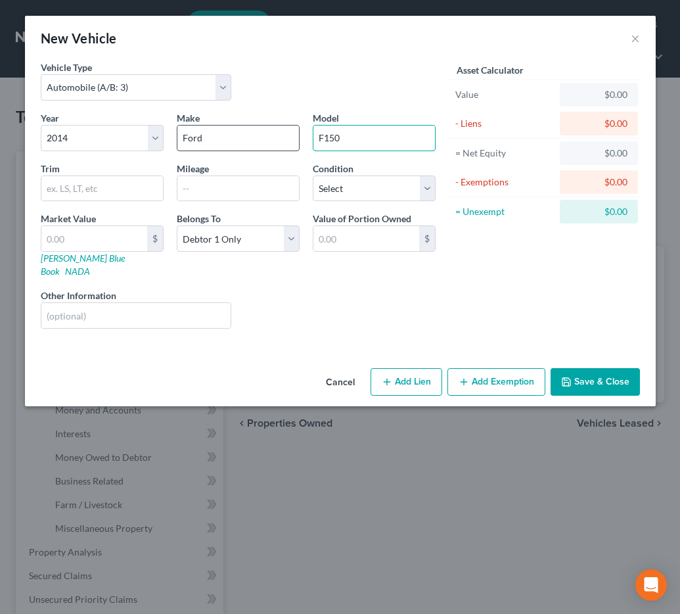
type input "F150"
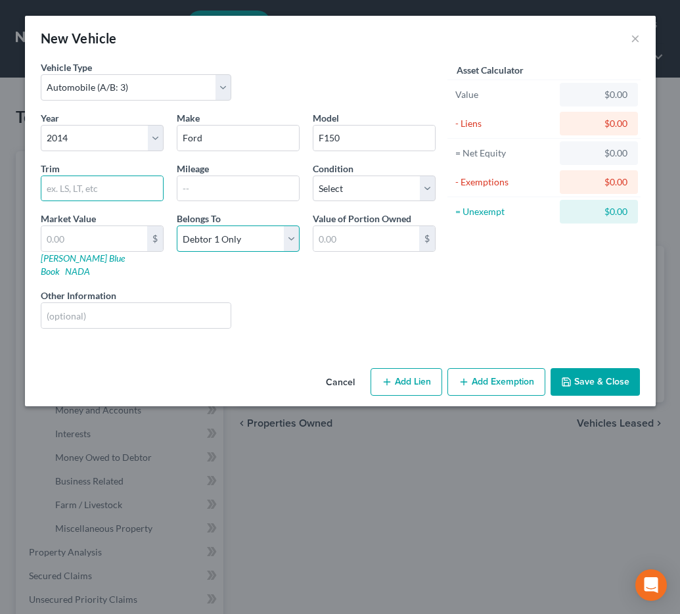
click at [291, 230] on select "Select Debtor 1 Only Debtor 2 Only Debtor 1 And Debtor 2 Only At Least One Of T…" at bounding box center [238, 238] width 123 height 26
click at [617, 368] on button "Save & Close" at bounding box center [595, 382] width 89 height 28
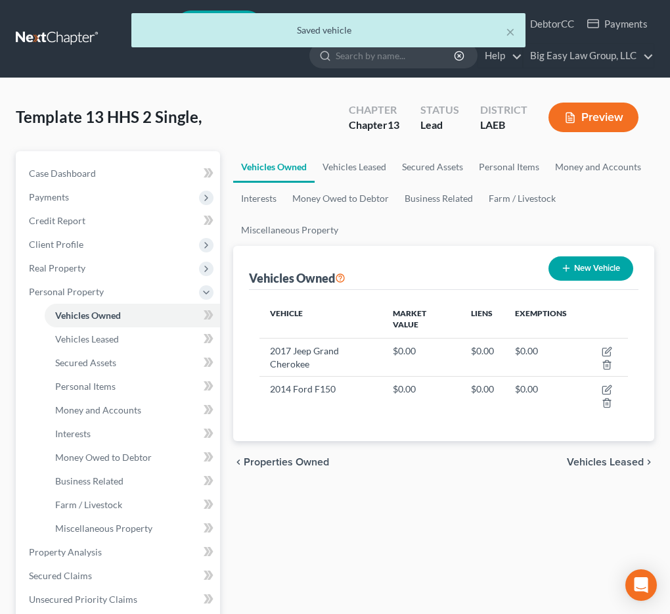
click at [591, 275] on button "New Vehicle" at bounding box center [591, 268] width 85 height 24
select select "0"
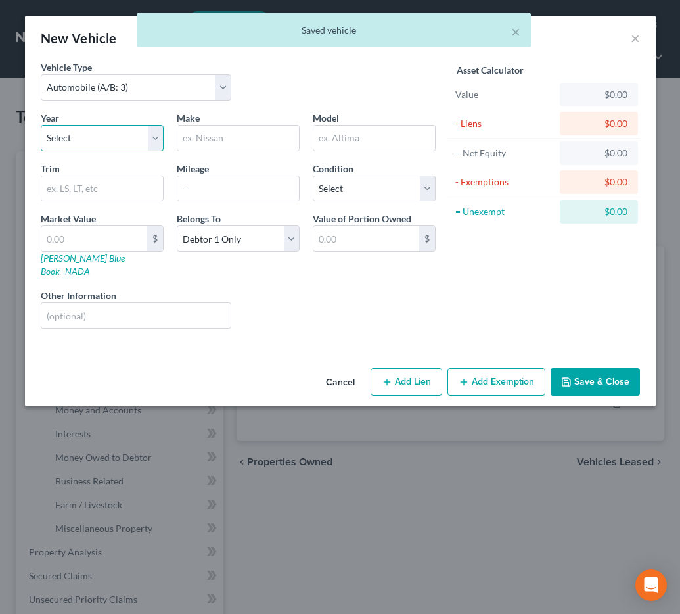
click at [94, 145] on select "Select 2026 2025 2024 2023 2022 2021 2020 2019 2018 2017 2016 2015 2014 2013 20…" at bounding box center [102, 138] width 123 height 26
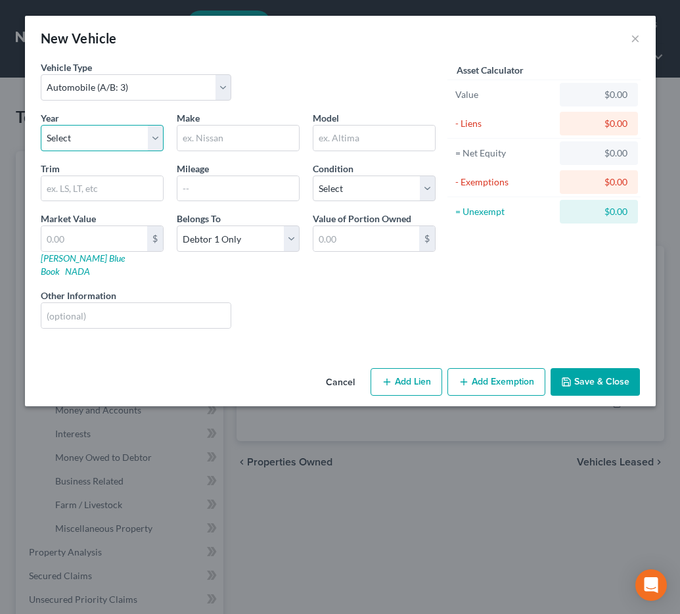
select select "7"
click at [41, 125] on select "Select 2026 2025 2024 2023 2022 2021 2020 2019 2018 2017 2016 2015 2014 2013 20…" at bounding box center [102, 138] width 123 height 26
click at [227, 145] on input "text" at bounding box center [238, 137] width 122 height 25
type input "Chevrolet"
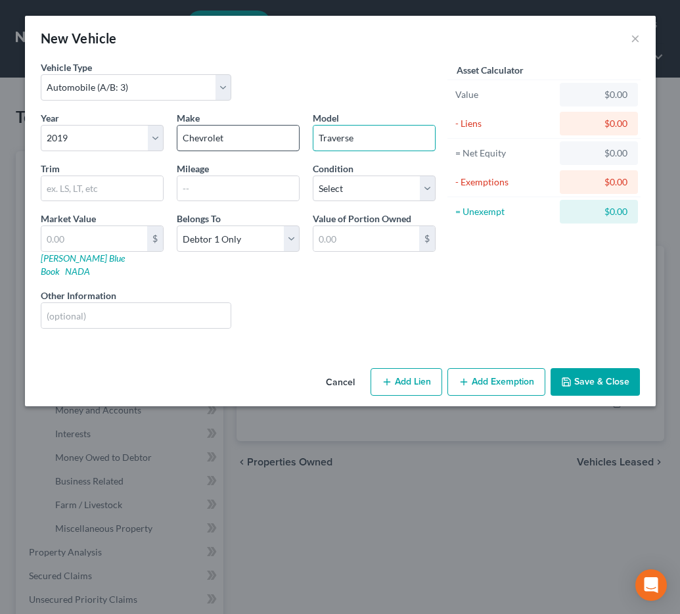
type input "Traverse"
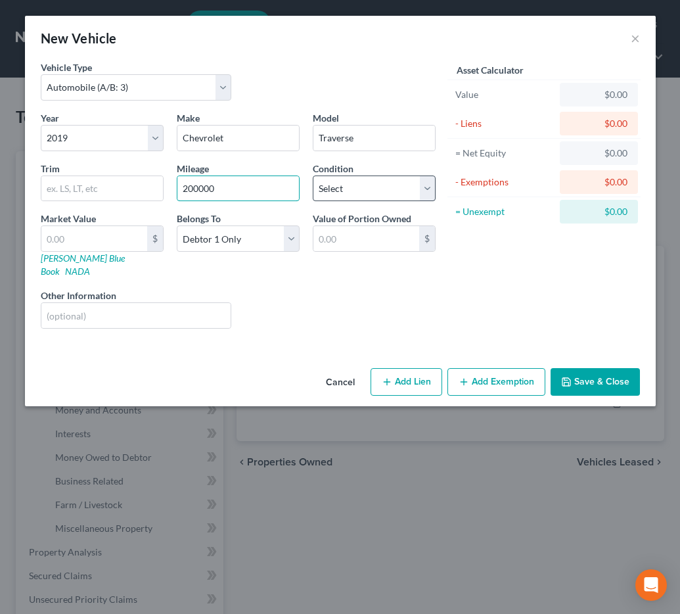
type input "200000"
click at [343, 189] on select "Select Excellent Very Good Good Fair Poor" at bounding box center [374, 188] width 123 height 26
select select "2"
click at [313, 175] on select "Select Excellent Very Good Good Fair Poor" at bounding box center [374, 188] width 123 height 26
click at [593, 369] on button "Save & Close" at bounding box center [595, 382] width 89 height 28
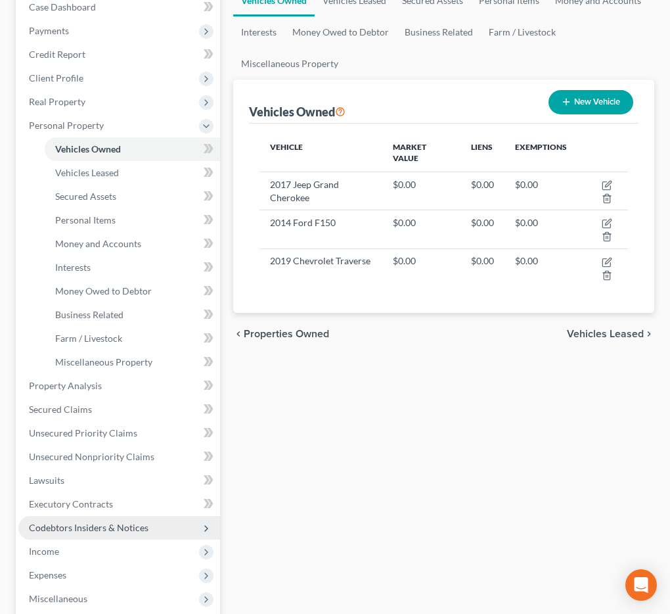
scroll to position [168, 0]
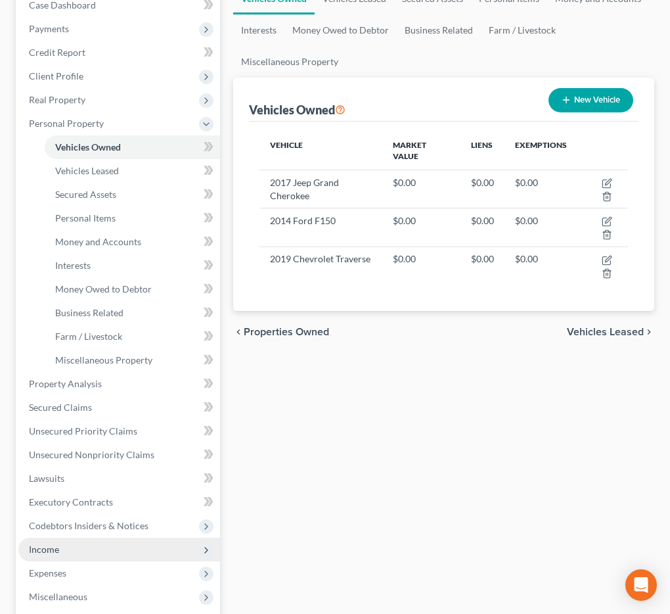
click at [97, 545] on span "Income" at bounding box center [119, 549] width 202 height 24
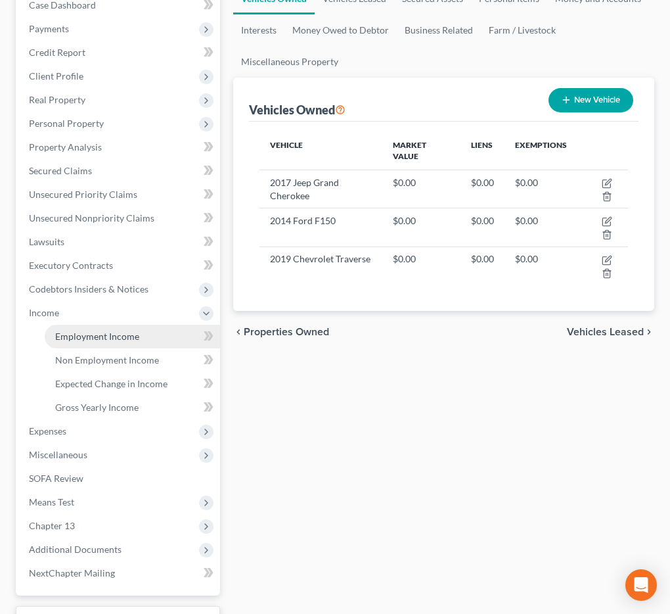
click at [111, 336] on span "Employment Income" at bounding box center [97, 335] width 84 height 11
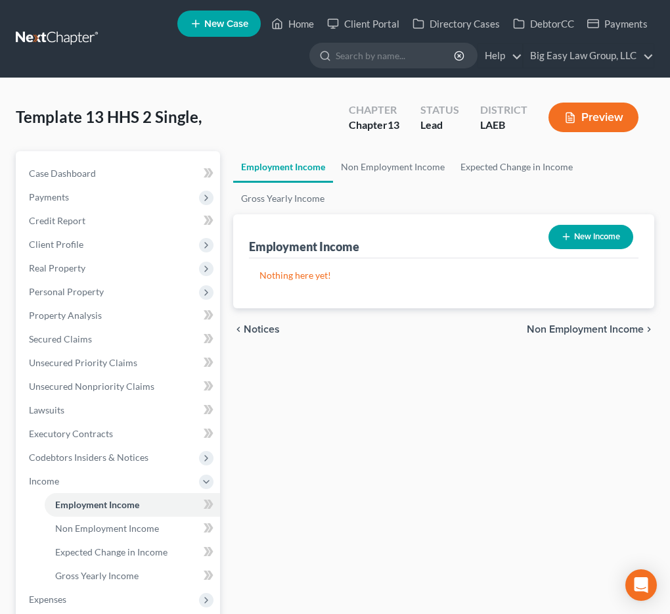
click at [595, 240] on button "New Income" at bounding box center [591, 237] width 85 height 24
select select "0"
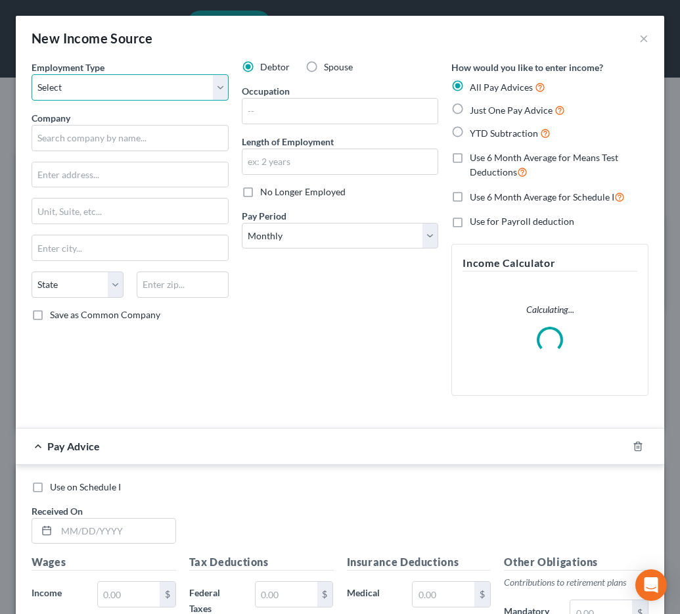
click at [143, 83] on select "Select Full or Part Time Employment Self Employment" at bounding box center [130, 87] width 197 height 26
select select "0"
click at [32, 74] on select "Select Full or Part Time Employment Self Employment" at bounding box center [130, 87] width 197 height 26
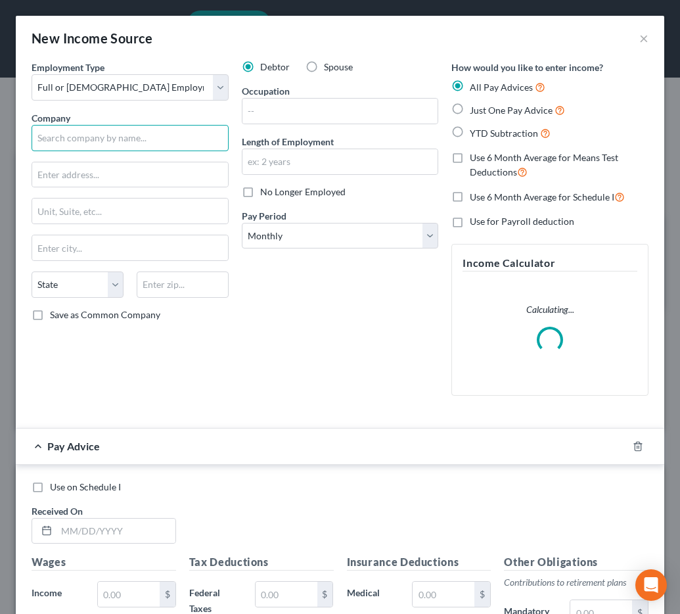
click at [148, 127] on input "text" at bounding box center [130, 138] width 197 height 26
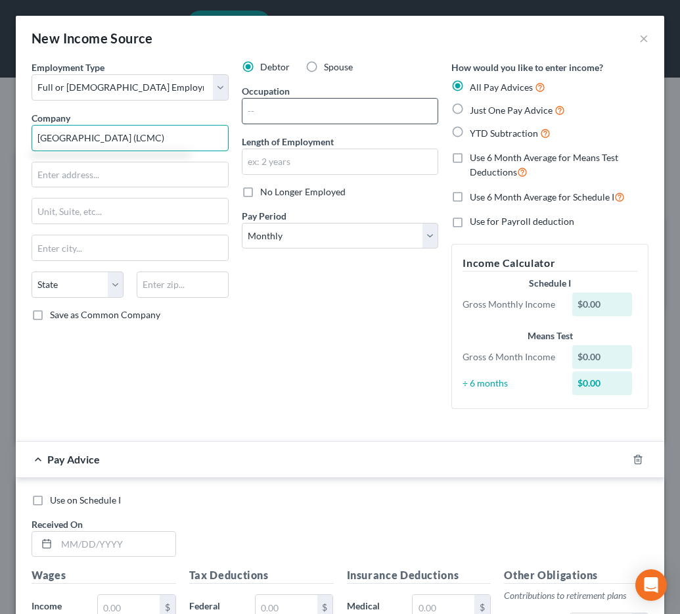
type input "East Jefferson General Hospital (LCMC)"
click at [279, 120] on input "text" at bounding box center [340, 111] width 196 height 25
type input "Nursing Assistant"
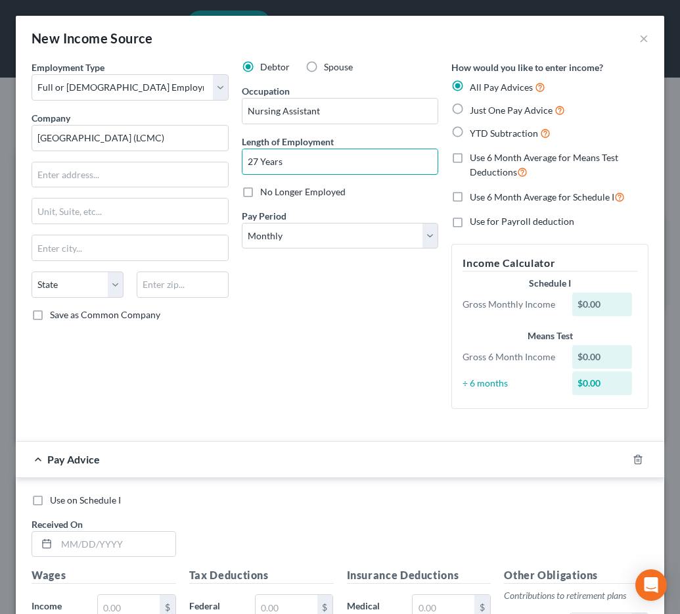
type input "27 Years"
click at [629, 468] on div at bounding box center [645, 459] width 37 height 21
click at [633, 462] on icon "button" at bounding box center [638, 459] width 11 height 11
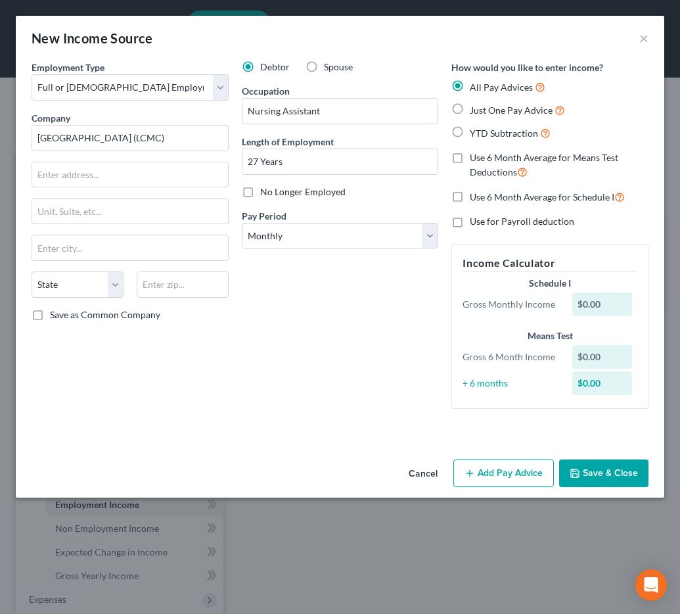
click at [622, 464] on button "Save & Close" at bounding box center [603, 473] width 89 height 28
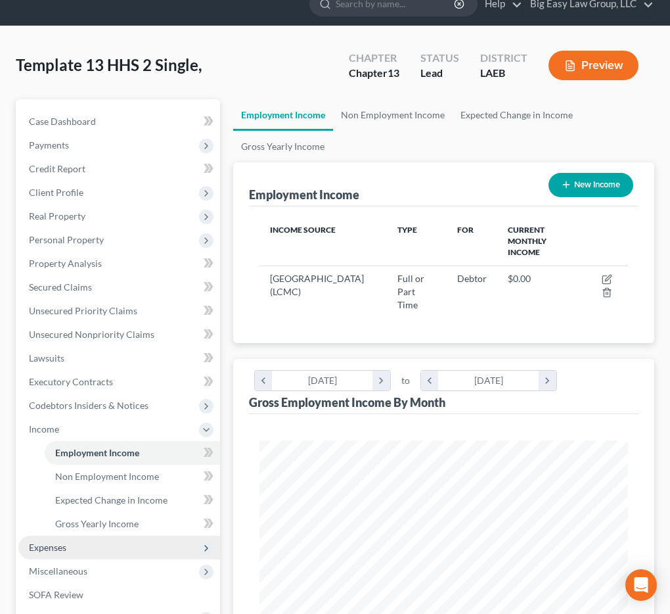
scroll to position [53, 0]
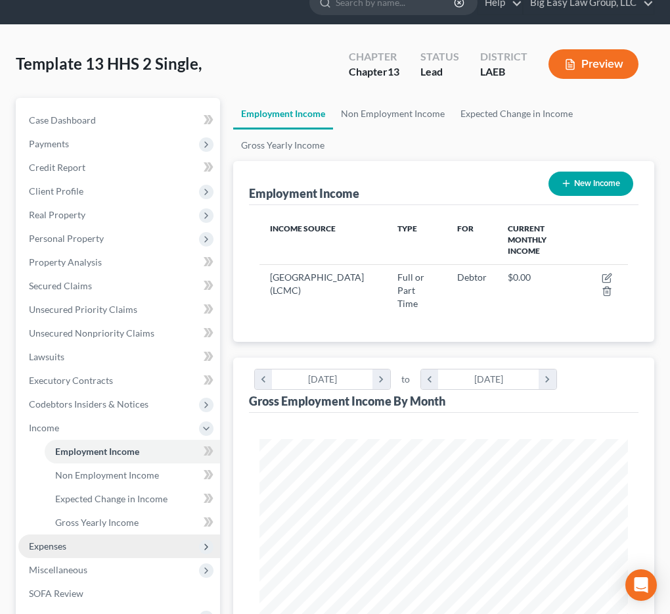
click at [64, 552] on span "Expenses" at bounding box center [119, 546] width 202 height 24
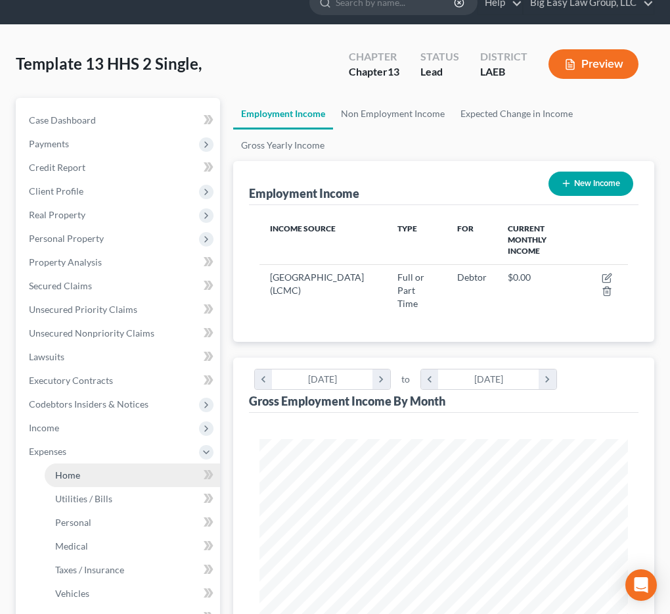
click at [124, 483] on link "Home" at bounding box center [132, 475] width 175 height 24
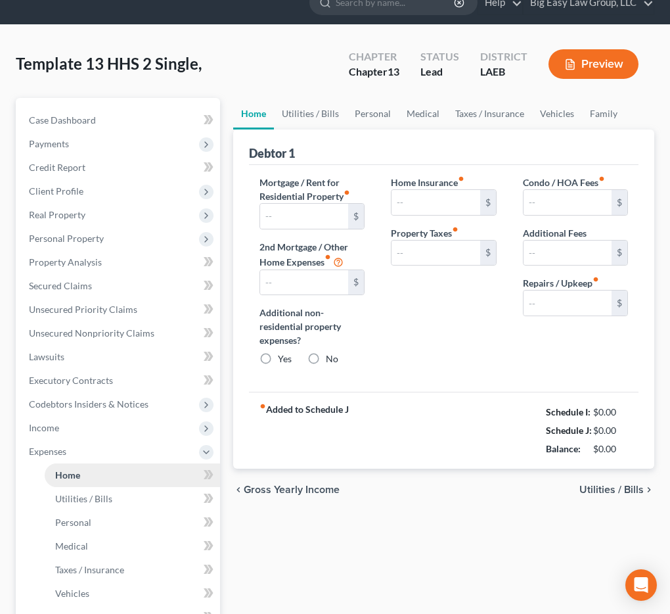
scroll to position [5, 0]
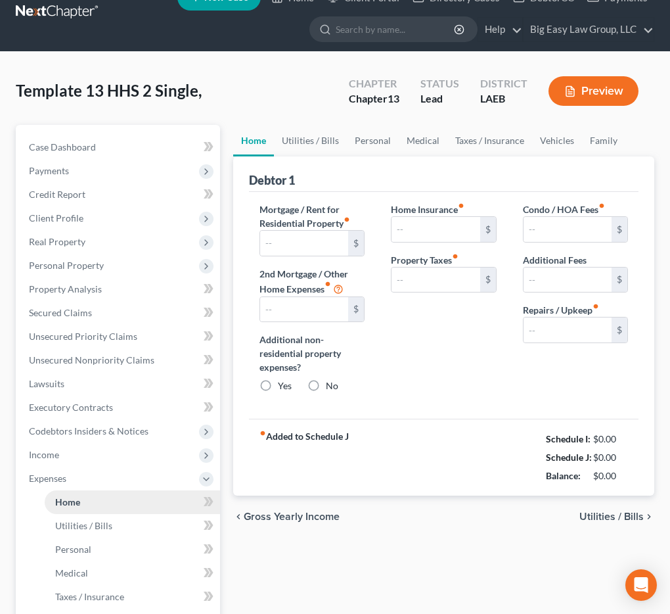
type input "0.00"
radio input "true"
type input "0.00"
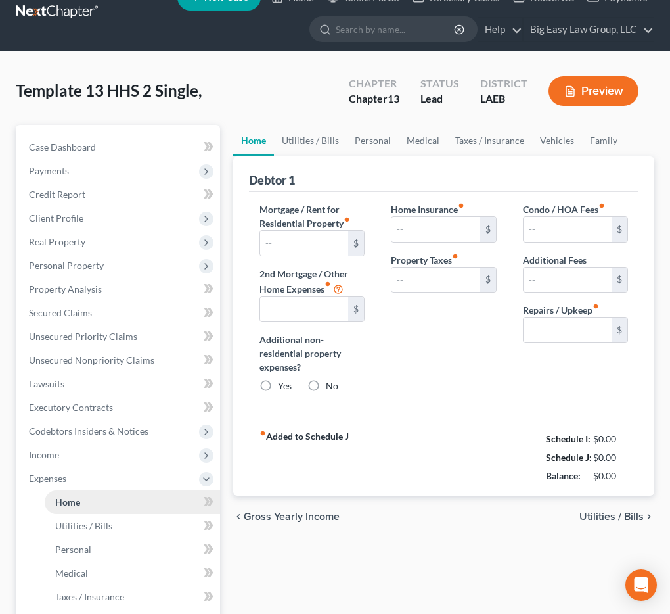
type input "0.00"
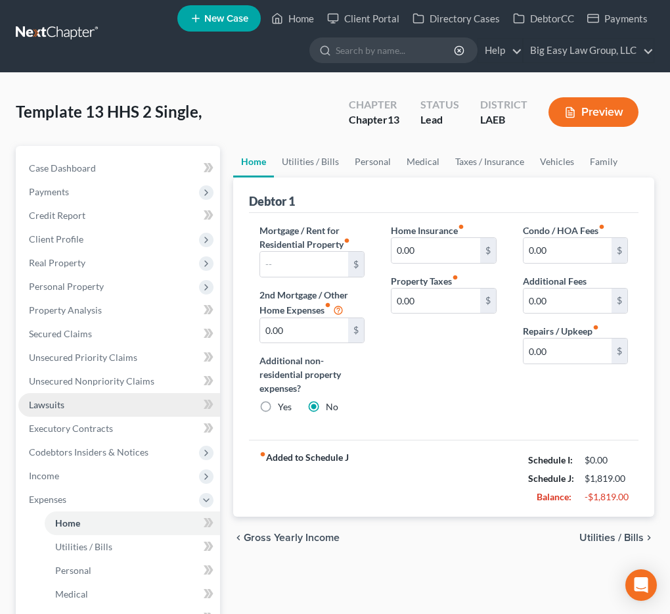
scroll to position [0, 0]
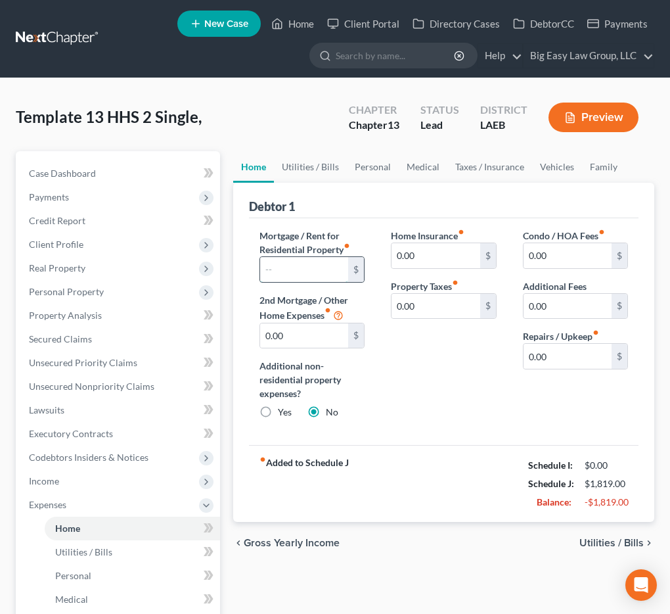
click at [306, 271] on input "text" at bounding box center [304, 269] width 88 height 25
type input "1,148"
click at [397, 256] on input "0.00" at bounding box center [436, 255] width 88 height 25
click at [319, 175] on link "Utilities / Bills" at bounding box center [310, 167] width 73 height 32
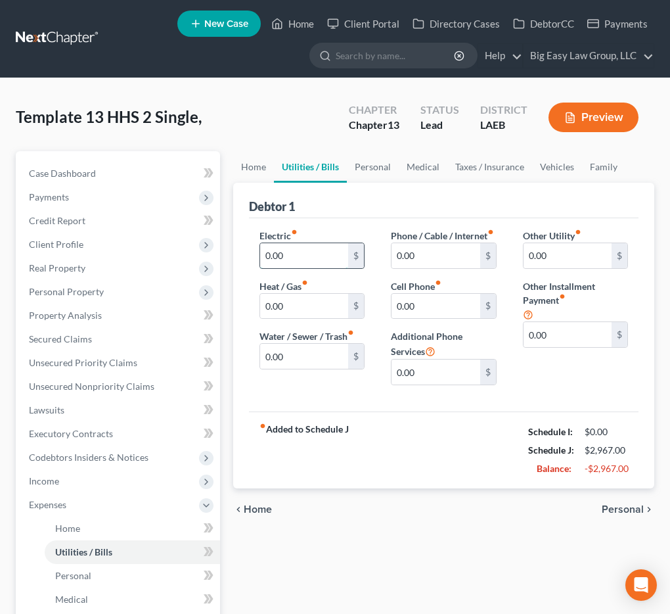
click at [282, 265] on input "0.00" at bounding box center [304, 255] width 88 height 25
type input "400"
click at [280, 302] on input "0.00" at bounding box center [304, 306] width 88 height 25
type input "64"
click at [294, 354] on input "0.00" at bounding box center [304, 356] width 88 height 25
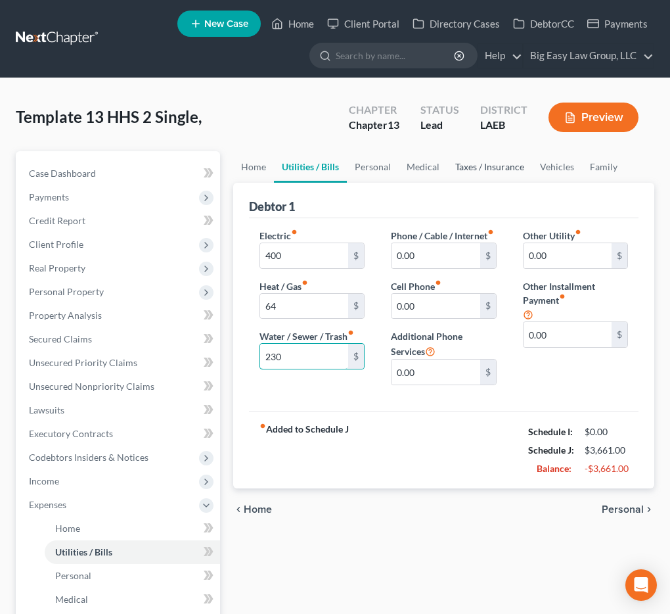
type input "230"
click at [479, 160] on link "Taxes / Insurance" at bounding box center [489, 167] width 85 height 32
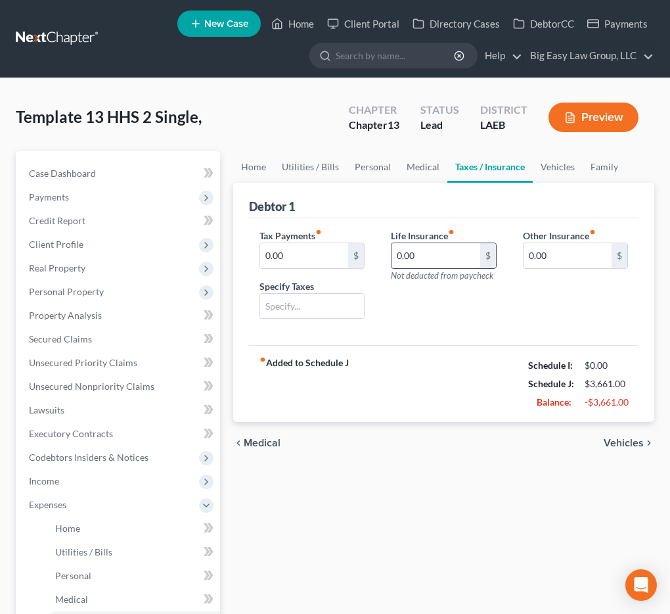
click at [433, 256] on input "0.00" at bounding box center [436, 255] width 88 height 25
type input "123"
click at [272, 269] on div "Tax Payments fiber_manual_record 0.00 $ Specify Taxes" at bounding box center [311, 279] width 131 height 101
click at [535, 174] on link "Vehicles" at bounding box center [558, 167] width 50 height 32
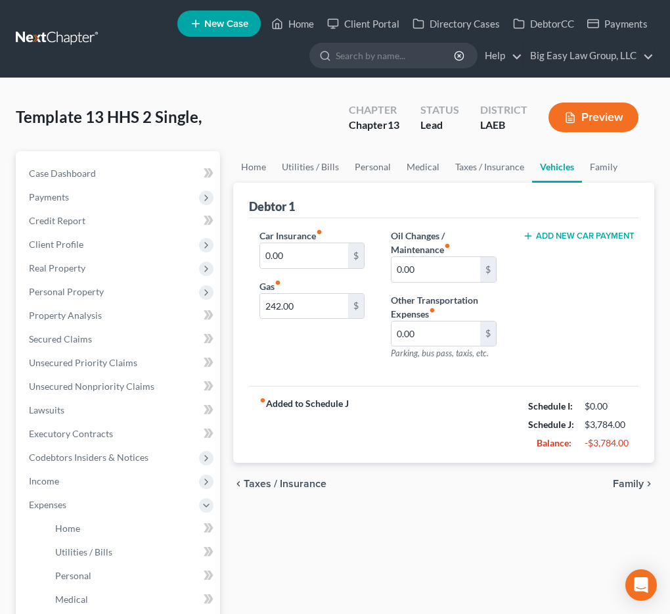
click at [286, 277] on div "Car Insurance fiber_manual_record 0.00 $ Gas fiber_manual_record 242.00 $" at bounding box center [311, 300] width 131 height 142
click at [295, 253] on input "0.00" at bounding box center [304, 255] width 88 height 25
type input "300"
click at [423, 309] on label "Other Transportation Expenses fiber_manual_record" at bounding box center [443, 307] width 105 height 28
click at [417, 331] on input "0.00" at bounding box center [436, 333] width 88 height 25
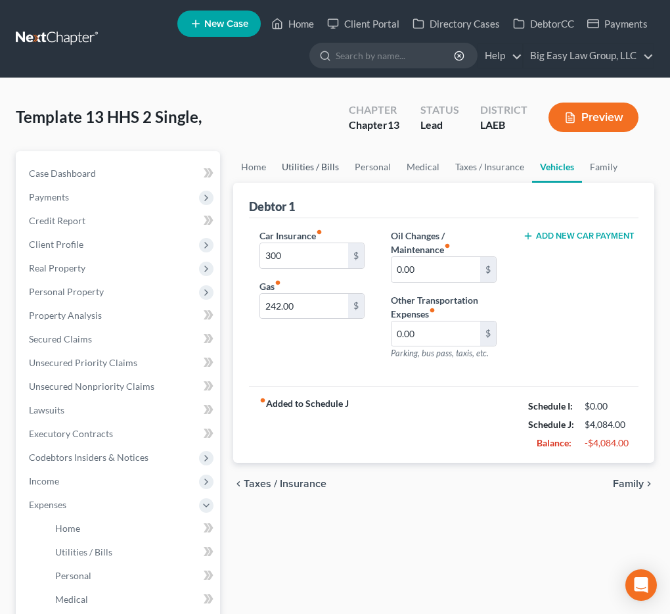
click at [320, 158] on link "Utilities / Bills" at bounding box center [310, 167] width 73 height 32
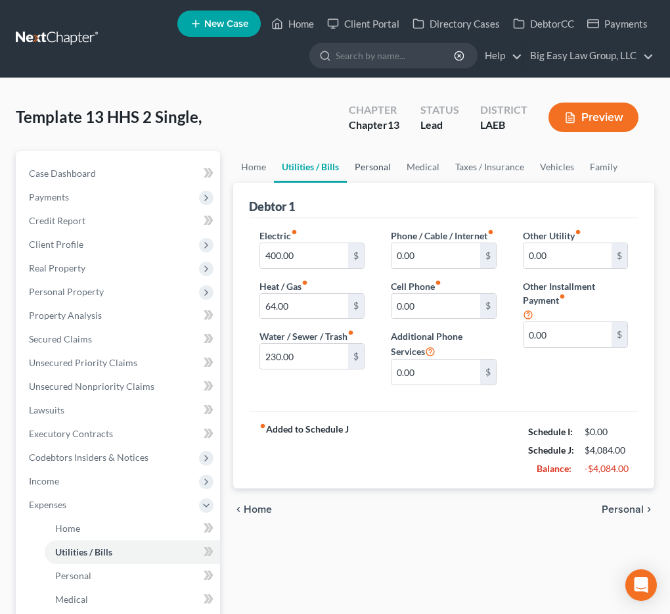
click at [347, 170] on link "Personal" at bounding box center [373, 167] width 52 height 32
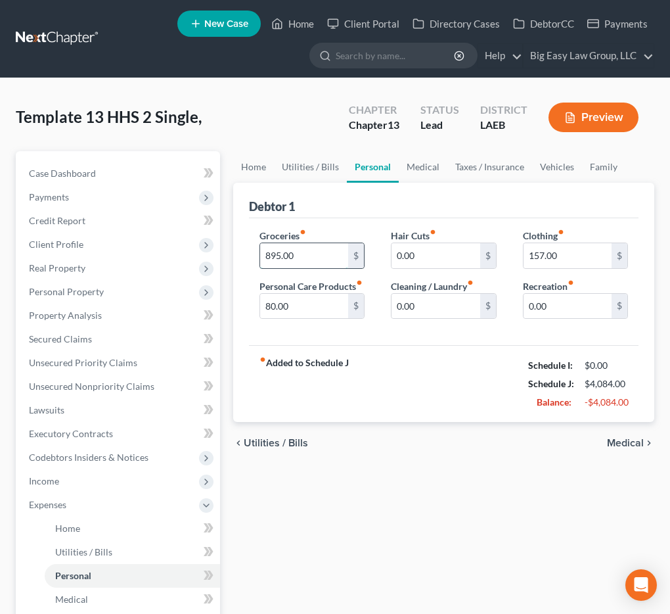
click at [325, 250] on input "895.00" at bounding box center [304, 255] width 88 height 25
click at [378, 365] on div "fiber_manual_record Added to Schedule J Schedule I: $0.00 Schedule J: $3,189.00…" at bounding box center [444, 383] width 390 height 77
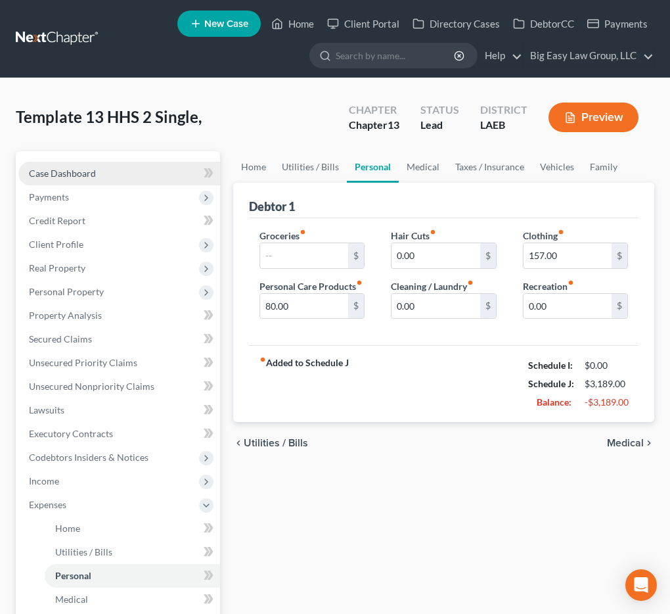
click at [134, 173] on link "Case Dashboard" at bounding box center [119, 174] width 202 height 24
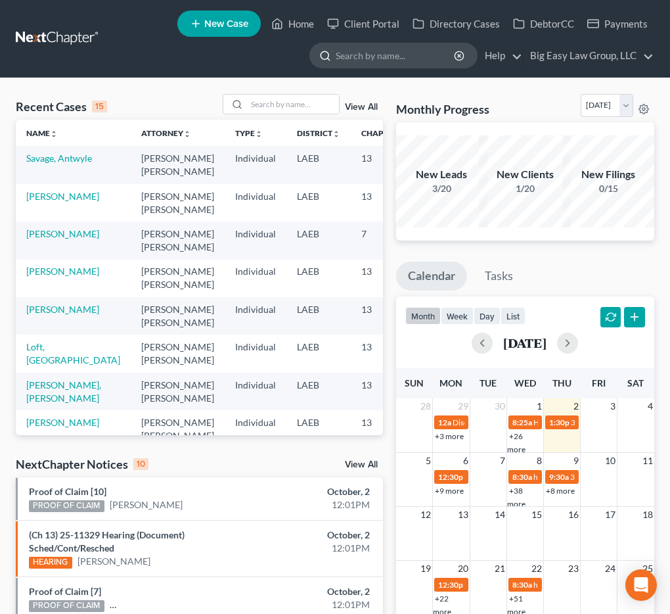
click at [365, 52] on input "search" at bounding box center [396, 55] width 120 height 24
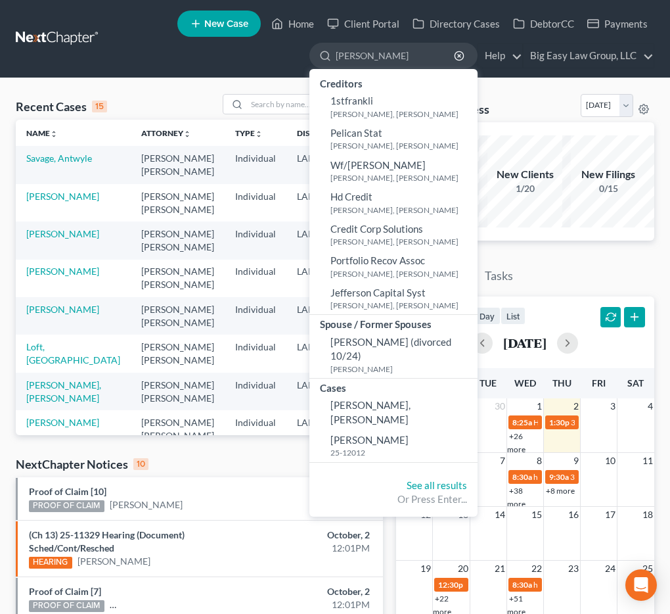
type input "henderson"
click at [208, 109] on div "Recent Cases 15 View All" at bounding box center [199, 107] width 367 height 26
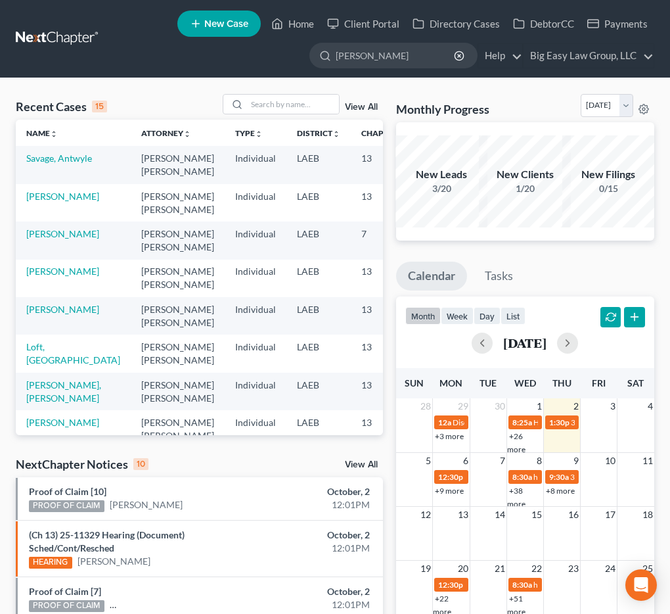
click at [372, 104] on link "View All" at bounding box center [361, 106] width 33 height 9
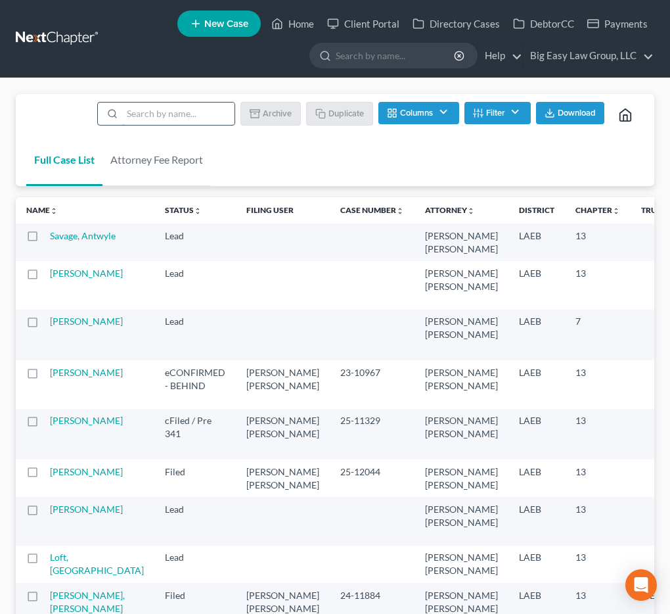
click at [200, 111] on input "search" at bounding box center [178, 113] width 112 height 22
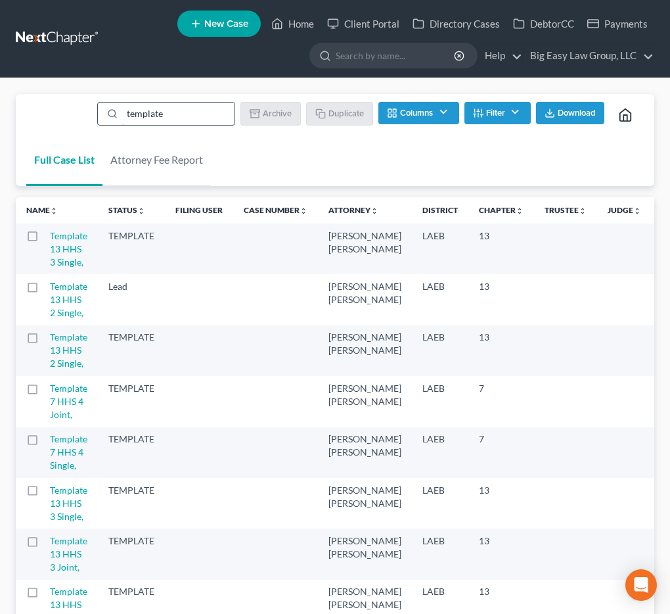
click at [186, 110] on input "template" at bounding box center [178, 113] width 112 height 22
type input "template 13 HHS"
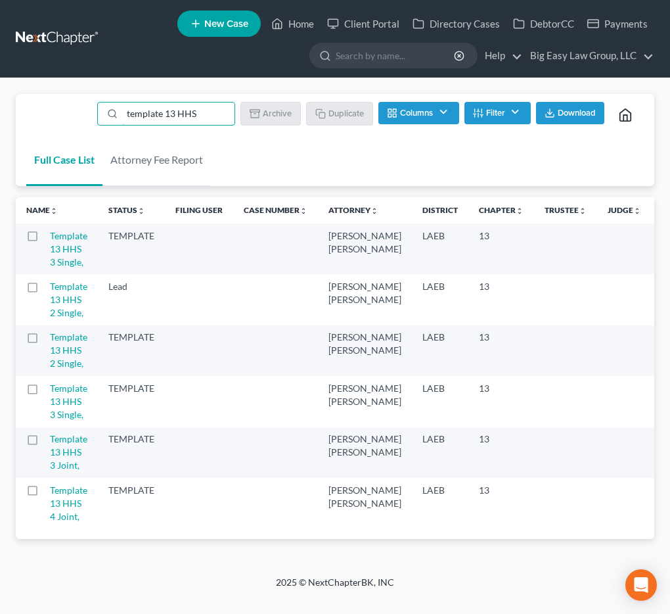
click at [45, 290] on label at bounding box center [45, 290] width 0 height 0
click at [50, 288] on input "checkbox" at bounding box center [54, 284] width 9 height 9
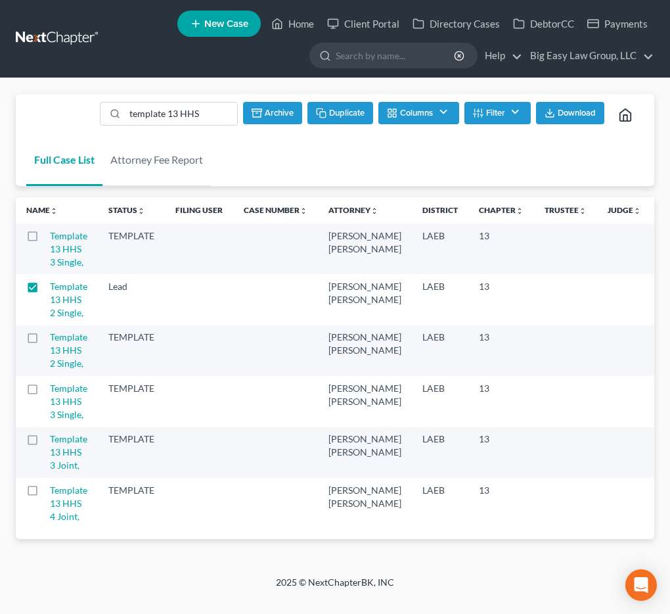
click at [319, 116] on icon "button" at bounding box center [321, 113] width 11 height 11
checkbox input "false"
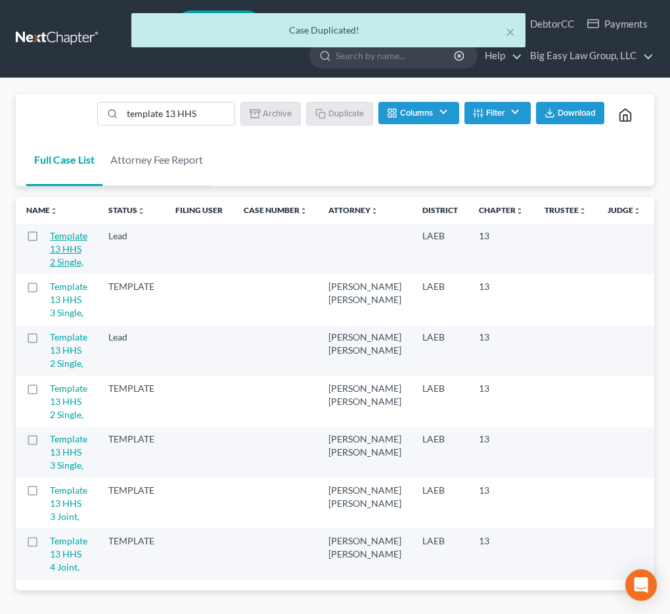
click at [62, 244] on link "Template 13 HHS 2 Single," at bounding box center [68, 248] width 37 height 37
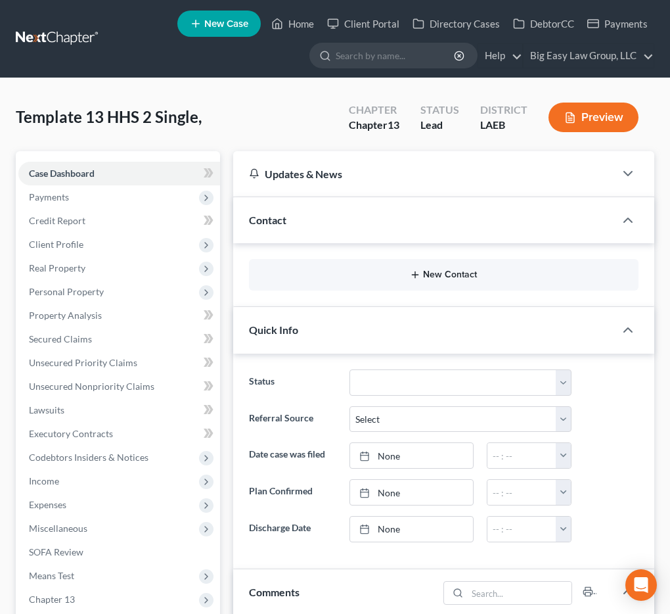
click at [358, 271] on button "New Contact" at bounding box center [443, 274] width 369 height 11
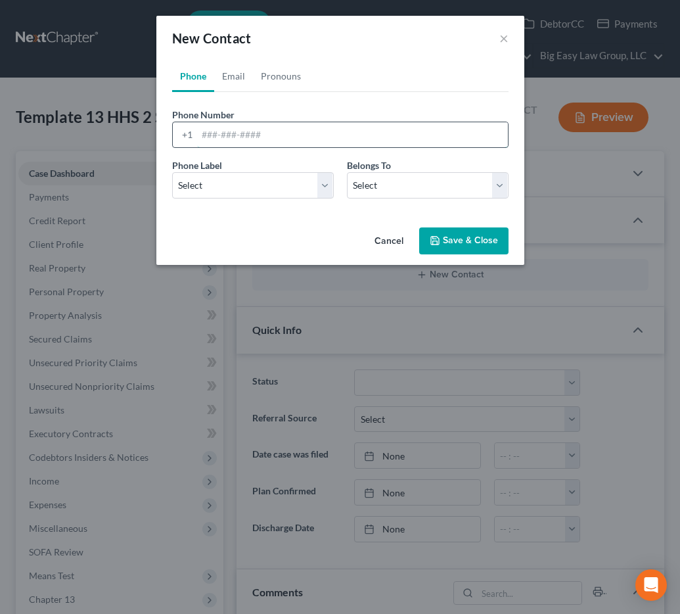
click at [264, 124] on input "tel" at bounding box center [352, 134] width 311 height 25
type input "504-458-6706"
click at [235, 175] on select "Select Mobile Home Work Other" at bounding box center [253, 185] width 162 height 26
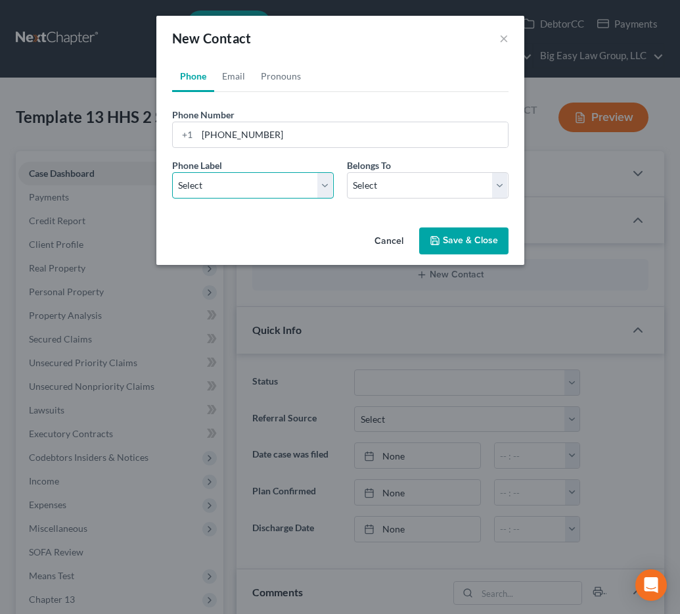
select select "0"
click at [172, 172] on select "Select Mobile Home Work Other" at bounding box center [253, 185] width 162 height 26
click at [399, 179] on select "Select Client Other" at bounding box center [428, 185] width 162 height 26
select select "0"
click at [347, 172] on select "Select Client Other" at bounding box center [428, 185] width 162 height 26
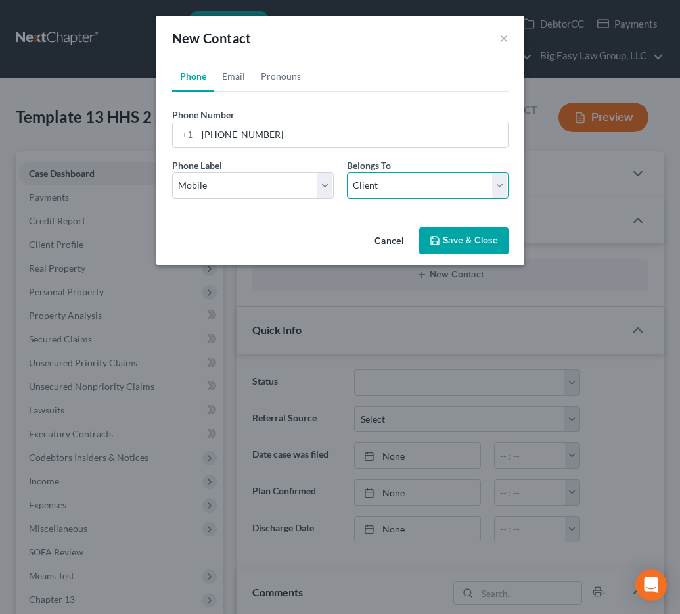
select select "0"
click at [223, 69] on link "Email" at bounding box center [233, 76] width 39 height 32
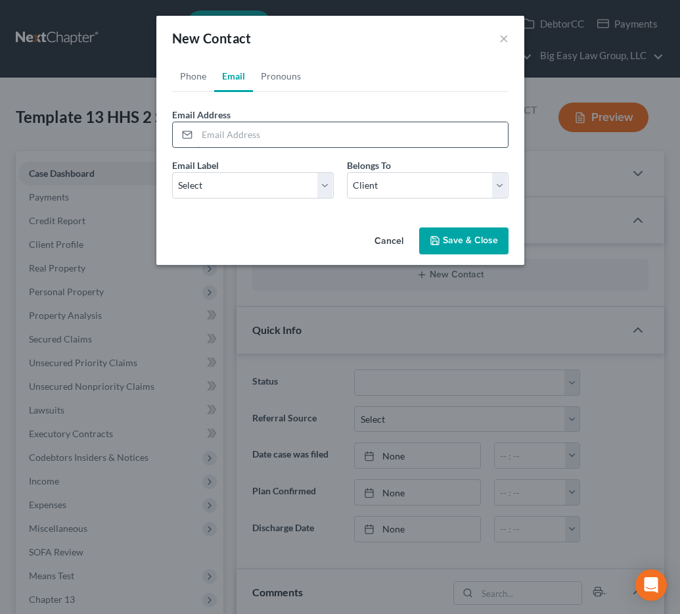
click at [224, 135] on input "email" at bounding box center [352, 134] width 311 height 25
type input "B"
type input "bhenderson70056@gmail.com"
click at [265, 179] on select "Select Home Work Other" at bounding box center [253, 185] width 162 height 26
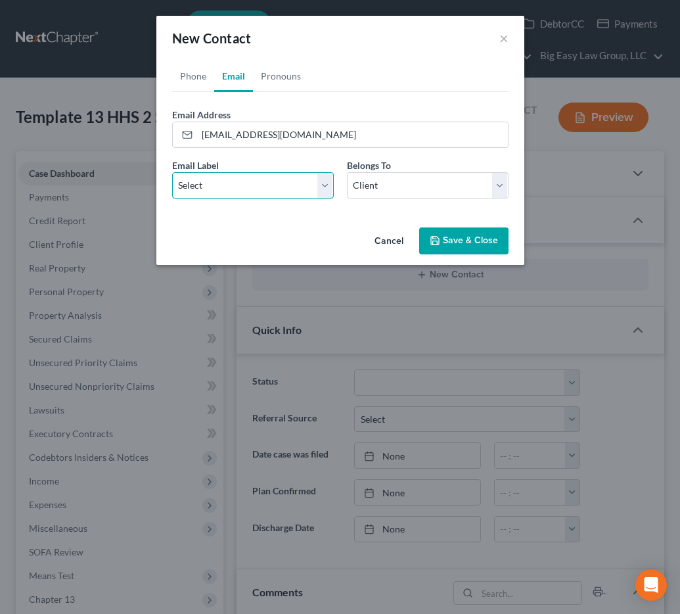
select select "0"
click at [172, 172] on select "Select Home Work Other" at bounding box center [253, 185] width 162 height 26
click at [451, 242] on button "Save & Close" at bounding box center [463, 241] width 89 height 28
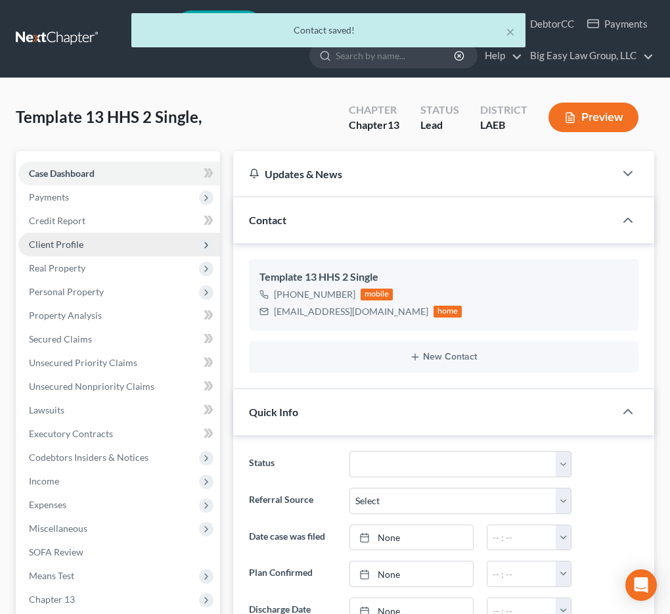
click at [107, 252] on span "Client Profile" at bounding box center [119, 245] width 202 height 24
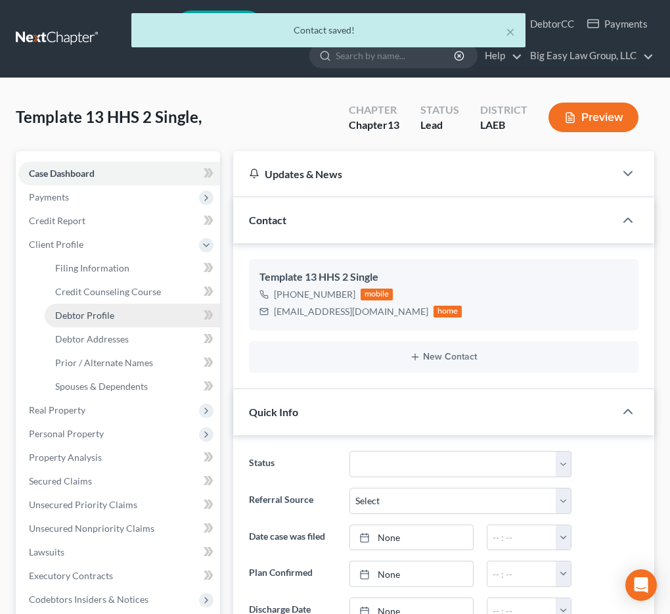
click at [111, 323] on link "Debtor Profile" at bounding box center [132, 316] width 175 height 24
select select "1"
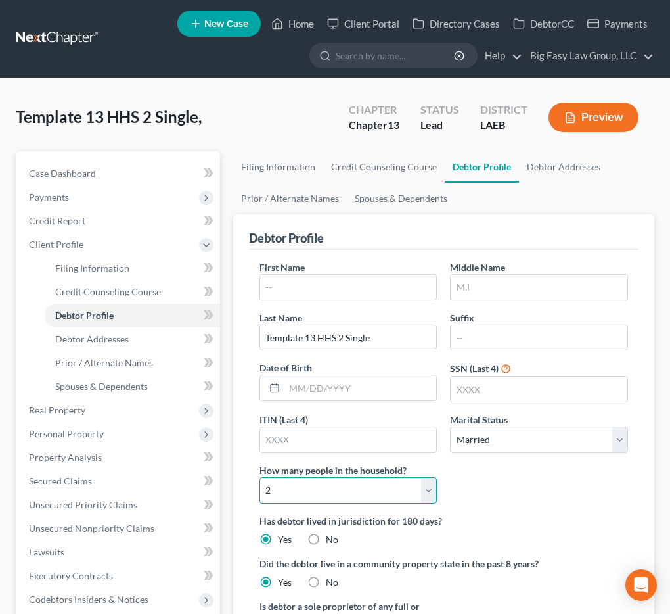
click at [387, 484] on select "Select 1 2 3 4 5 6 7 8 9 10 11 12 13 14 15 16 17 18 19 20" at bounding box center [348, 490] width 178 height 26
click at [259, 477] on select "Select 1 2 3 4 5 6 7 8 9 10 11 12 13 14 15 16 17 18 19 20" at bounding box center [348, 490] width 178 height 26
click at [302, 480] on select "Select 1 2 3 4 5 6 7 8 9 10 11 12 13 14 15 16 17 18 19 20" at bounding box center [348, 490] width 178 height 26
select select "1"
click at [259, 477] on select "Select 1 2 3 4 5 6 7 8 9 10 11 12 13 14 15 16 17 18 19 20" at bounding box center [348, 490] width 178 height 26
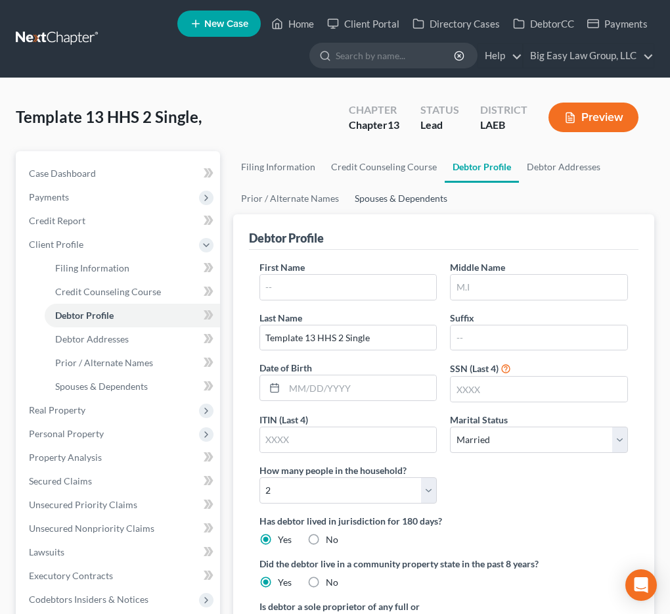
click at [424, 192] on link "Spouses & Dependents" at bounding box center [401, 199] width 108 height 32
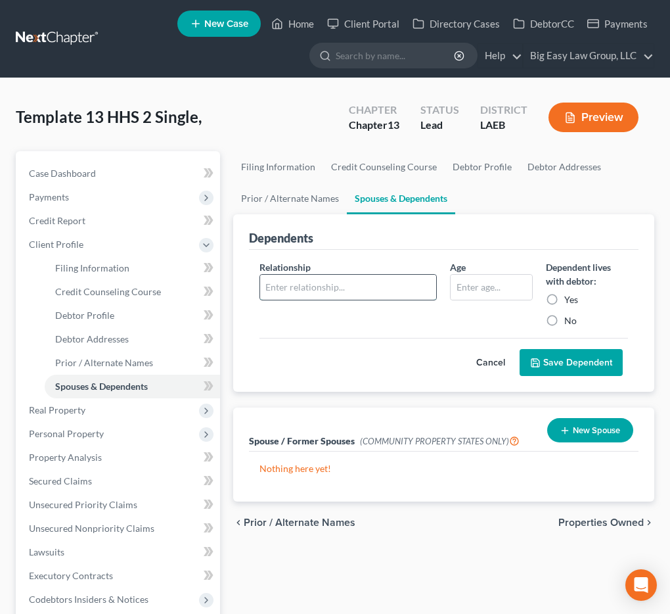
click at [322, 284] on input "text" at bounding box center [348, 287] width 177 height 25
type input "Son"
type input "41"
click at [564, 293] on label "Yes" at bounding box center [571, 299] width 14 height 13
click at [570, 293] on input "Yes" at bounding box center [574, 297] width 9 height 9
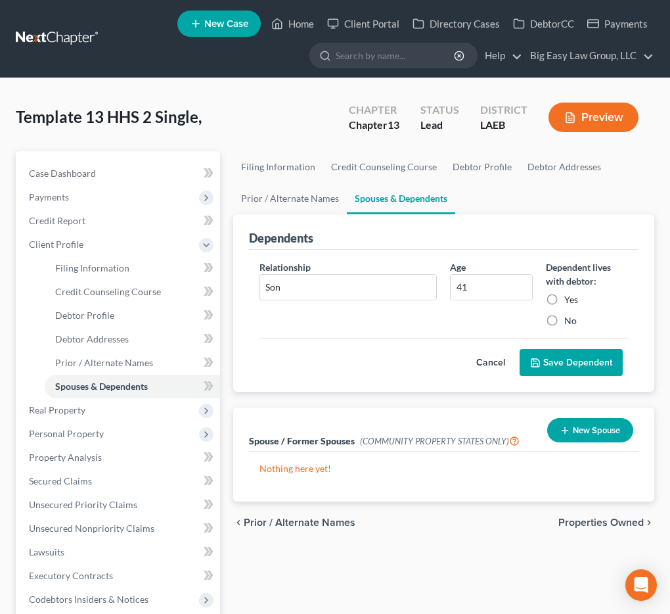
radio input "true"
click at [554, 361] on button "Save Dependent" at bounding box center [571, 363] width 103 height 28
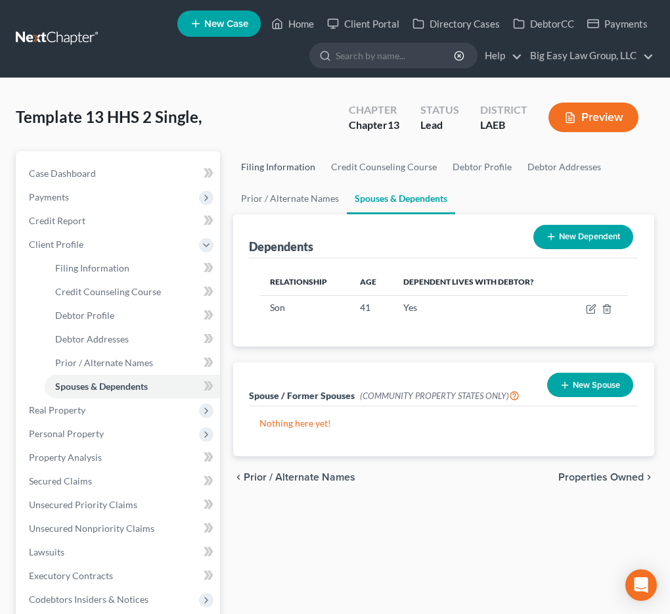
click at [306, 164] on link "Filing Information" at bounding box center [278, 167] width 90 height 32
select select "1"
select select "0"
select select "3"
select select "34"
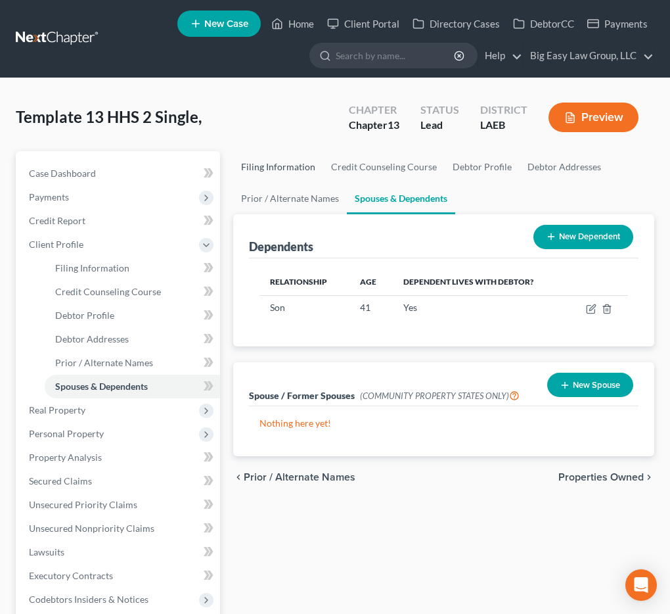
select select "0"
select select "19"
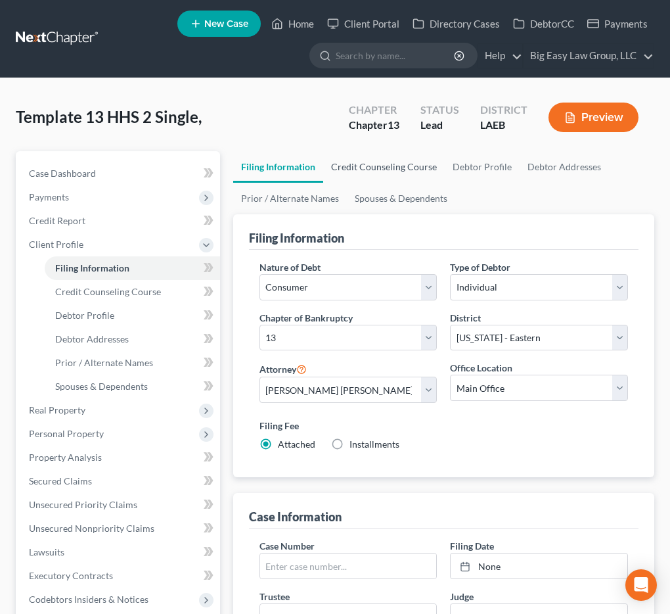
click at [345, 162] on link "Credit Counseling Course" at bounding box center [384, 167] width 122 height 32
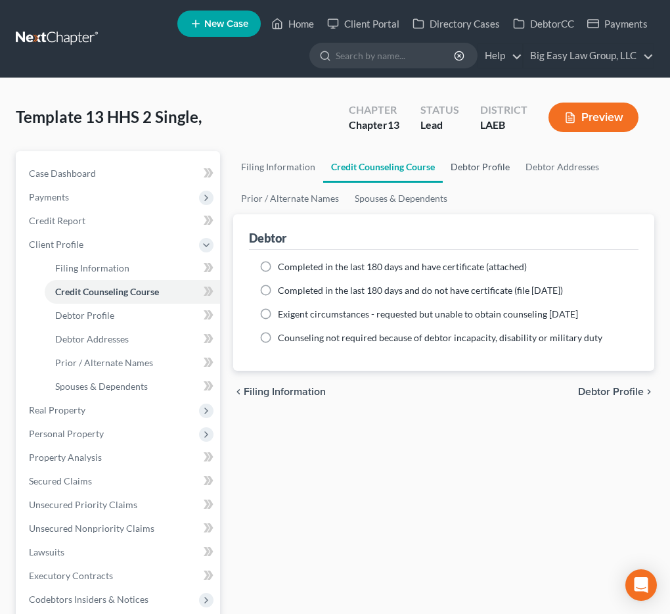
click at [478, 157] on link "Debtor Profile" at bounding box center [480, 167] width 75 height 32
select select "1"
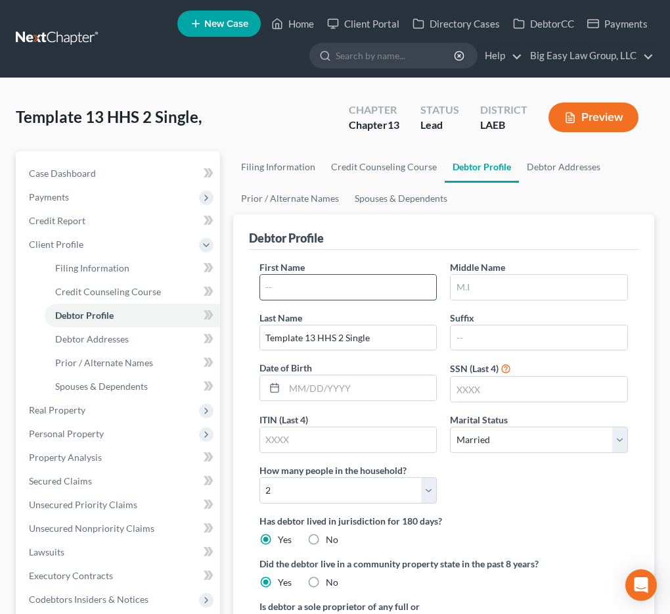
click at [347, 289] on input "text" at bounding box center [348, 287] width 177 height 25
type input "Belinda"
type input "Henderson"
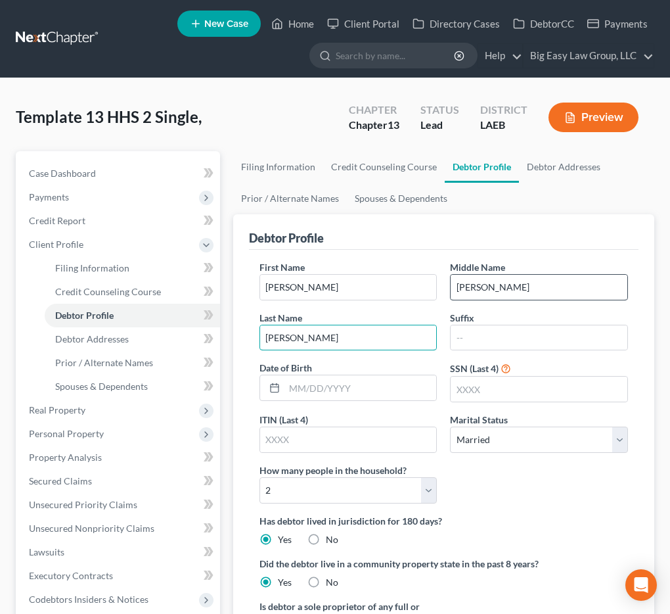
type input "Henderson"
click at [476, 282] on input "Henderson" at bounding box center [539, 287] width 177 height 25
click at [477, 282] on input "Henderson" at bounding box center [539, 287] width 177 height 25
click at [409, 382] on input "text" at bounding box center [360, 387] width 152 height 25
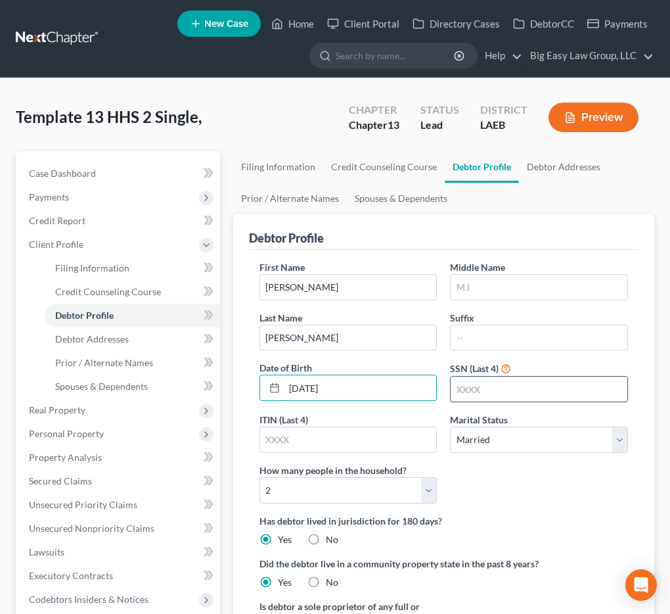
type input "02/06/1960"
click at [466, 382] on input "text" at bounding box center [539, 388] width 177 height 25
type input "4654"
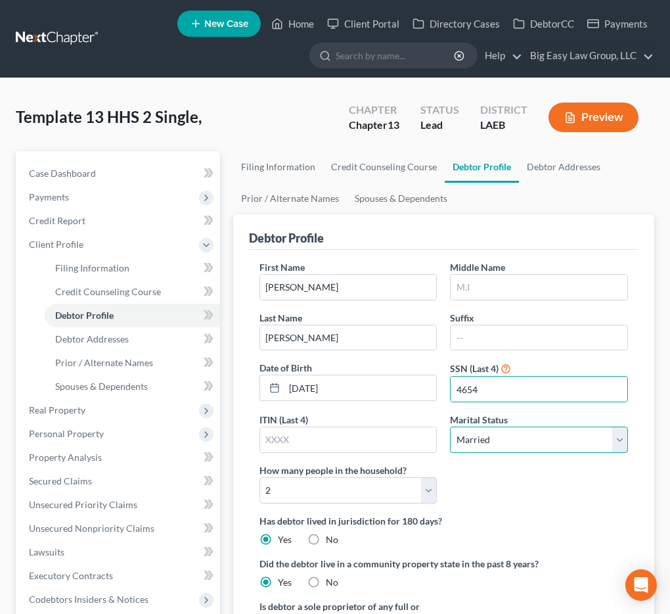
click at [501, 430] on select "Select Single Married Separated Divorced Widowed" at bounding box center [539, 439] width 178 height 26
select select "0"
click at [450, 426] on select "Select Single Married Separated Divorced Widowed" at bounding box center [539, 439] width 178 height 26
click at [505, 426] on select "Select Single Married Separated Divorced Widowed" at bounding box center [539, 439] width 178 height 26
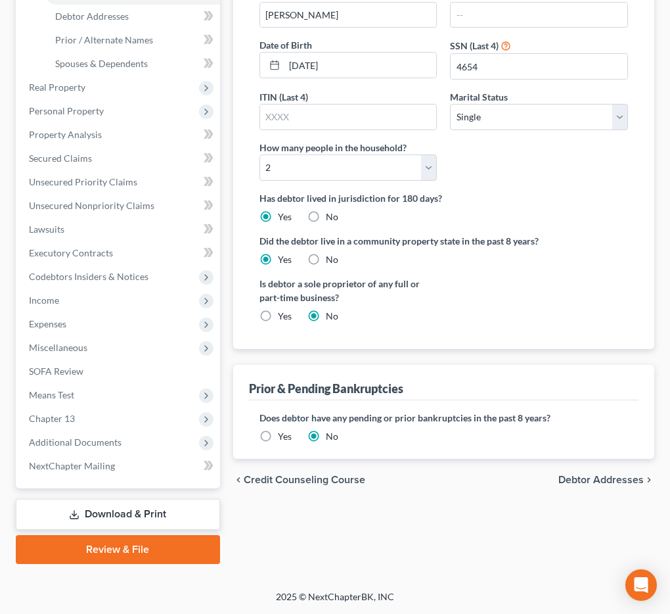
click at [604, 478] on span "Debtor Addresses" at bounding box center [600, 479] width 85 height 11
select select "0"
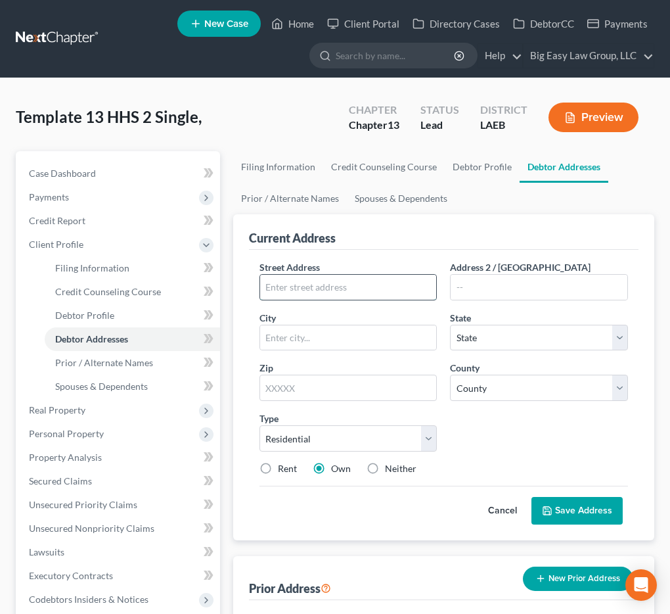
click at [340, 297] on input "text" at bounding box center [348, 287] width 177 height 25
type input "616 East Marlin Ct"
type input "Terrytown"
select select "19"
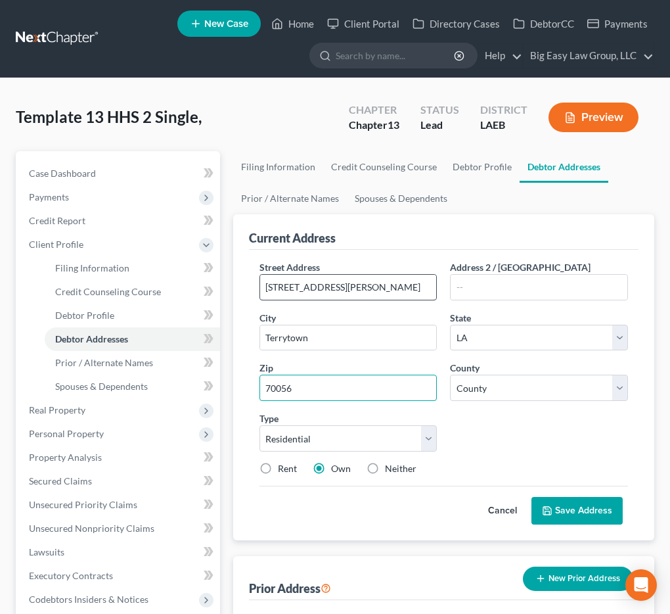
type input "70056"
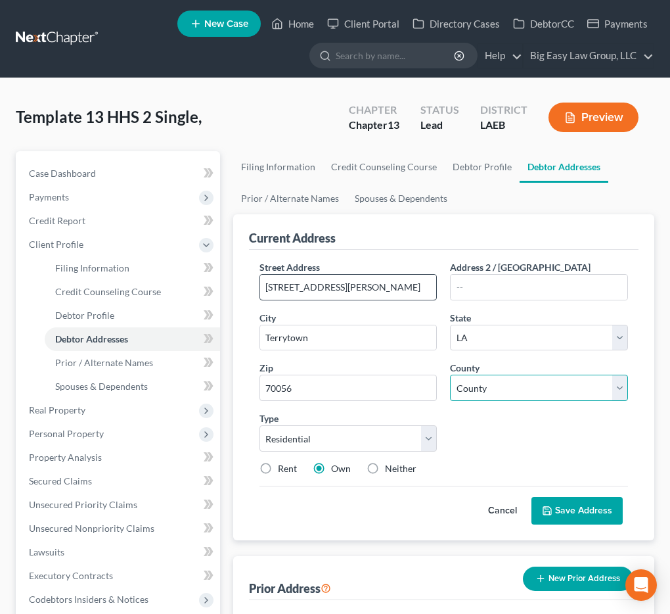
type input "Gretna"
select select "25"
click at [556, 524] on button "Save Address" at bounding box center [576, 511] width 91 height 28
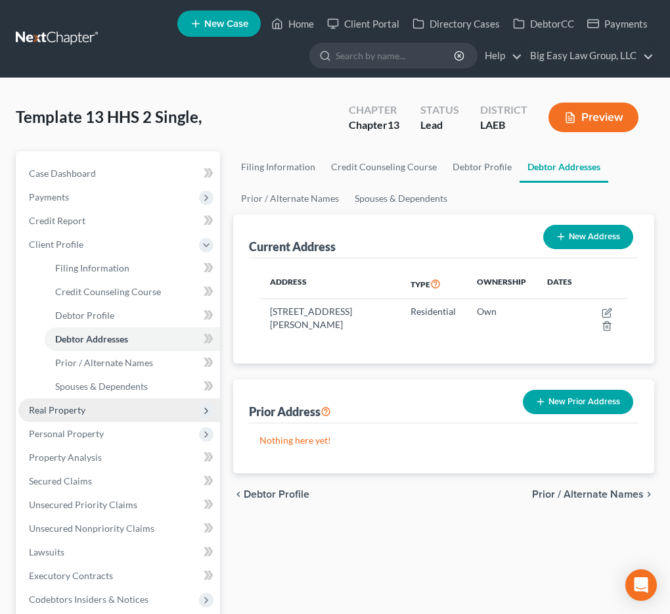
click at [72, 407] on span "Real Property" at bounding box center [57, 409] width 56 height 11
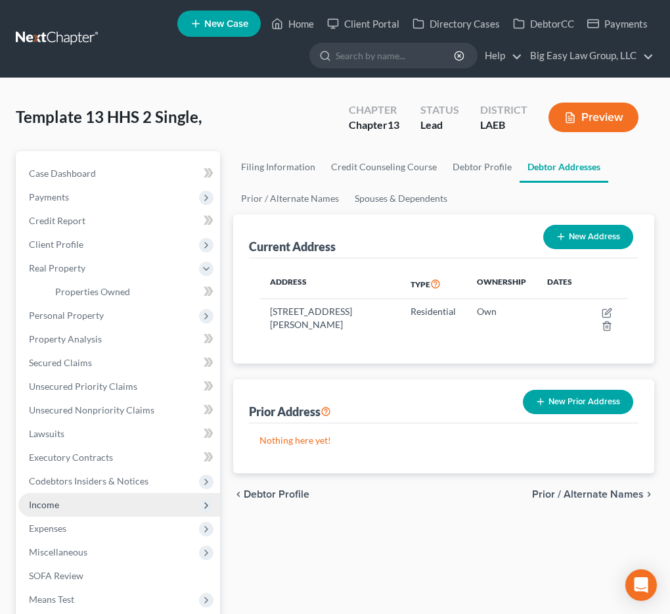
click at [87, 510] on span "Income" at bounding box center [119, 505] width 202 height 24
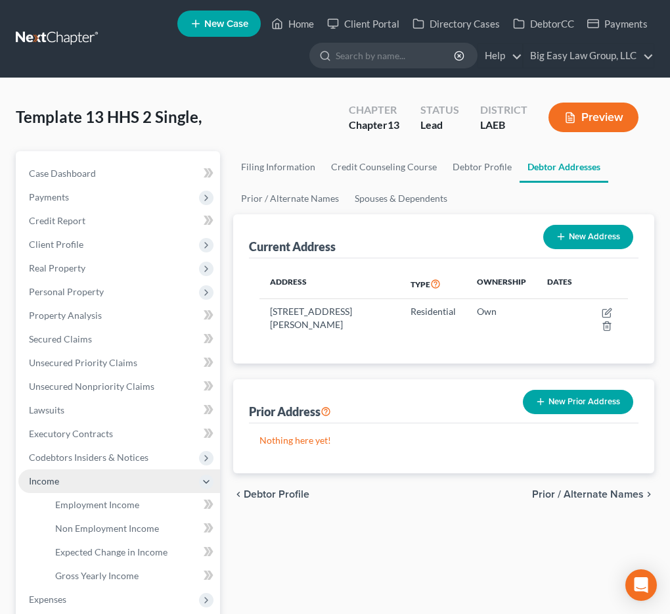
click at [82, 479] on span "Income" at bounding box center [119, 481] width 202 height 24
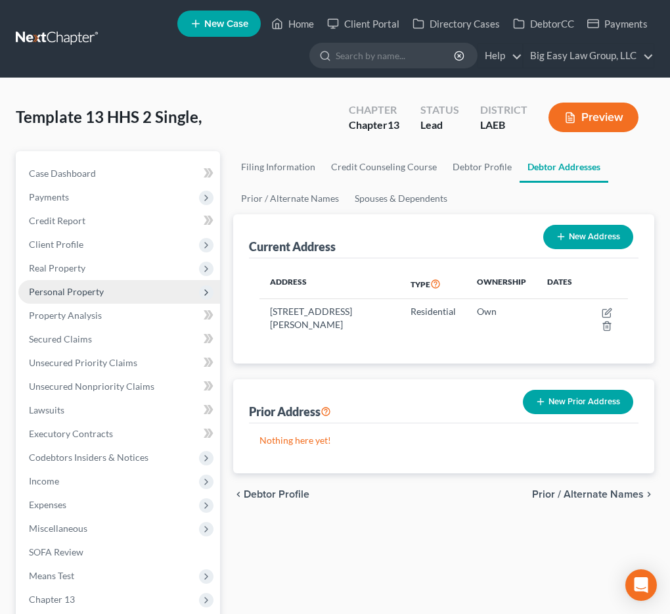
click at [63, 290] on span "Personal Property" at bounding box center [66, 291] width 75 height 11
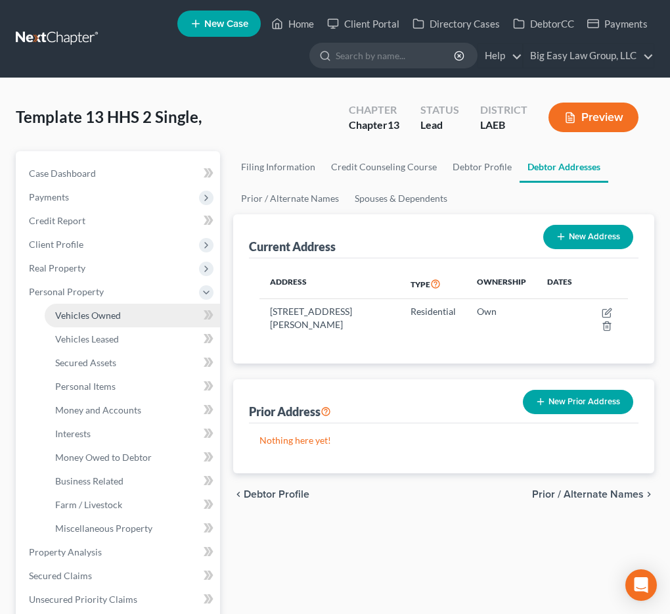
click at [67, 309] on span "Vehicles Owned" at bounding box center [88, 314] width 66 height 11
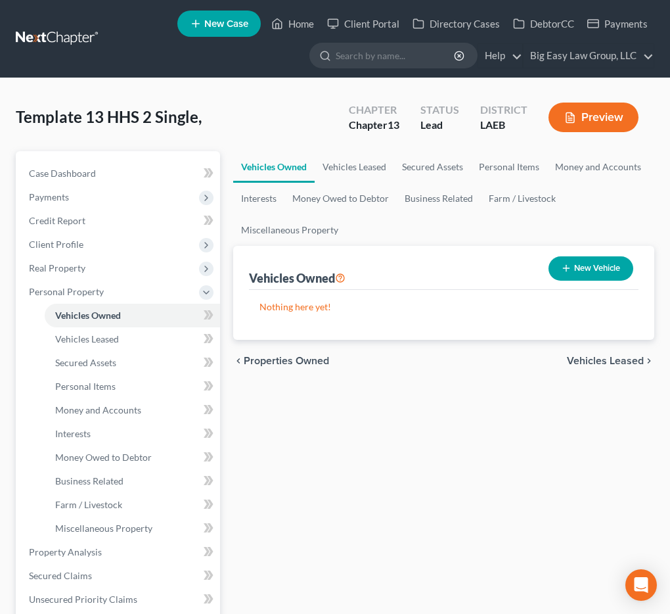
drag, startPoint x: 585, startPoint y: 248, endPoint x: 593, endPoint y: 261, distance: 14.8
click at [585, 249] on div "Vehicles Owned New Vehicle" at bounding box center [444, 268] width 390 height 44
click at [596, 265] on button "New Vehicle" at bounding box center [591, 268] width 85 height 24
select select "0"
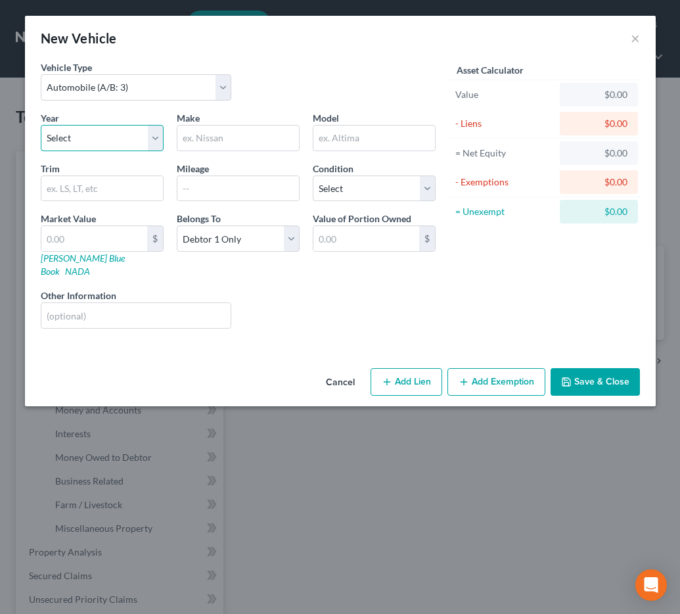
click at [120, 137] on select "Select 2026 2025 2024 2023 2022 2021 2020 2019 2018 2017 2016 2015 2014 2013 20…" at bounding box center [102, 138] width 123 height 26
select select "10"
click at [41, 125] on select "Select 2026 2025 2024 2023 2022 2021 2020 2019 2018 2017 2016 2015 2014 2013 20…" at bounding box center [102, 138] width 123 height 26
click at [206, 138] on input "text" at bounding box center [238, 137] width 122 height 25
type input "Chevrolet"
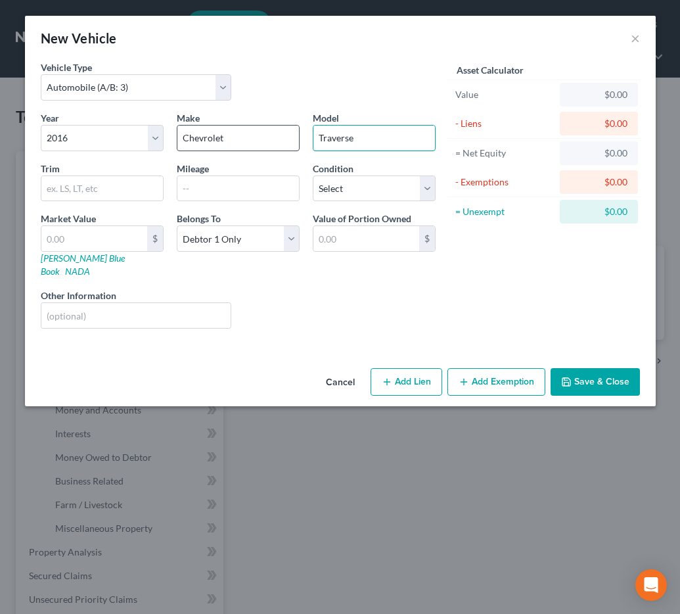
type input "Traverse"
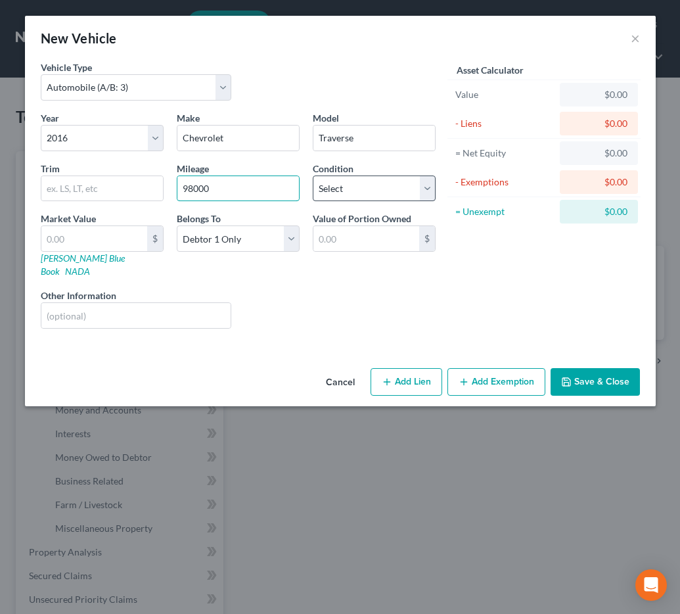
type input "98000"
click at [403, 175] on select "Select Excellent Very Good Good Fair Poor" at bounding box center [374, 188] width 123 height 26
select select "2"
click at [313, 175] on select "Select Excellent Very Good Good Fair Poor" at bounding box center [374, 188] width 123 height 26
drag, startPoint x: 577, startPoint y: 363, endPoint x: 580, endPoint y: 357, distance: 7.1
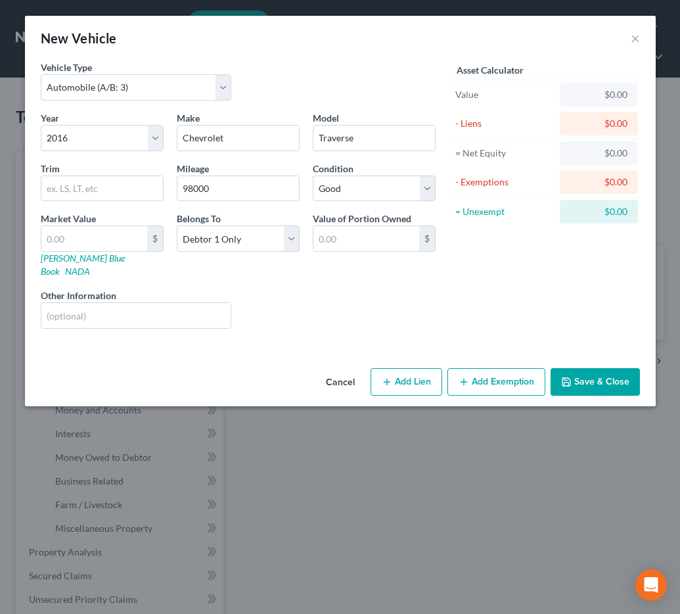
click at [579, 368] on button "Save & Close" at bounding box center [595, 382] width 89 height 28
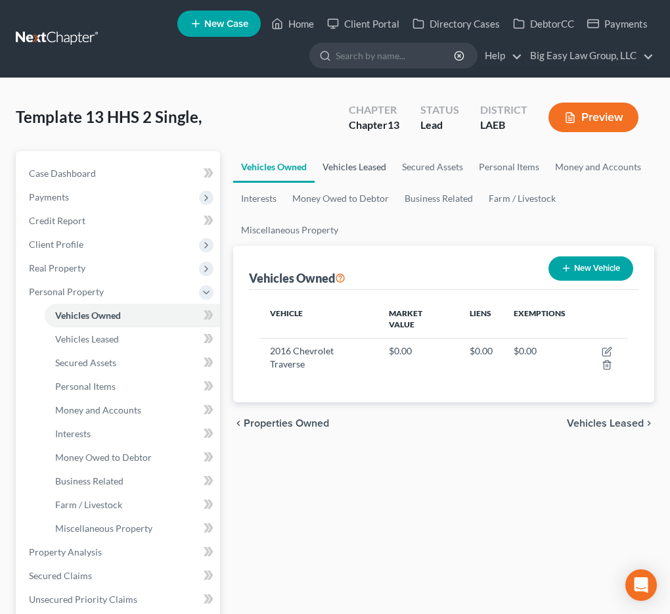
click at [353, 168] on link "Vehicles Leased" at bounding box center [354, 167] width 79 height 32
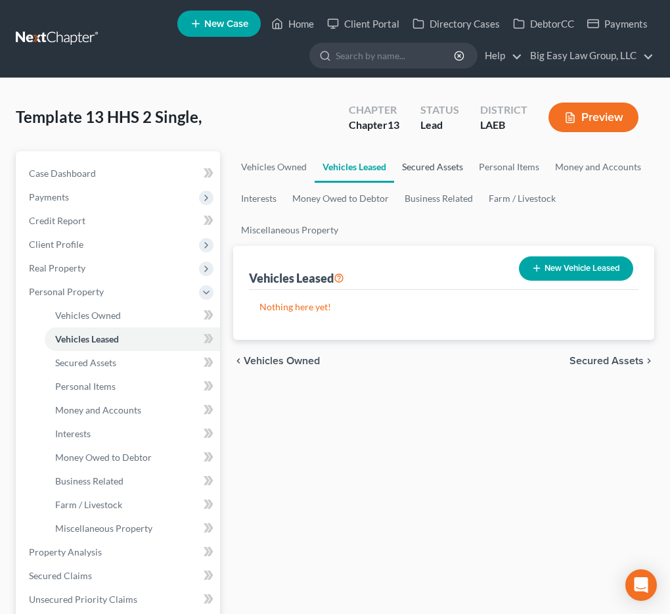
click at [425, 168] on link "Secured Assets" at bounding box center [432, 167] width 77 height 32
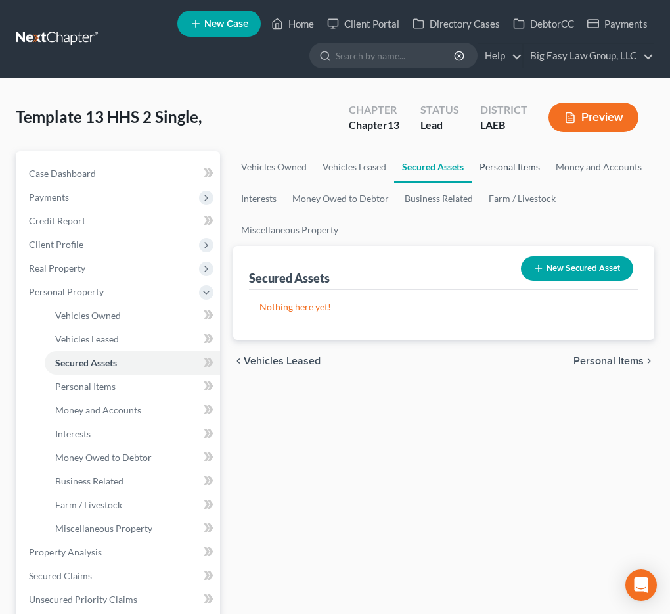
click at [515, 166] on link "Personal Items" at bounding box center [510, 167] width 76 height 32
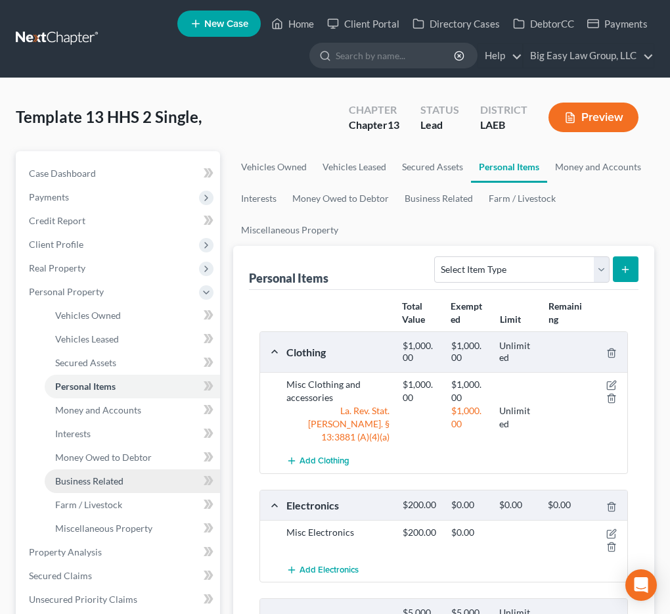
scroll to position [417, 0]
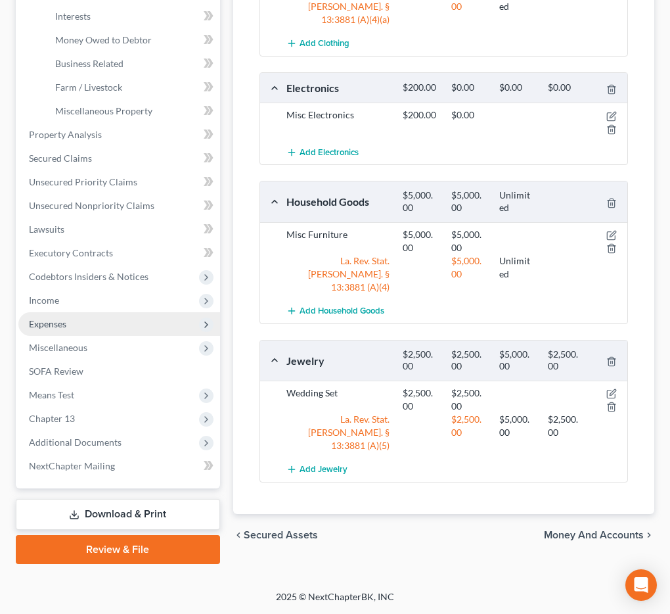
click at [97, 319] on span "Expenses" at bounding box center [119, 324] width 202 height 24
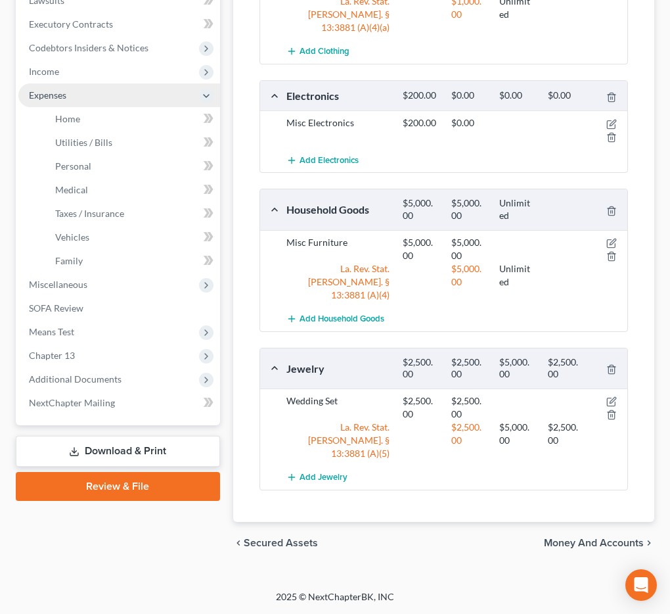
scroll to position [347, 0]
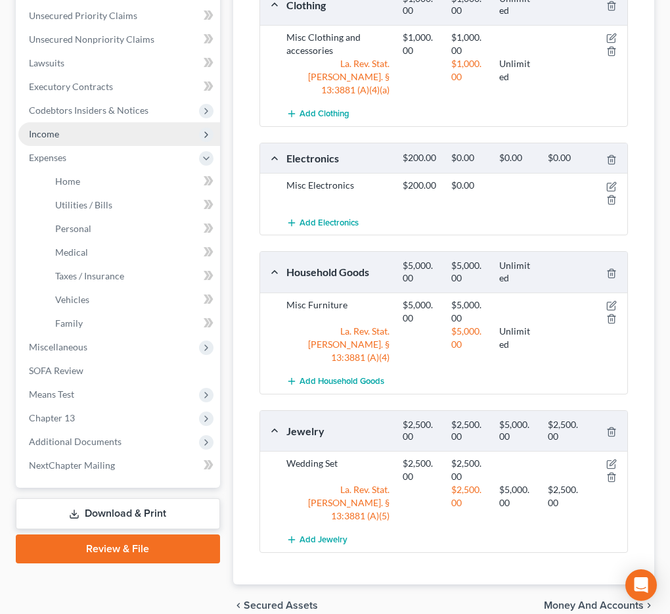
click at [69, 131] on span "Income" at bounding box center [119, 134] width 202 height 24
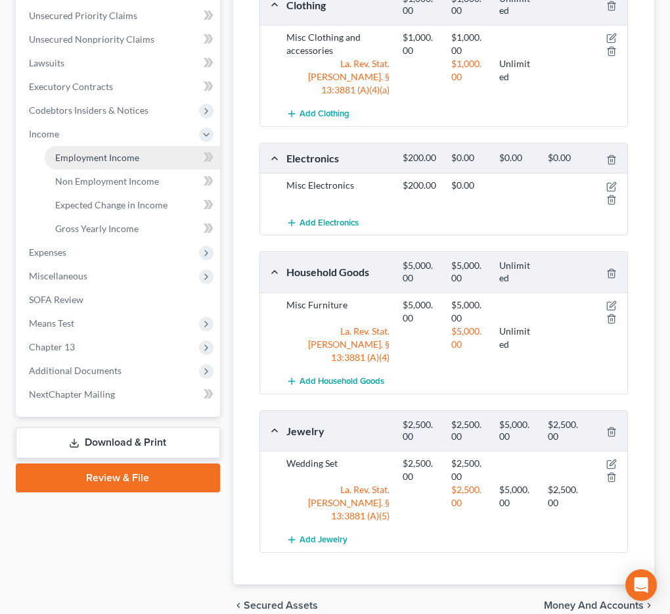
click at [122, 154] on span "Employment Income" at bounding box center [97, 157] width 84 height 11
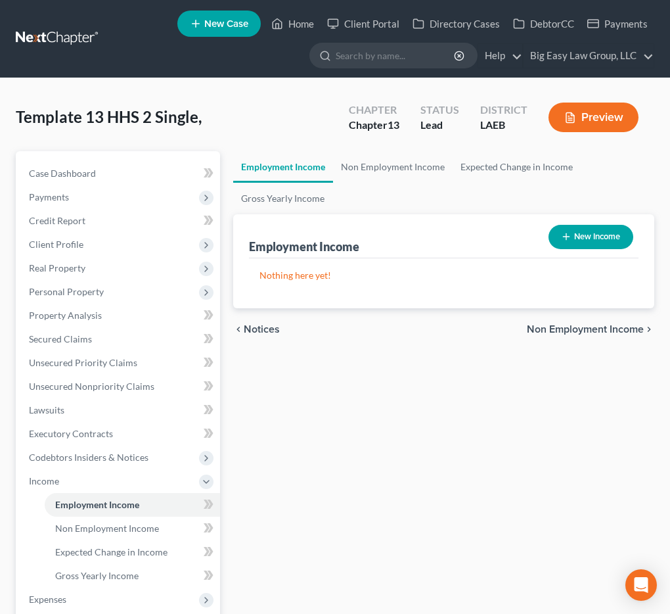
click at [578, 233] on button "New Income" at bounding box center [591, 237] width 85 height 24
select select "0"
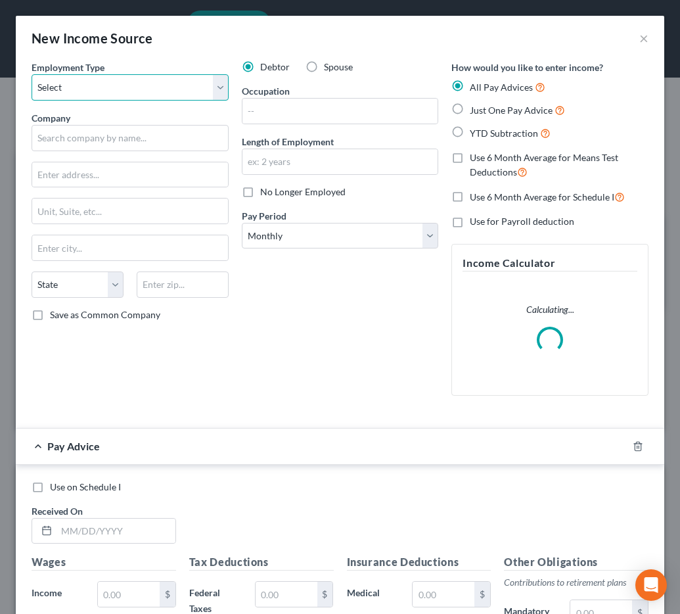
click at [114, 87] on select "Select Full or Part Time Employment Self Employment" at bounding box center [130, 87] width 197 height 26
select select "0"
click at [32, 74] on select "Select Full or Part Time Employment Self Employment" at bounding box center [130, 87] width 197 height 26
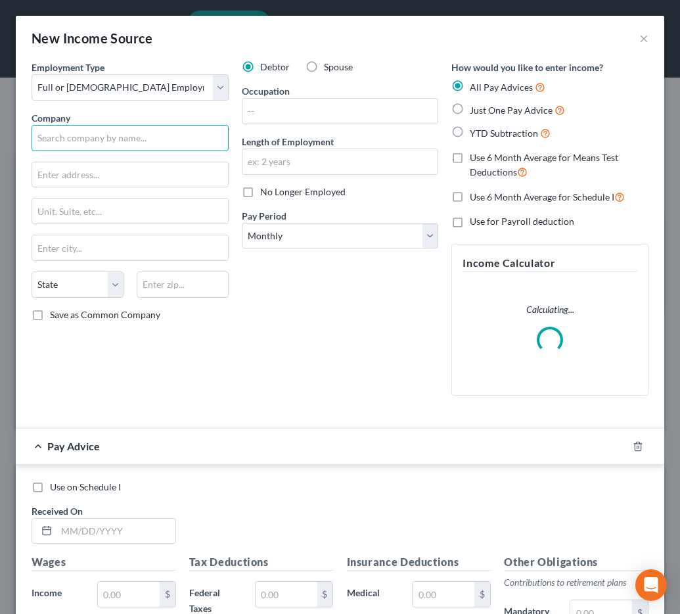
click at [103, 129] on input "text" at bounding box center [130, 138] width 197 height 26
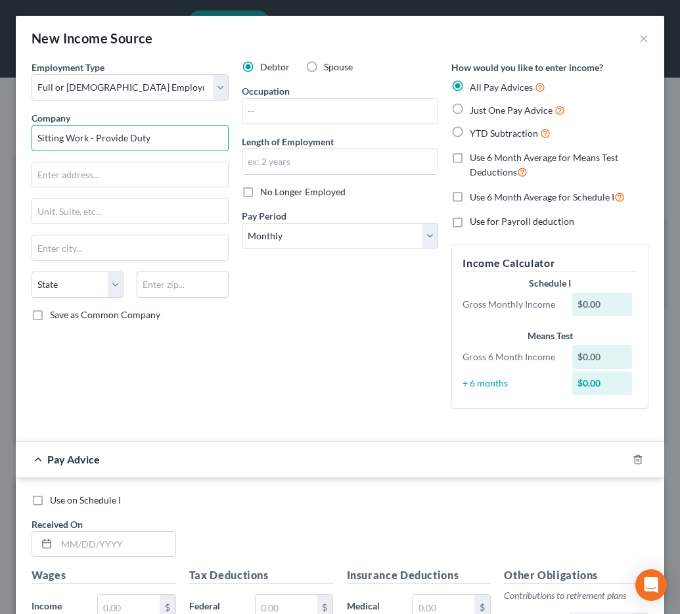
type input "Sitting Work - Provide Duty"
click at [636, 463] on div at bounding box center [645, 459] width 37 height 21
click at [633, 461] on icon "button" at bounding box center [638, 459] width 11 height 11
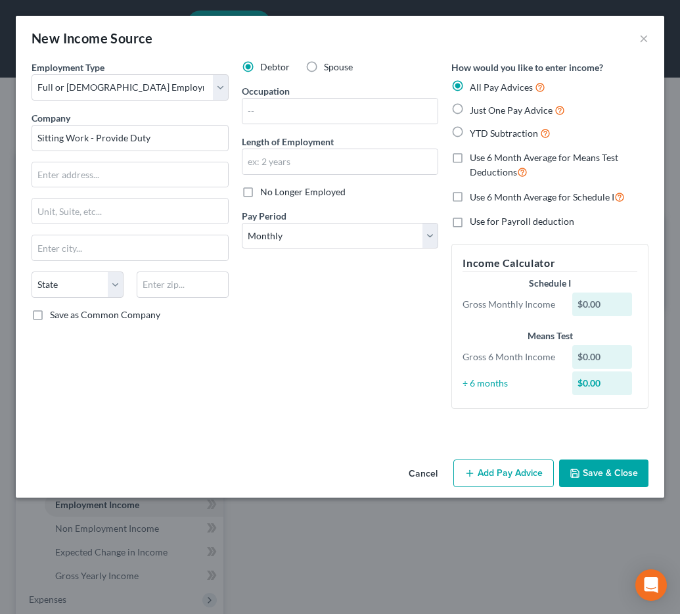
click at [598, 459] on button "Save & Close" at bounding box center [603, 473] width 89 height 28
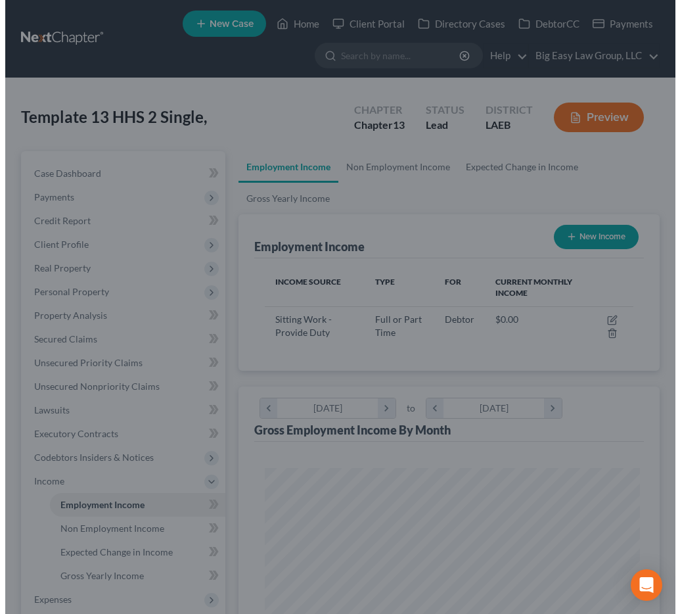
scroll to position [656765, 656554]
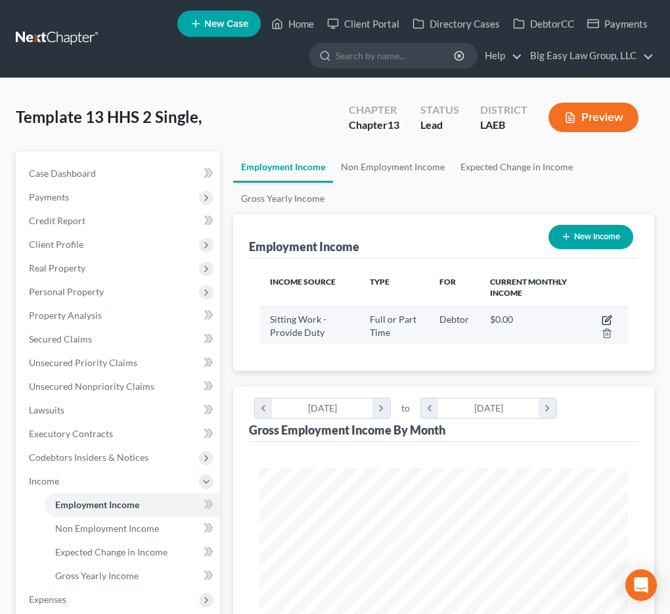
click at [610, 321] on icon "button" at bounding box center [606, 321] width 8 height 8
select select "0"
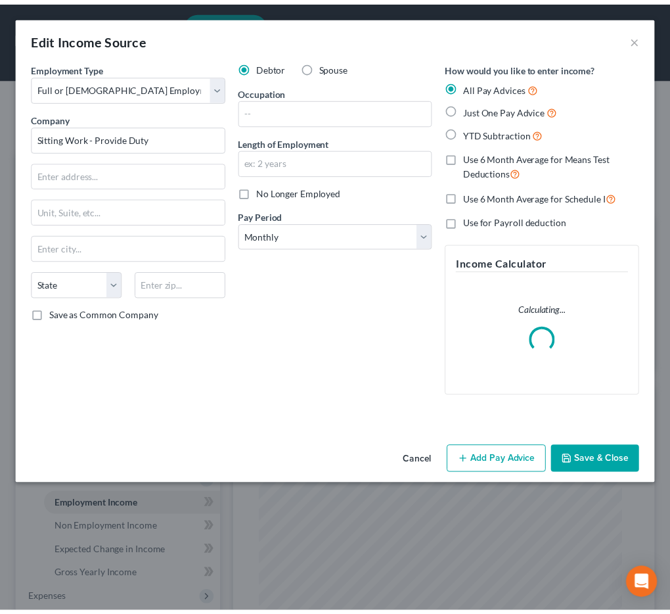
scroll to position [187, 402]
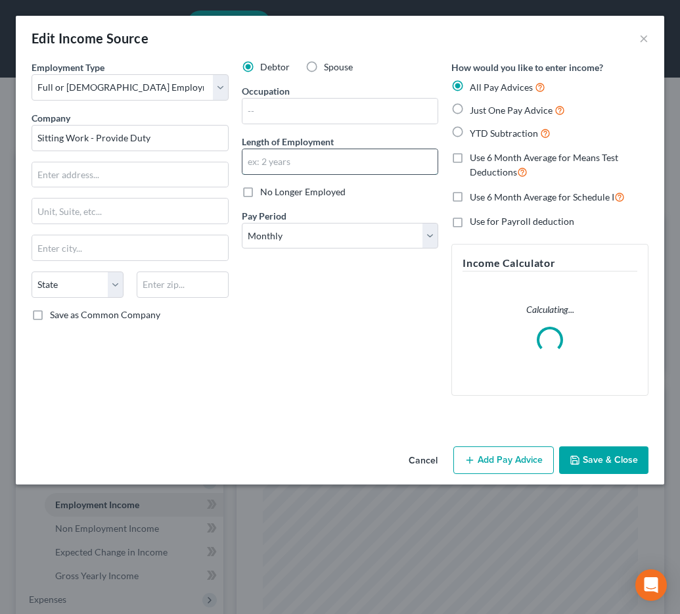
click at [279, 166] on input "text" at bounding box center [340, 161] width 196 height 25
type input "1 year"
click at [583, 453] on button "Save & Close" at bounding box center [603, 460] width 89 height 28
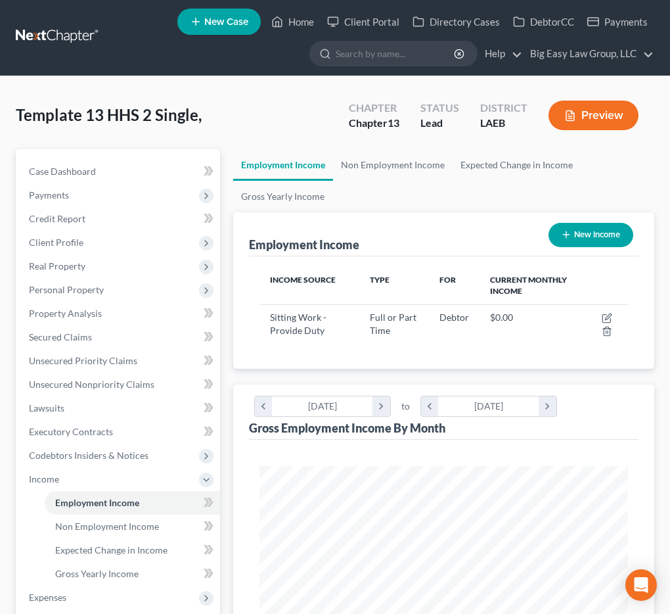
scroll to position [3, 0]
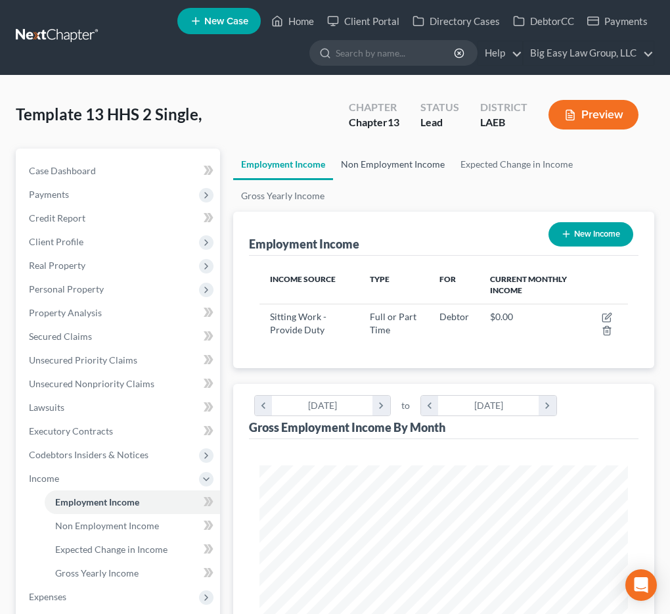
click at [413, 165] on link "Non Employment Income" at bounding box center [393, 164] width 120 height 32
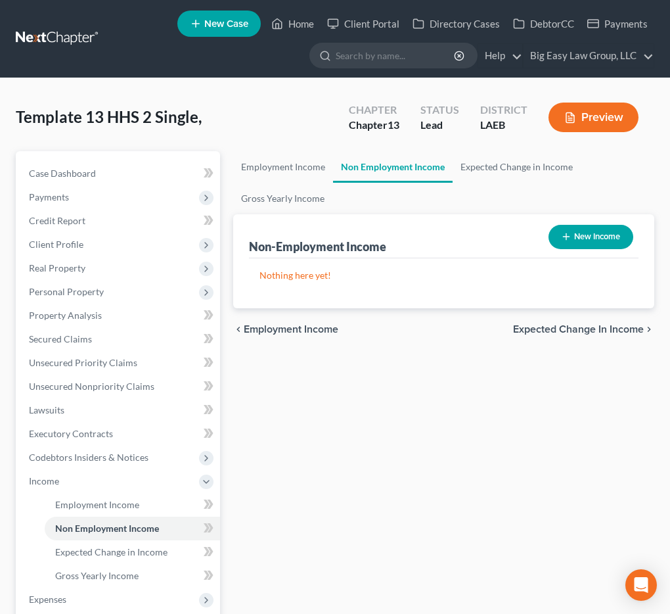
click at [600, 229] on button "New Income" at bounding box center [591, 237] width 85 height 24
select select "0"
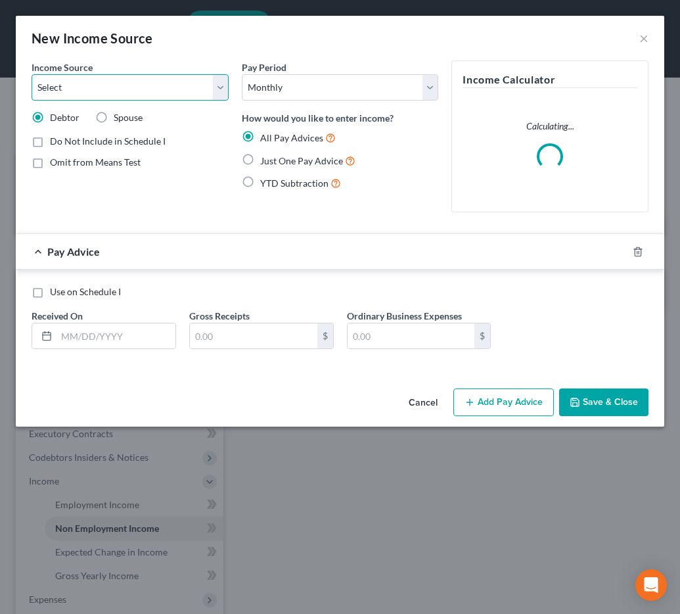
click at [66, 86] on select "Select Unemployment Disability (from employer) Pension Retirement Social Securi…" at bounding box center [130, 87] width 197 height 26
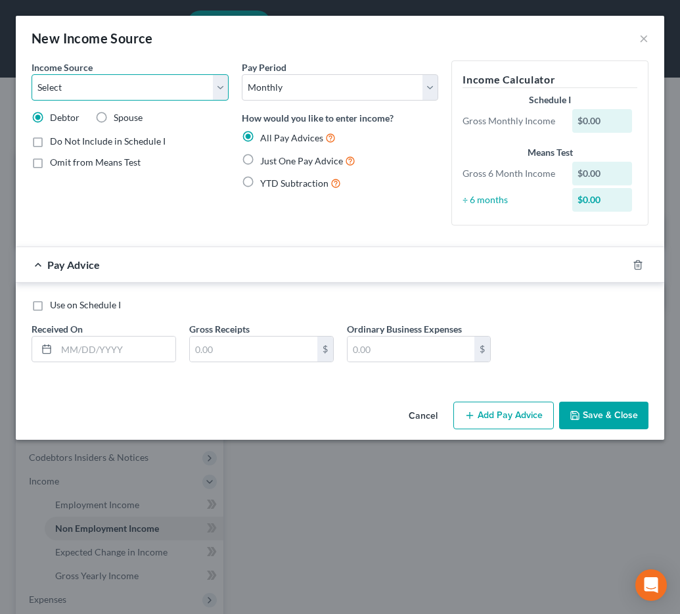
select select "4"
click at [32, 74] on select "Select Unemployment Disability (from employer) Pension Retirement Social Securi…" at bounding box center [130, 87] width 197 height 26
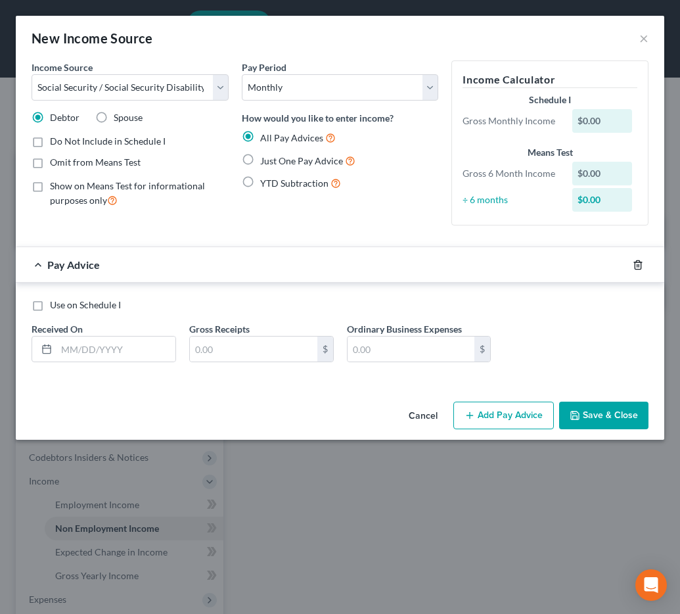
click at [641, 263] on icon "button" at bounding box center [638, 264] width 6 height 9
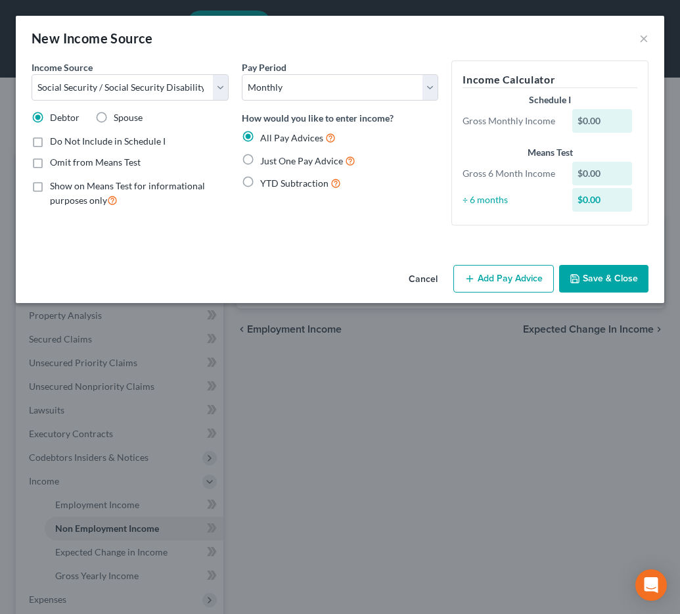
click at [600, 286] on button "Save & Close" at bounding box center [603, 279] width 89 height 28
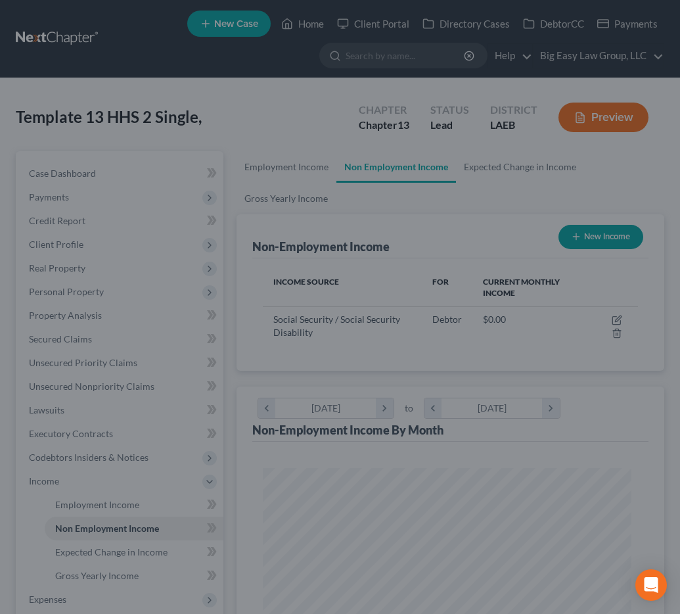
scroll to position [656765, 656554]
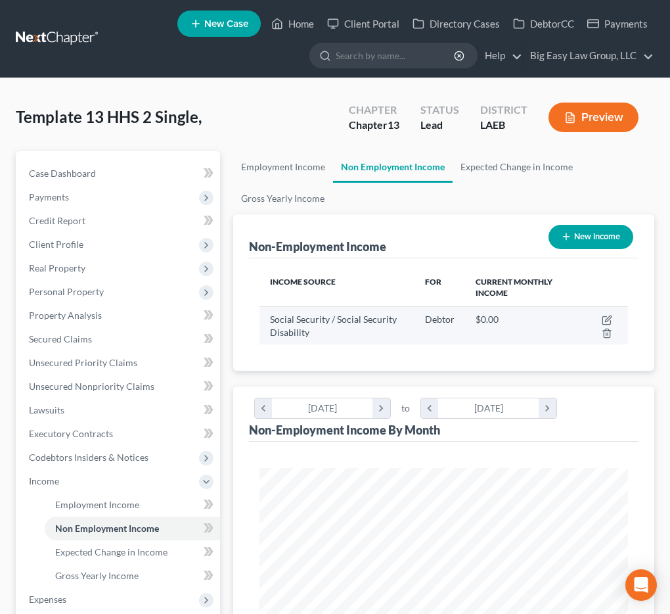
click at [613, 317] on td at bounding box center [603, 325] width 50 height 38
click at [608, 320] on icon "button" at bounding box center [608, 318] width 6 height 6
select select "4"
select select "0"
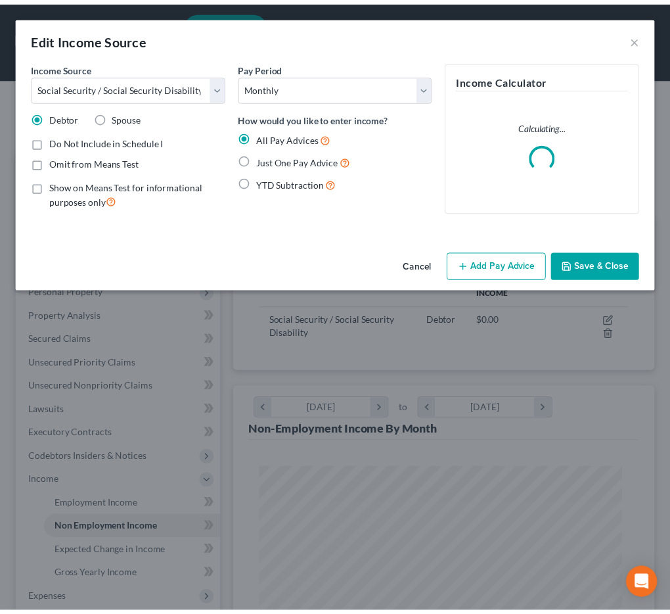
scroll to position [187, 402]
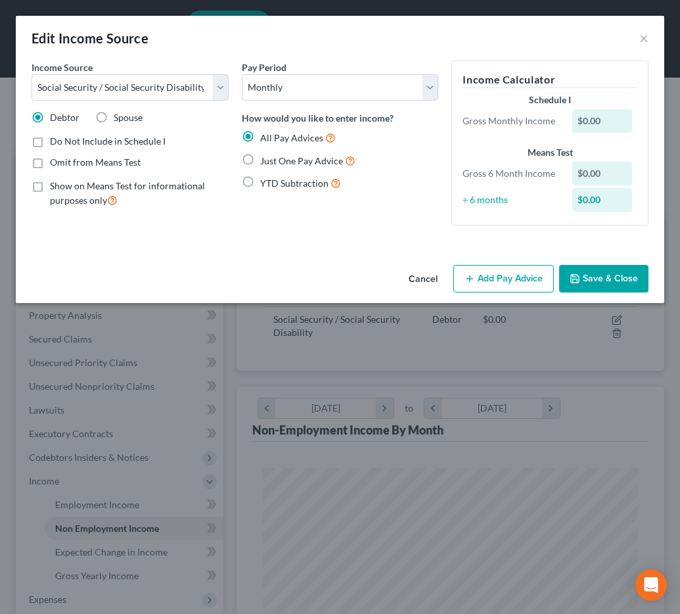
click at [420, 281] on button "Cancel" at bounding box center [423, 279] width 50 height 26
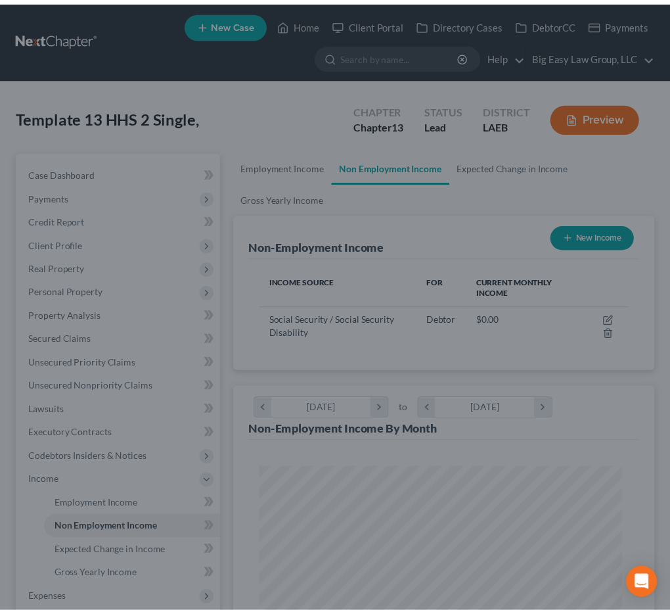
scroll to position [184, 395]
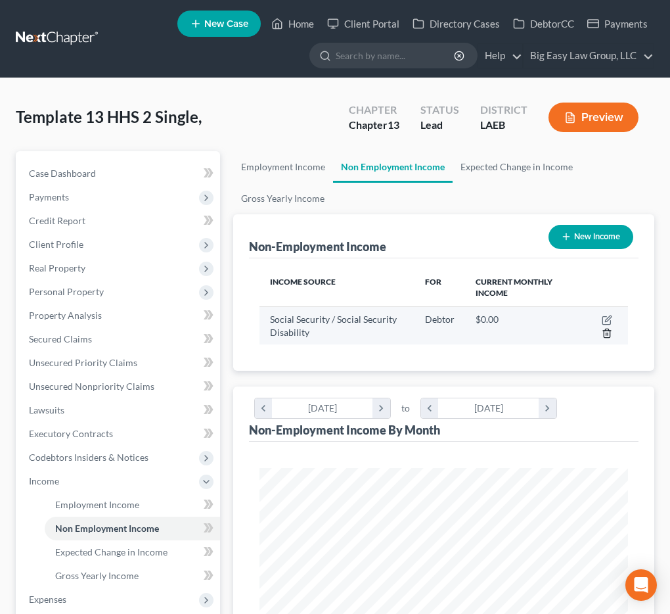
click at [609, 330] on icon "button" at bounding box center [607, 332] width 6 height 9
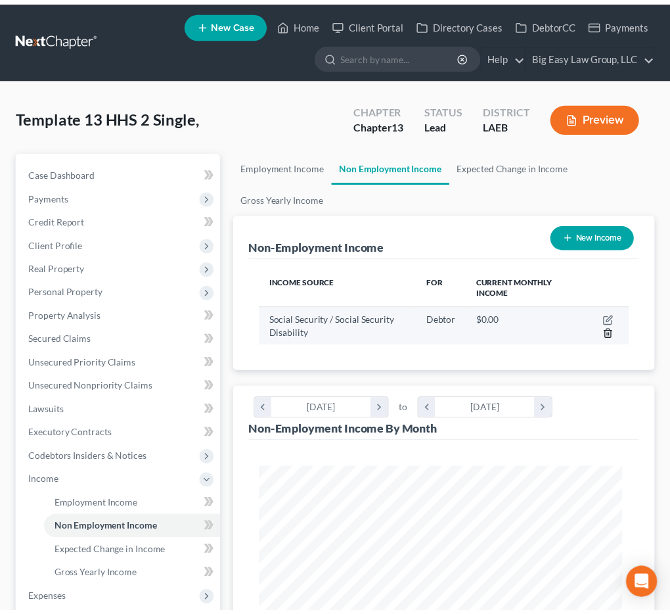
scroll to position [187, 402]
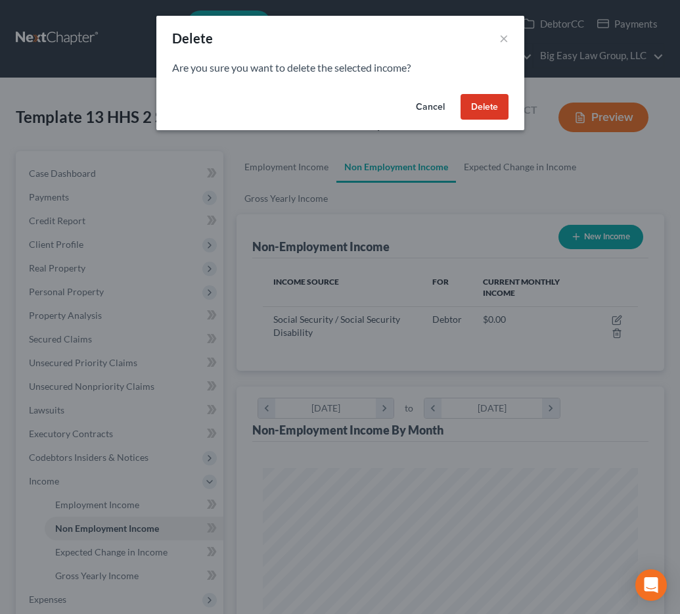
click at [485, 106] on button "Delete" at bounding box center [485, 107] width 48 height 26
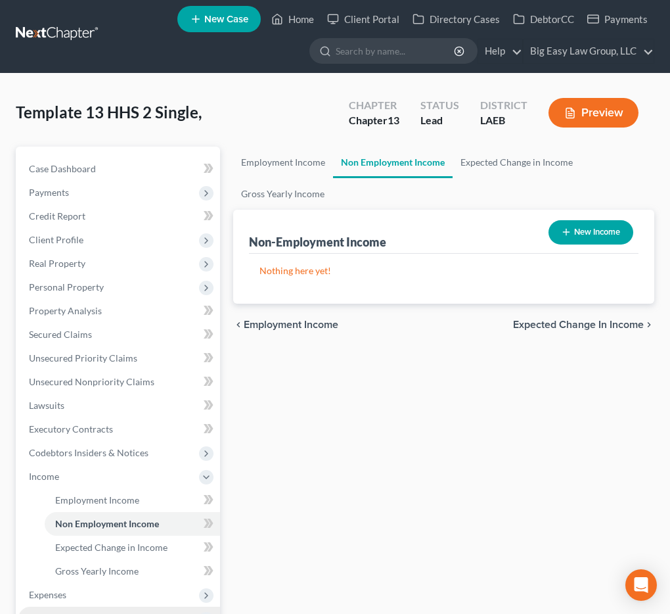
scroll to position [12, 0]
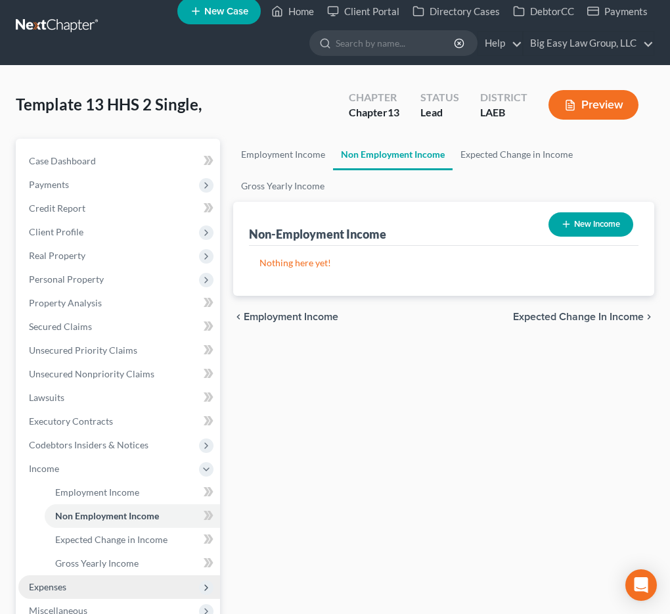
click at [60, 581] on span "Expenses" at bounding box center [47, 586] width 37 height 11
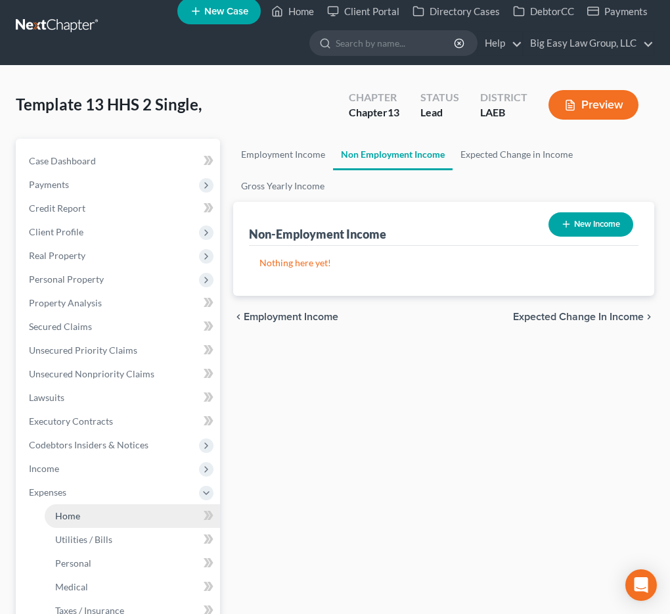
click at [87, 512] on link "Home" at bounding box center [132, 516] width 175 height 24
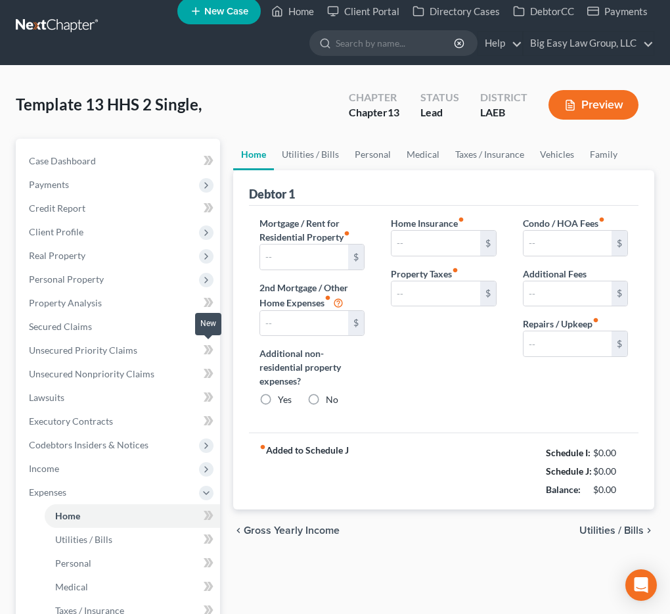
type input "0.00"
radio input "true"
type input "0.00"
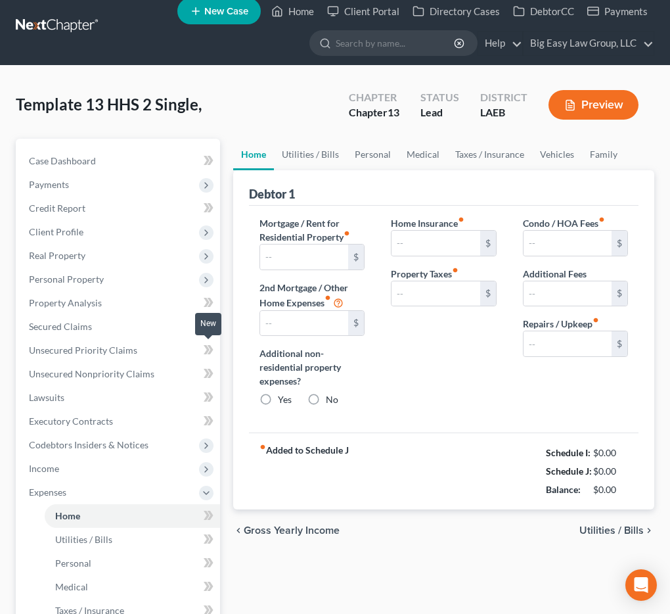
type input "0.00"
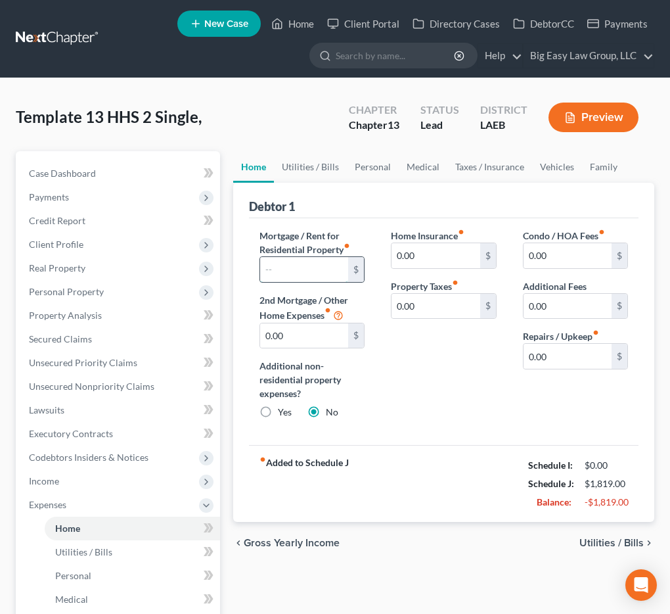
click at [309, 268] on input "text" at bounding box center [304, 269] width 88 height 25
type input "1,500"
click at [317, 164] on link "Utilities / Bills" at bounding box center [310, 167] width 73 height 32
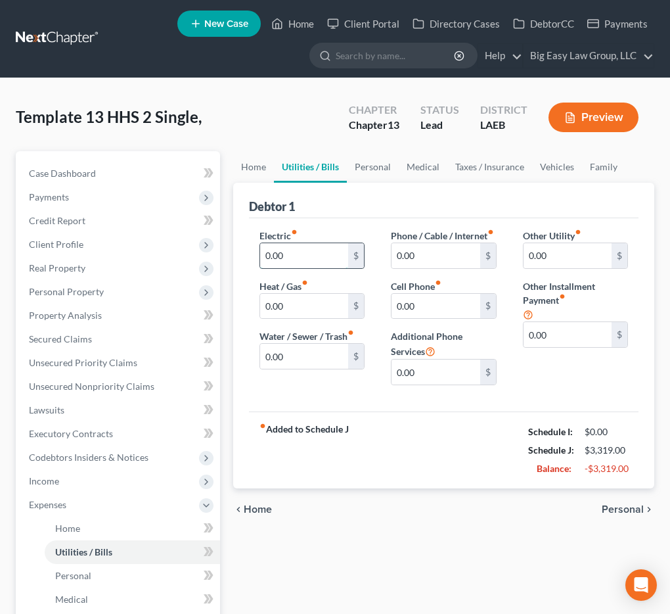
click at [340, 250] on input "0.00" at bounding box center [304, 255] width 88 height 25
type input "350"
click at [311, 315] on input "0.00" at bounding box center [304, 306] width 88 height 25
click at [263, 369] on div "Electric fiber_manual_record 350 $ Heat / Gas fiber_manual_record 0.00 $ Water …" at bounding box center [311, 312] width 131 height 167
click at [282, 351] on input "0.00" at bounding box center [304, 356] width 88 height 25
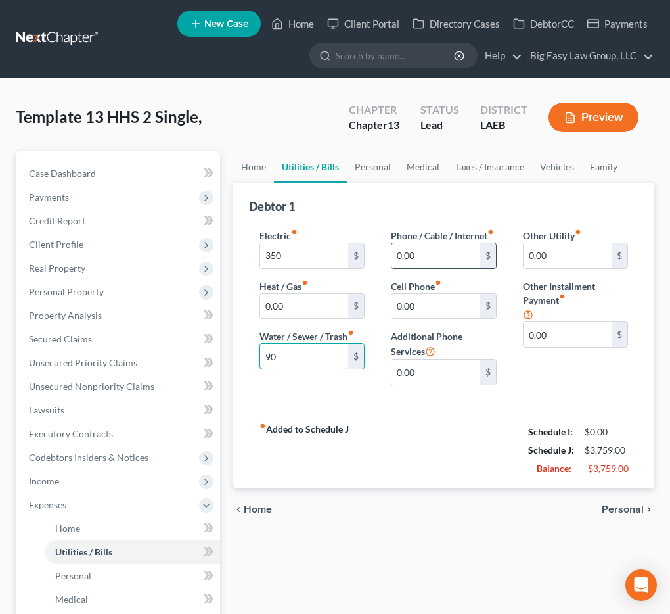
type input "90"
click at [432, 268] on input "0.00" at bounding box center [436, 255] width 88 height 25
click at [418, 317] on input "0.00" at bounding box center [436, 306] width 88 height 25
type input "120"
click at [376, 153] on link "Personal" at bounding box center [373, 167] width 52 height 32
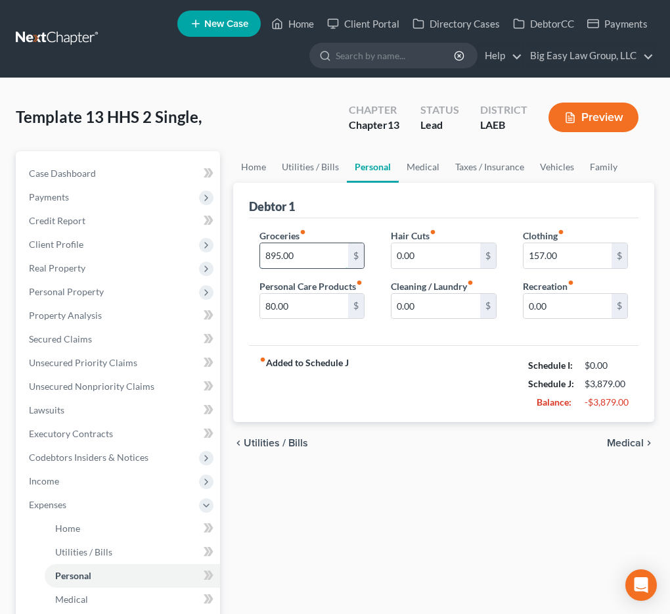
click at [311, 256] on input "895.00" at bounding box center [304, 255] width 88 height 25
type input "130"
click at [418, 309] on input "0.00" at bounding box center [436, 306] width 88 height 25
type input "160"
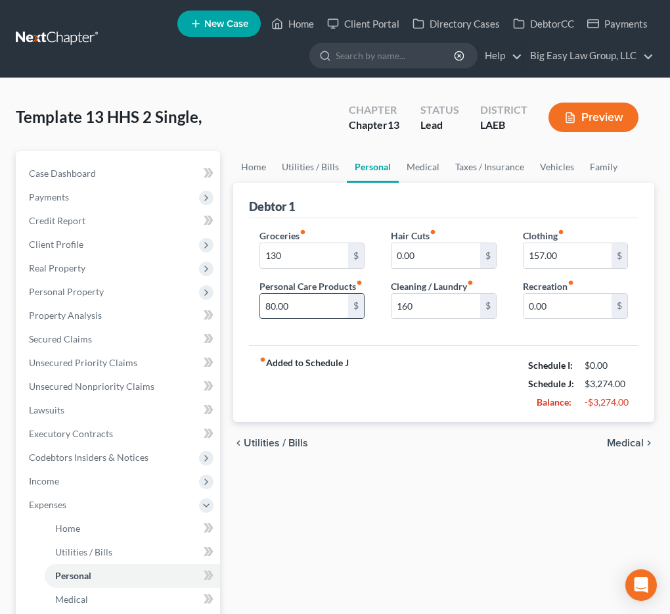
click at [287, 313] on input "80.00" at bounding box center [304, 306] width 88 height 25
type input "50"
click at [537, 168] on link "Vehicles" at bounding box center [557, 167] width 50 height 32
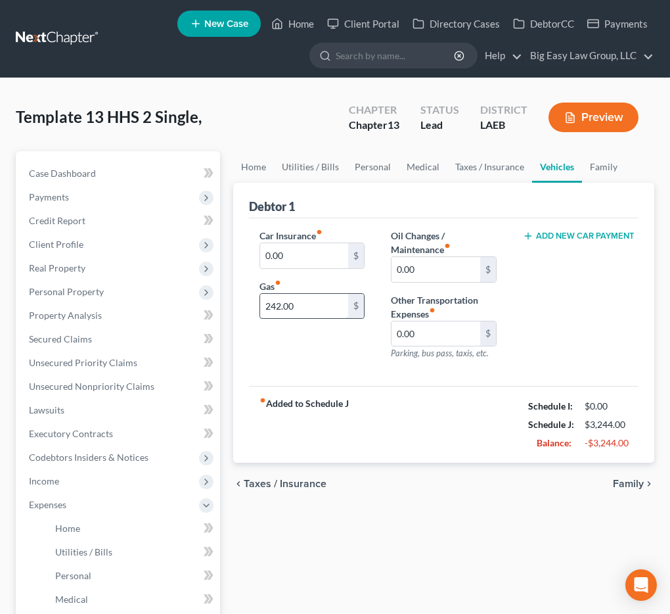
click at [301, 314] on input "242.00" at bounding box center [304, 306] width 88 height 25
type input "160"
click at [608, 160] on link "Family" at bounding box center [603, 167] width 43 height 32
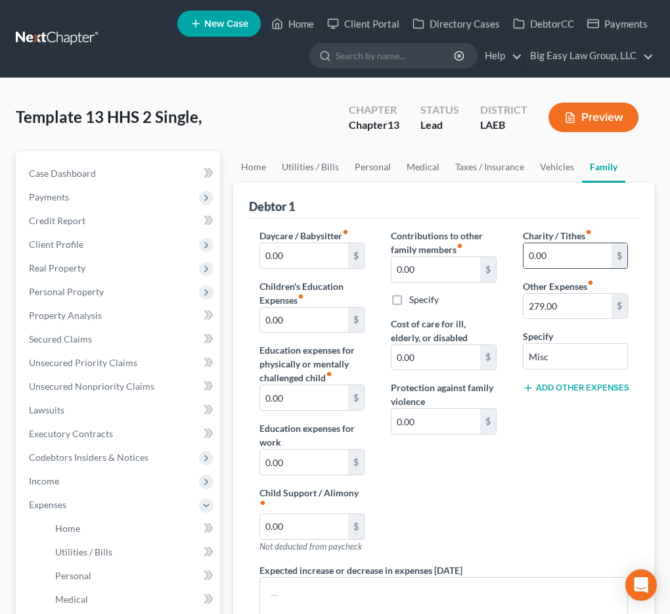
click at [558, 252] on input "0.00" at bounding box center [568, 255] width 88 height 25
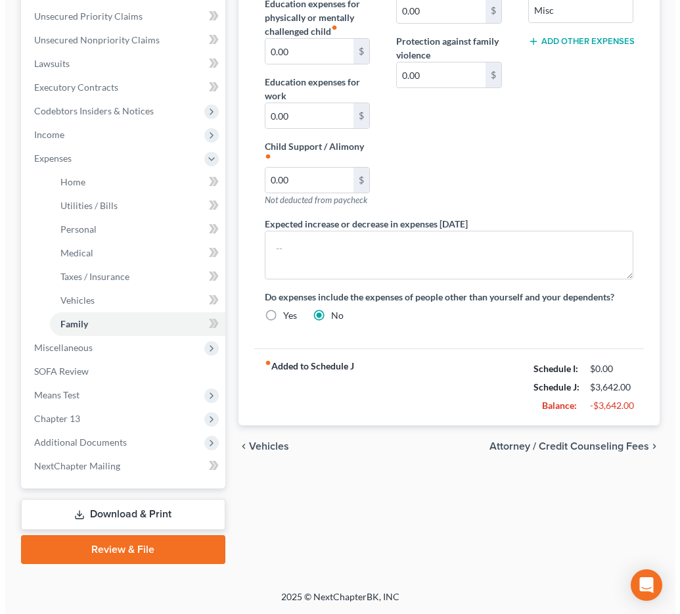
scroll to position [223, 0]
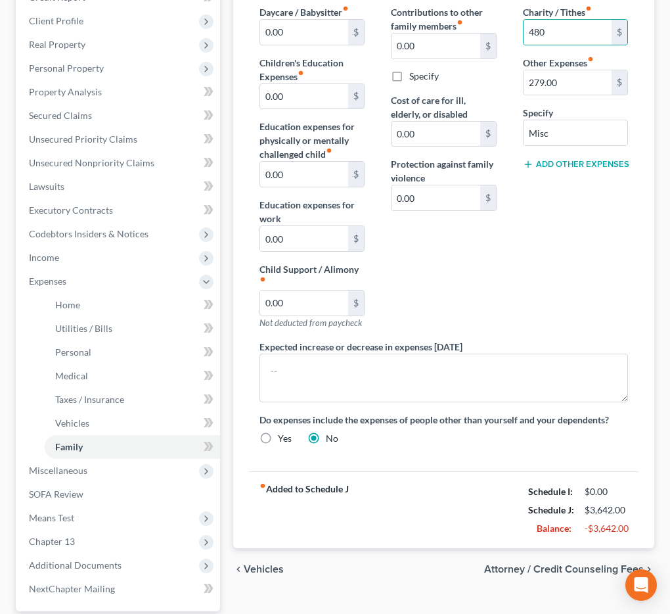
click at [534, 567] on span "Attorney / Credit Counseling Fees" at bounding box center [564, 569] width 160 height 11
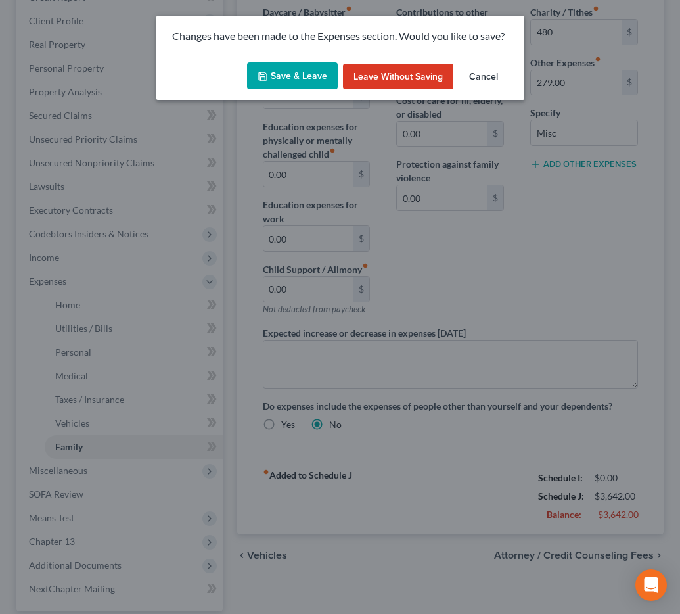
click at [305, 80] on button "Save & Leave" at bounding box center [292, 76] width 91 height 28
type input "480.00"
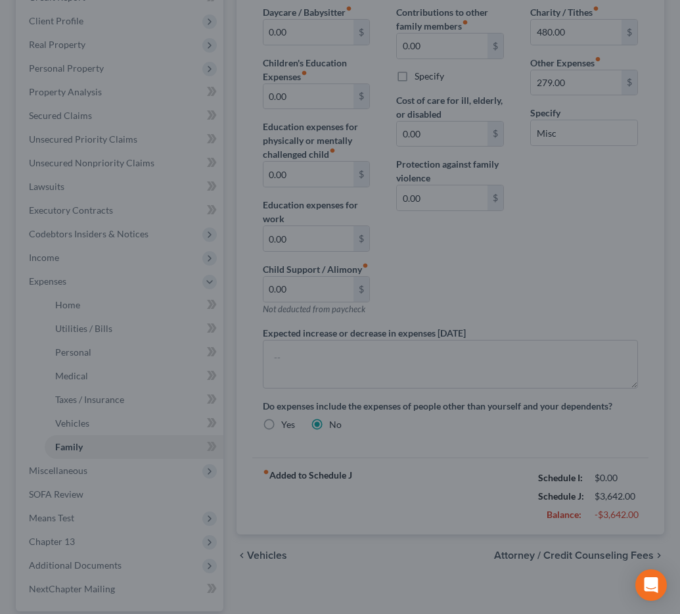
select select "0"
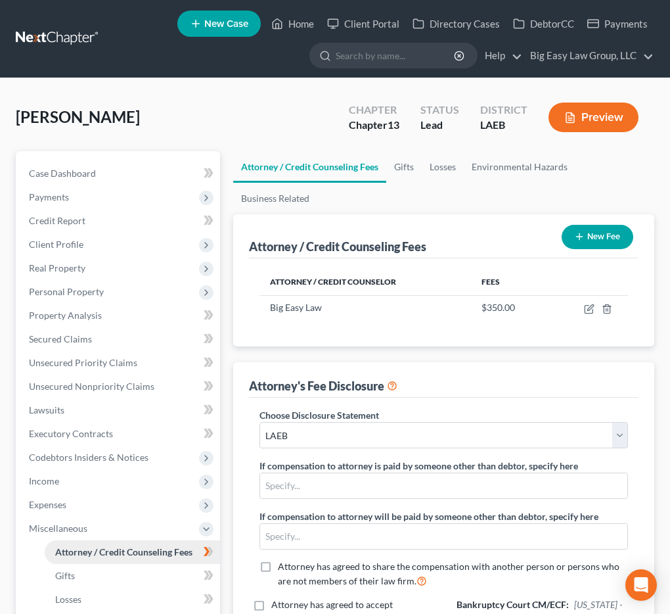
scroll to position [3, 0]
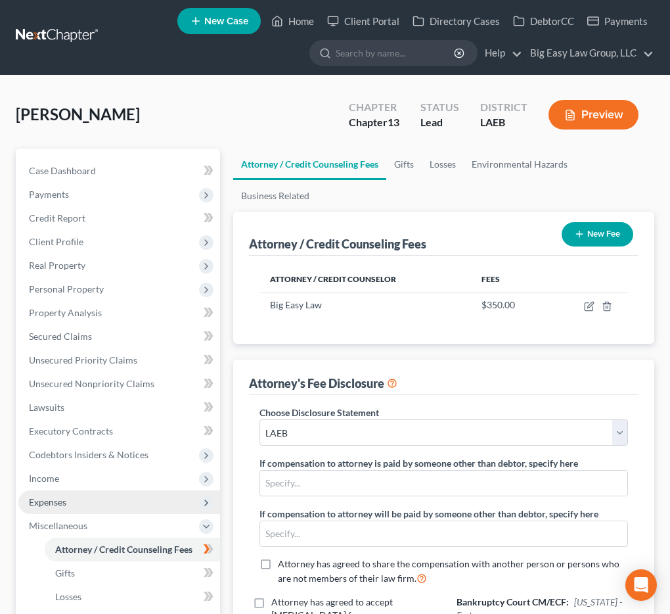
click at [69, 509] on span "Expenses" at bounding box center [119, 502] width 202 height 24
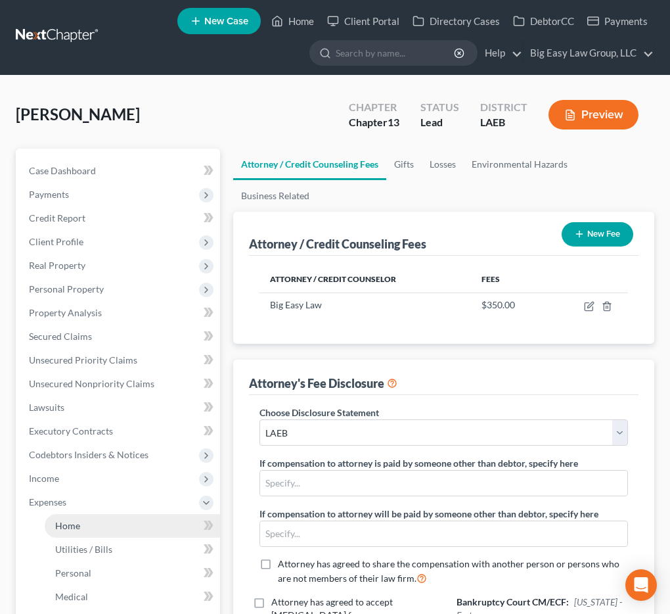
click at [87, 533] on link "Home" at bounding box center [132, 526] width 175 height 24
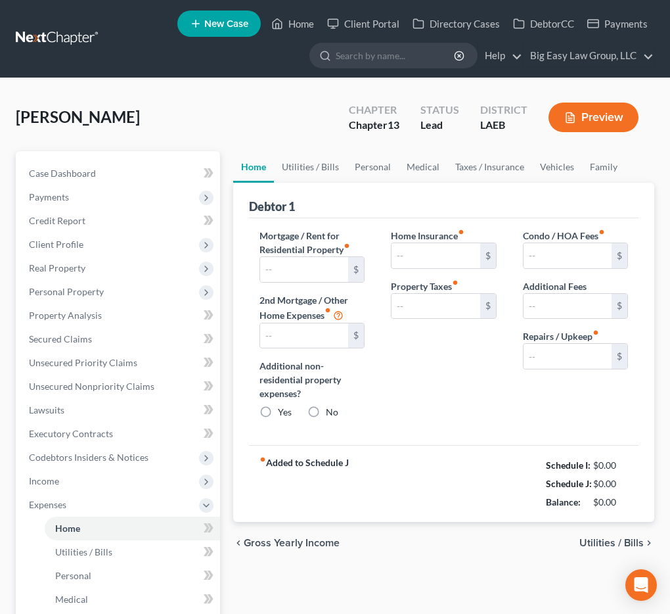
type input "1,500.00"
type input "0.00"
radio input "true"
type input "0.00"
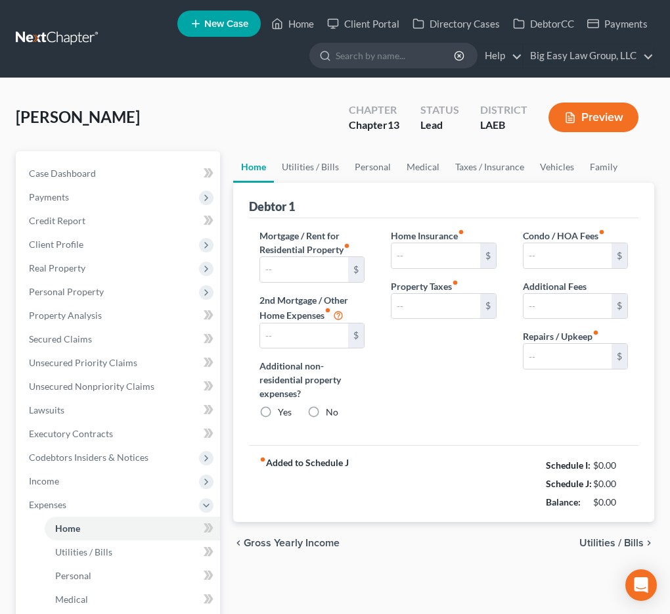
type input "0.00"
click at [366, 169] on link "Personal" at bounding box center [373, 167] width 52 height 32
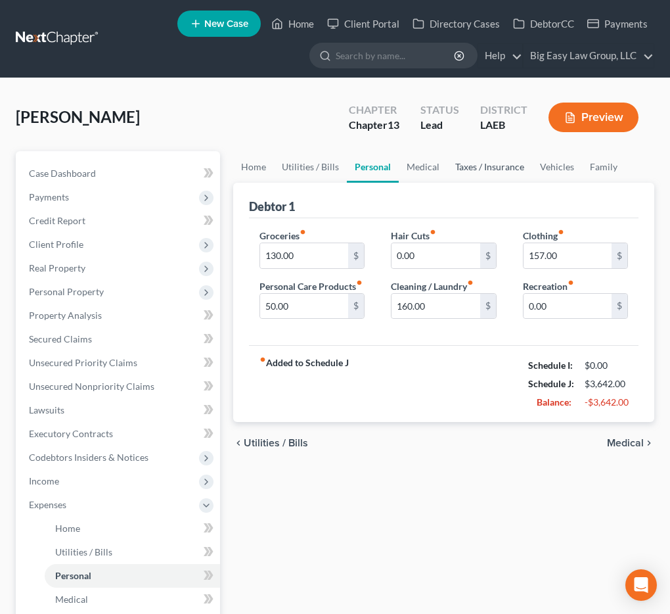
click at [476, 173] on link "Taxes / Insurance" at bounding box center [489, 167] width 85 height 32
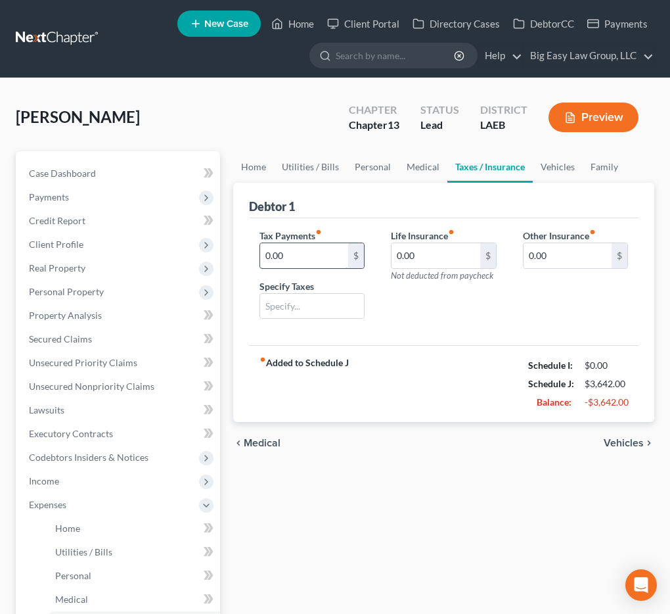
click at [309, 246] on input "0.00" at bounding box center [304, 255] width 88 height 25
click at [441, 243] on input "0.00" at bounding box center [436, 255] width 88 height 25
type input "80"
click at [541, 164] on link "Vehicles" at bounding box center [558, 167] width 50 height 32
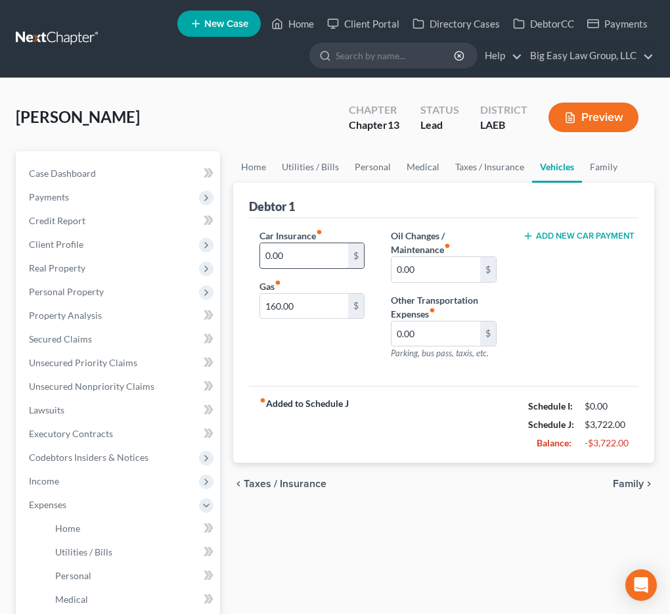
click at [298, 256] on input "0.00" at bounding box center [304, 255] width 88 height 25
type input "2"
type input "320"
click at [599, 164] on link "Family" at bounding box center [603, 167] width 43 height 32
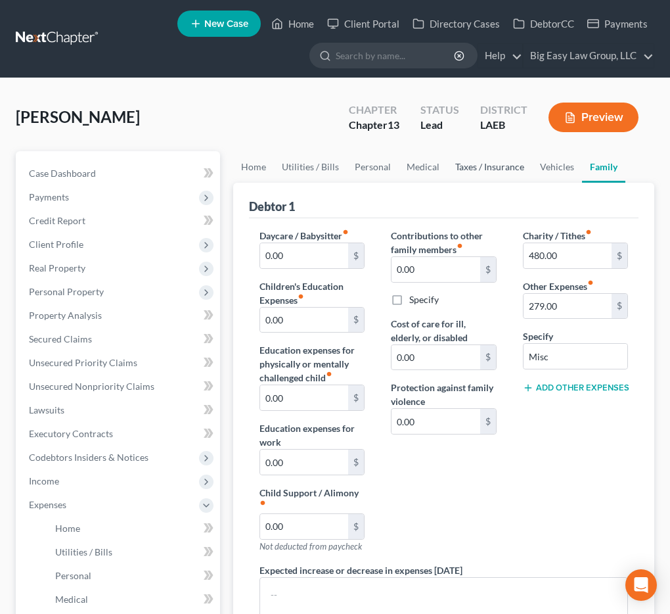
click at [526, 173] on link "Taxes / Insurance" at bounding box center [489, 167] width 85 height 32
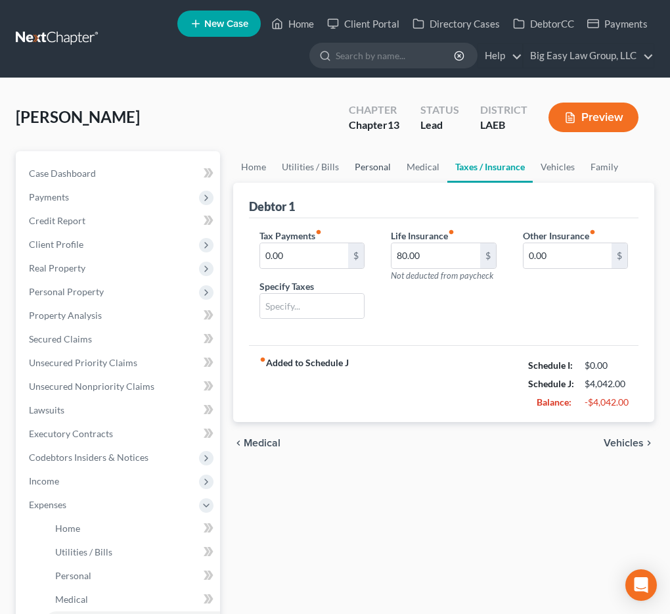
click at [354, 180] on link "Personal" at bounding box center [373, 167] width 52 height 32
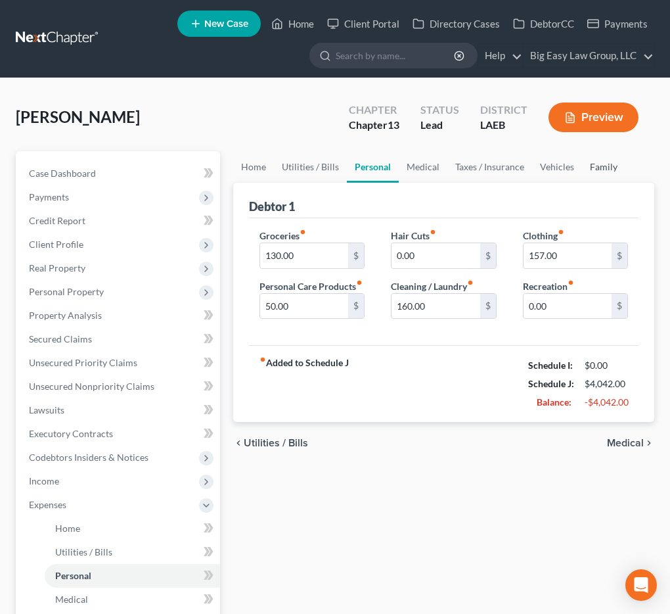
click at [598, 167] on link "Family" at bounding box center [603, 167] width 43 height 32
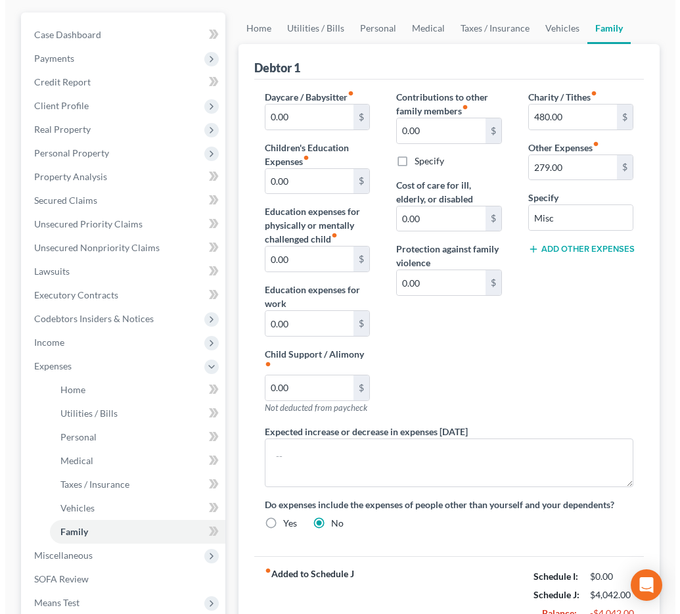
scroll to position [346, 0]
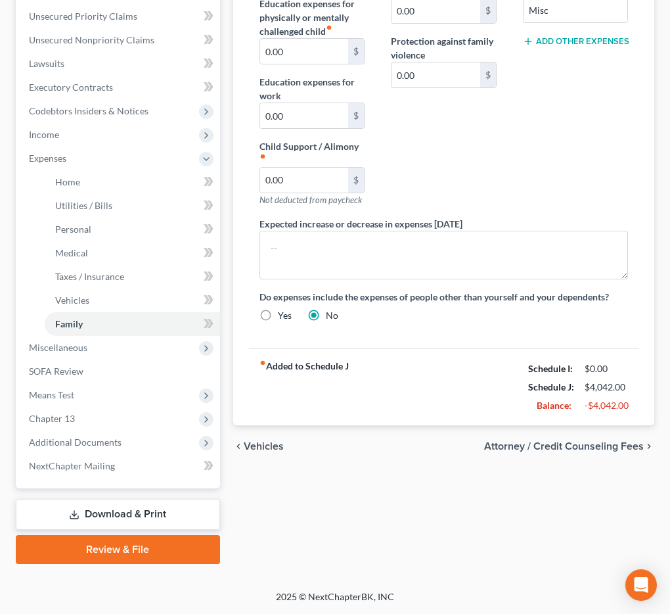
click at [622, 435] on div "chevron_left Vehicles Attorney / Credit Counseling Fees chevron_right" at bounding box center [443, 446] width 421 height 42
click at [622, 445] on span "Attorney / Credit Counseling Fees" at bounding box center [564, 446] width 160 height 11
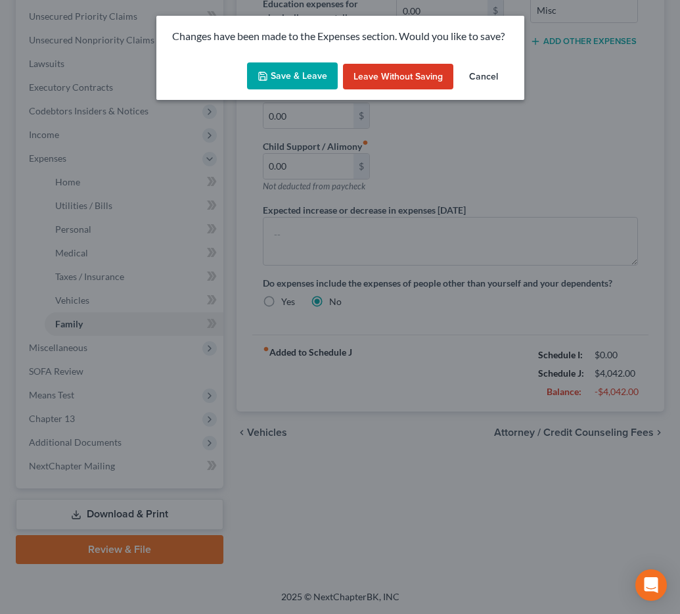
click at [282, 79] on button "Save & Leave" at bounding box center [292, 76] width 91 height 28
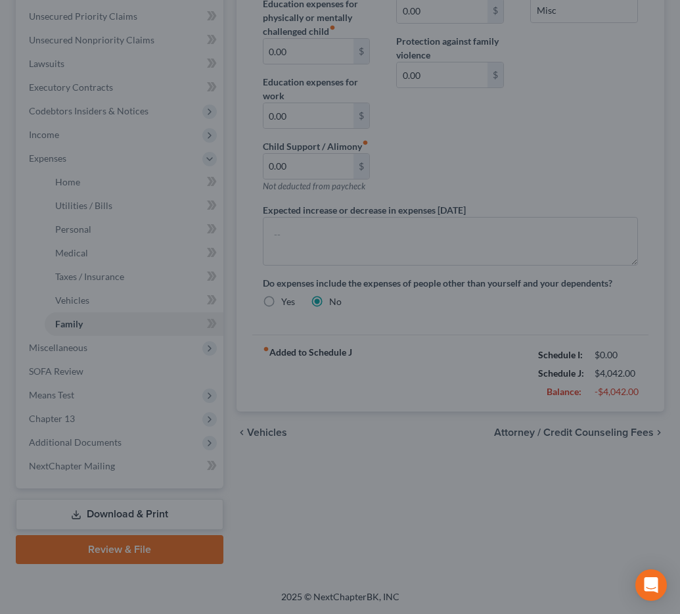
select select "0"
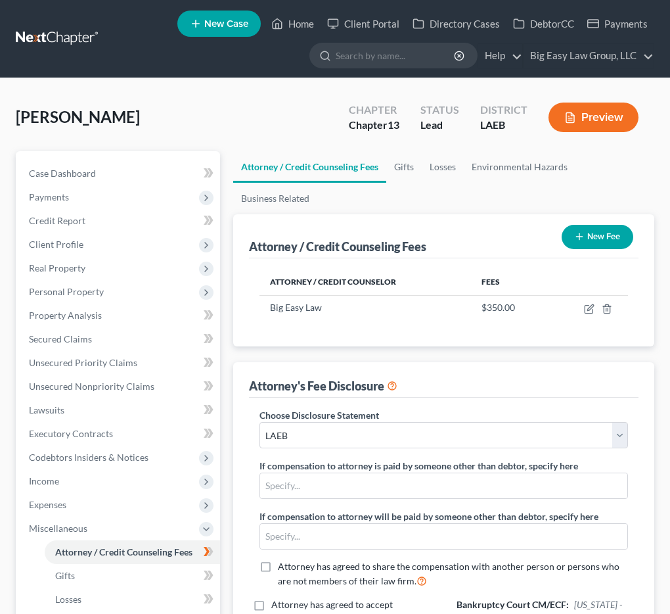
select select "0"
